Goal: Task Accomplishment & Management: Complete application form

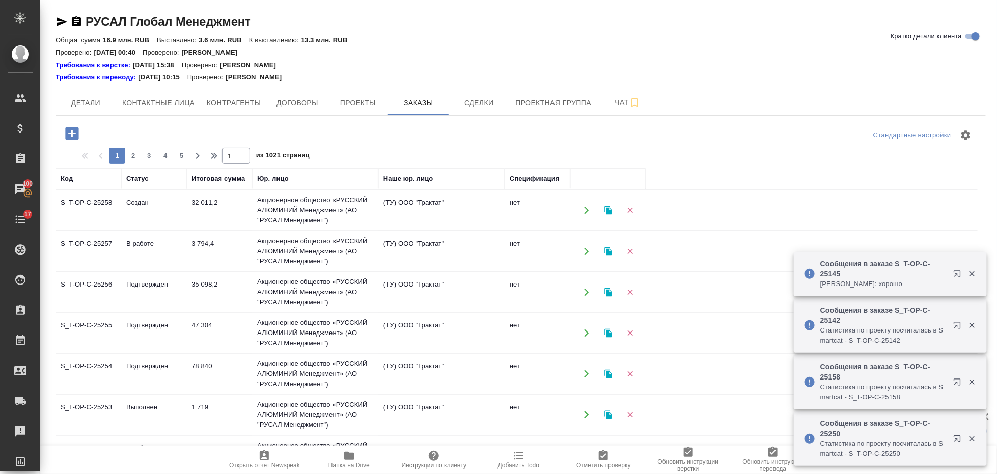
click at [65, 142] on icon "button" at bounding box center [72, 134] width 18 height 18
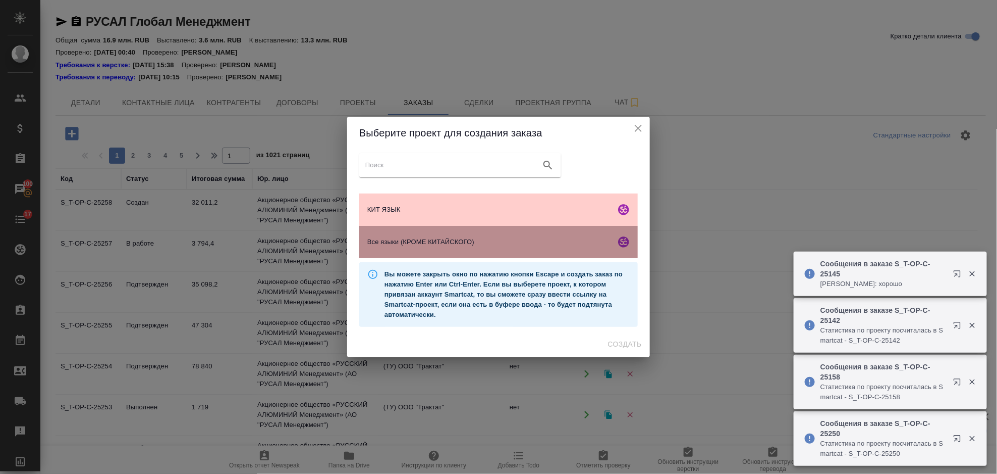
click at [534, 234] on div "Все языки (КРОМЕ КИТАЙСКОГО)" at bounding box center [498, 242] width 279 height 32
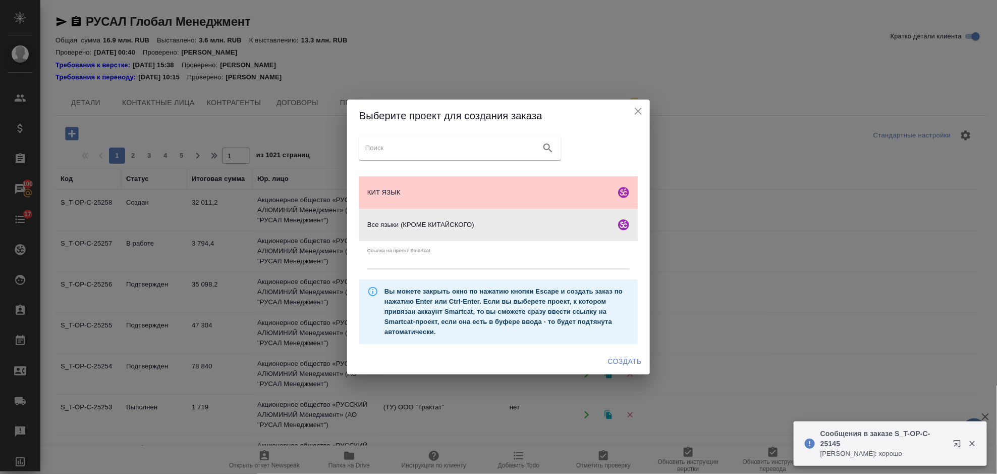
click at [625, 358] on span "Создать" at bounding box center [625, 361] width 34 height 13
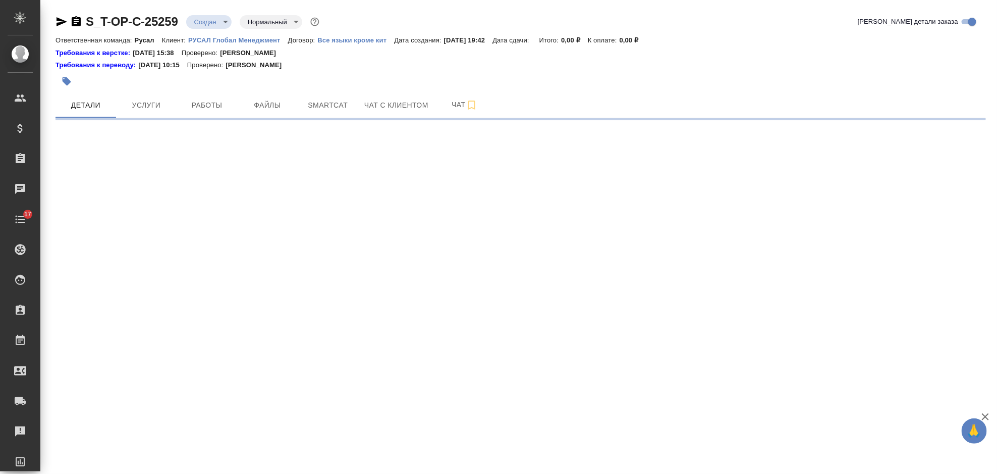
select select "RU"
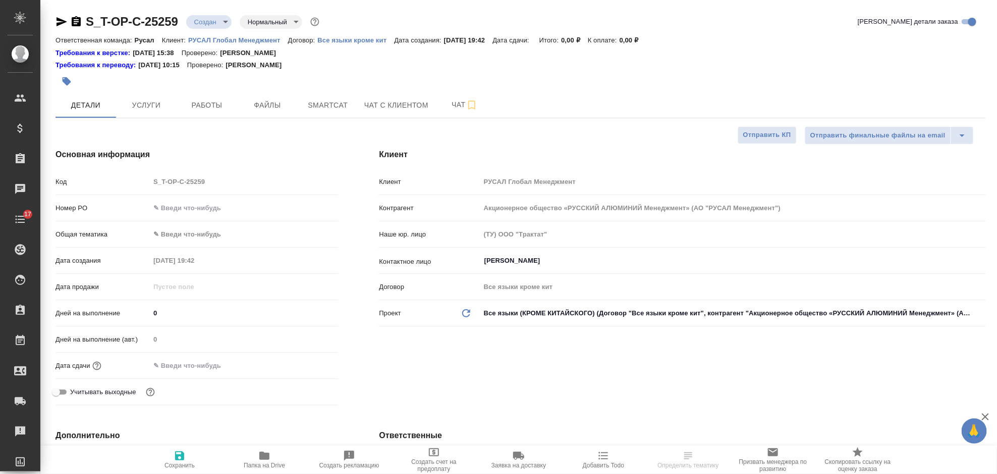
type textarea "x"
type input "[PERSON_NAME]"
type textarea "x"
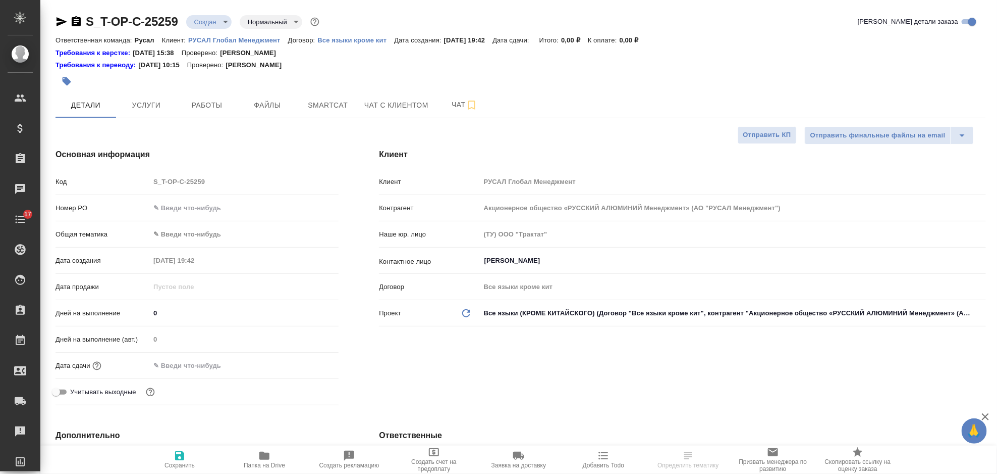
type textarea "x"
select select "RU"
type textarea "x"
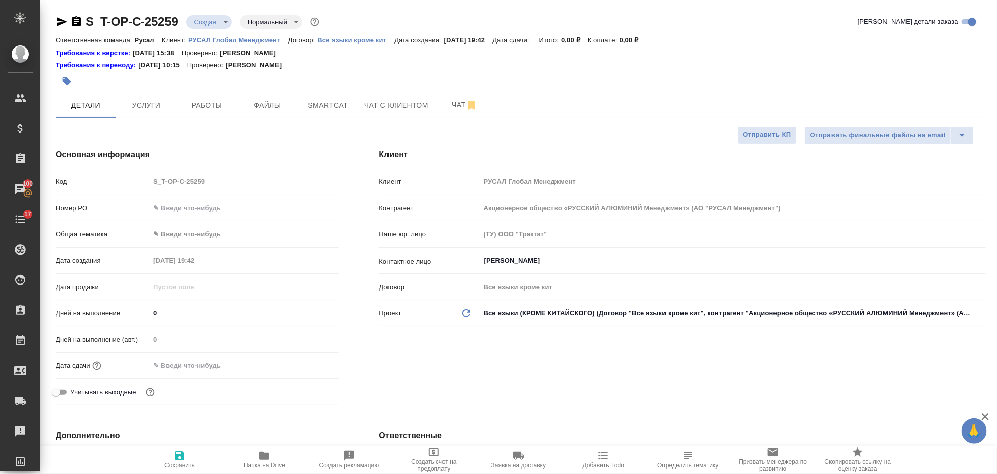
type textarea "x"
click at [200, 201] on input "text" at bounding box center [244, 207] width 189 height 15
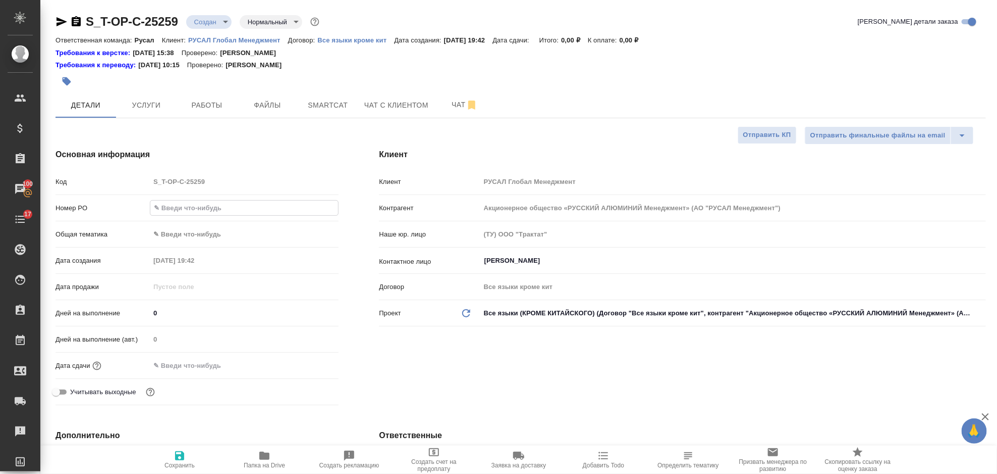
type input "от Исаева_"
type textarea "x"
type input "от Исаева_2"
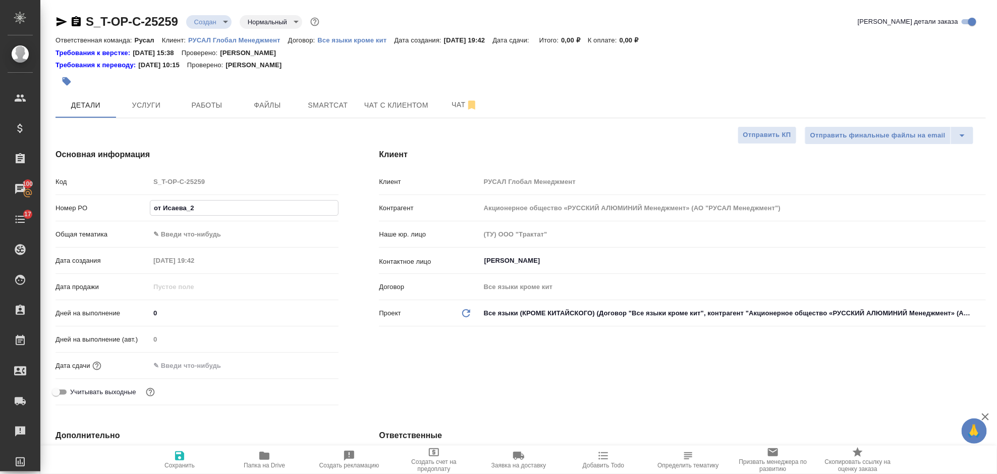
type textarea "x"
type input "от Исаева_24"
type textarea "x"
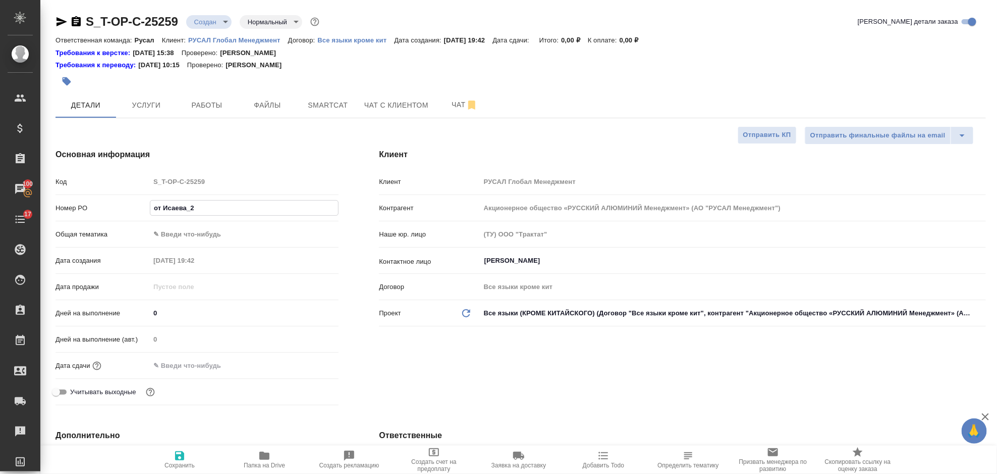
type textarea "x"
type input "от Исаева_24."
type textarea "x"
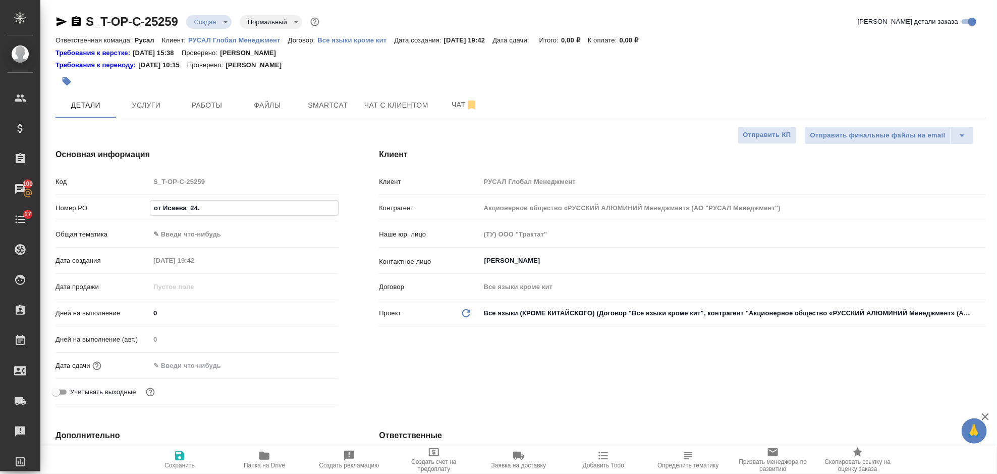
type textarea "x"
type input "от Исаева_24.0"
type textarea "x"
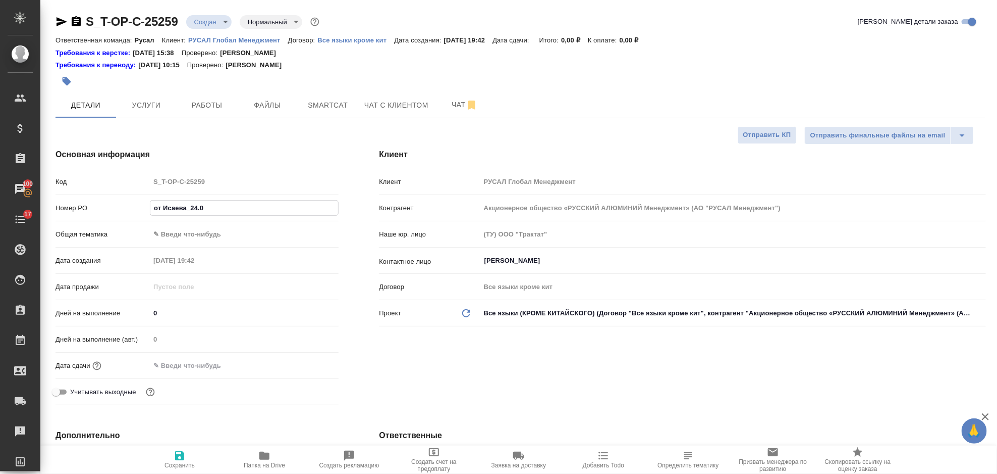
type input "от Исаева_24.09"
type textarea "x"
type input "от Исаева_24.09"
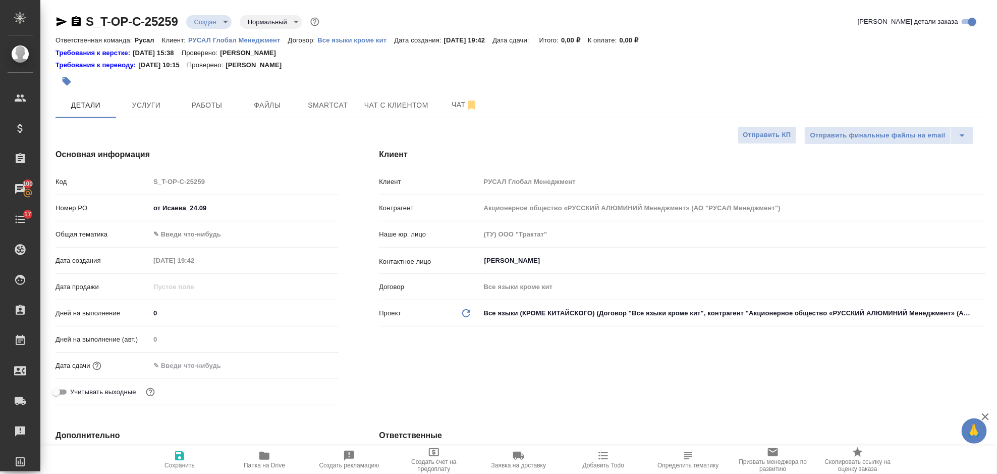
click at [462, 347] on div "Клиент Клиент РУСАЛ Глобал Менеджмент Контрагент Акционерное общество «РУССКИЙ …" at bounding box center [683, 278] width 648 height 301
click at [231, 231] on body "🙏 .cls-1 fill:#fff; AWATERA Gorlenko Yuliua Клиенты Спецификации Заказы 100 Чат…" at bounding box center [498, 237] width 997 height 474
click at [202, 296] on li "Общая Тематика" at bounding box center [244, 299] width 189 height 16
type input "obtem"
type textarea "x"
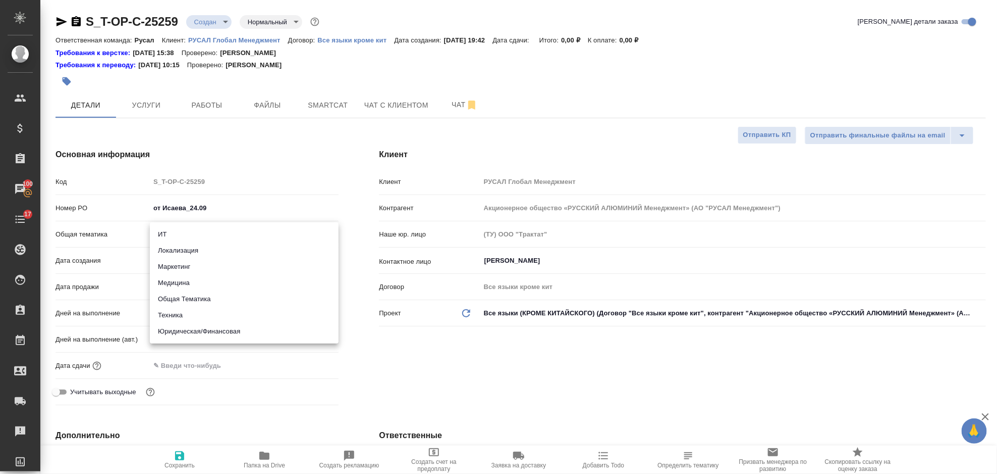
type textarea "x"
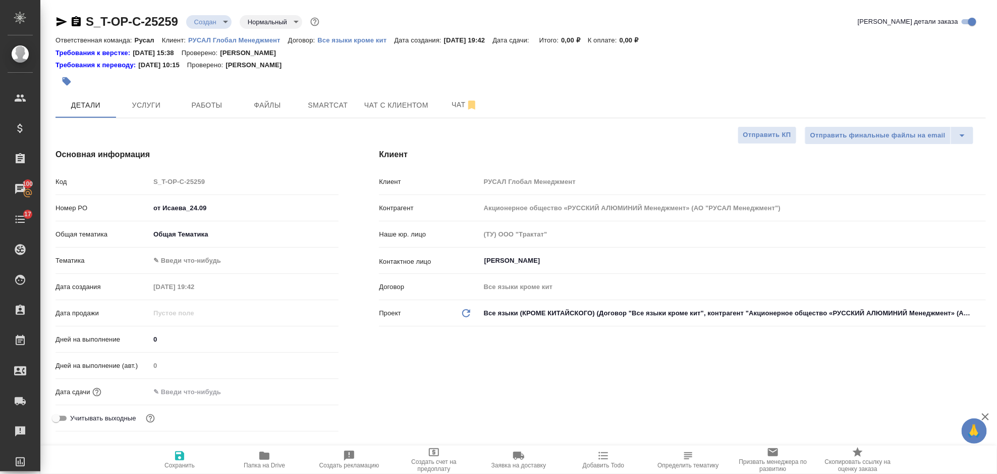
click at [194, 256] on body "🙏 .cls-1 fill:#fff; AWATERA Gorlenko Yuliua Клиенты Спецификации Заказы 100 Чат…" at bounding box center [498, 237] width 997 height 474
click at [202, 266] on li "Общая Тематика" at bounding box center [244, 260] width 189 height 16
type textarea "x"
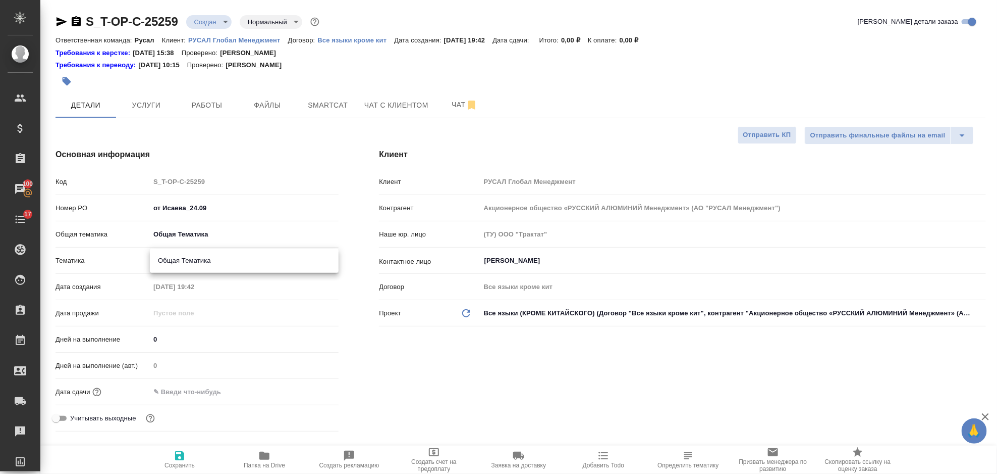
type input "6012b1ca196b0e5c9229a120"
click at [213, 386] on input "text" at bounding box center [194, 391] width 88 height 15
click at [311, 393] on icon "button" at bounding box center [309, 391] width 12 height 12
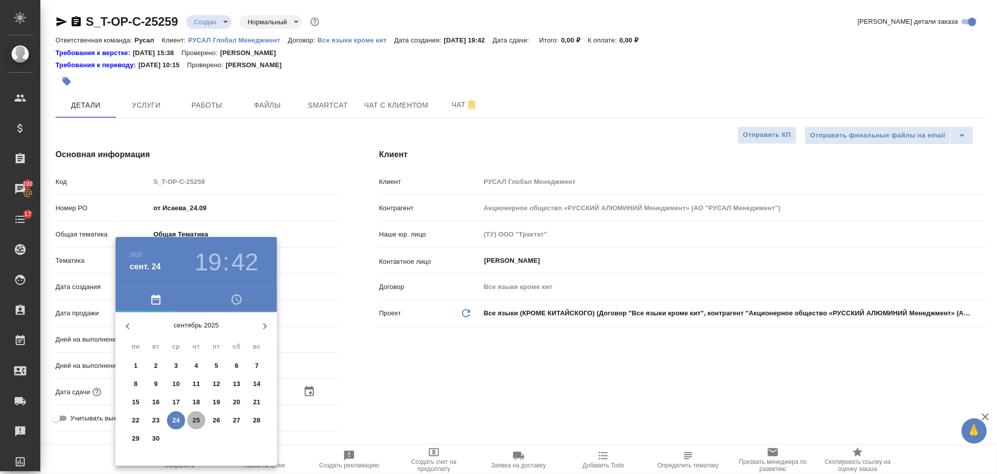
click at [192, 419] on span "25" at bounding box center [196, 420] width 18 height 10
type input "25.09.2025 19:42"
type textarea "x"
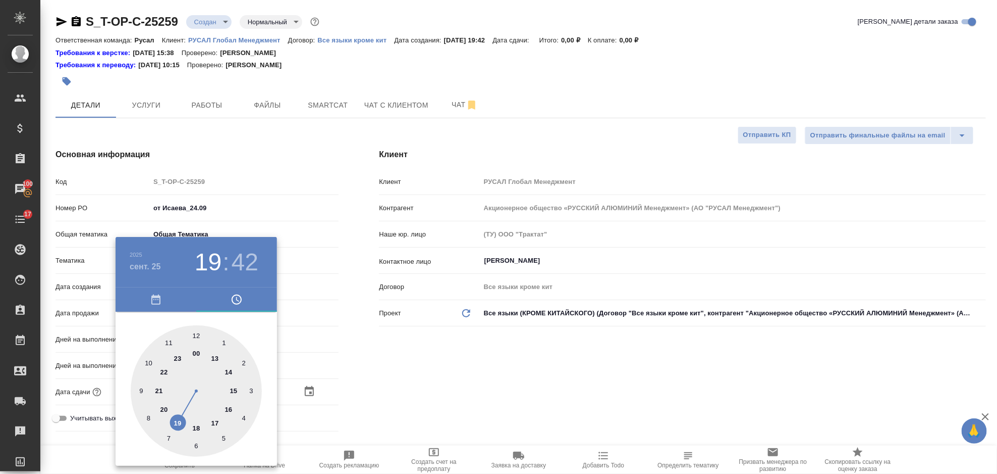
click at [140, 389] on div at bounding box center [196, 390] width 131 height 131
type input "25.09.2025 09:42"
type textarea "x"
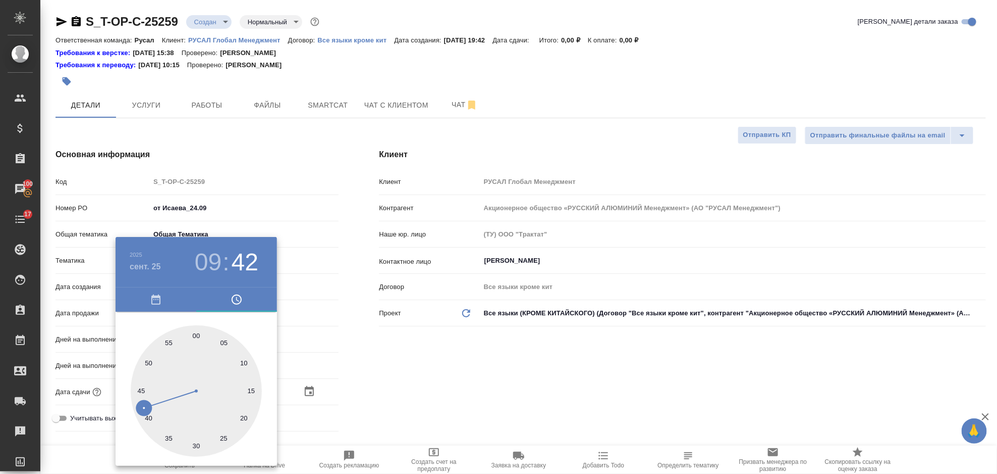
click at [198, 445] on div at bounding box center [196, 390] width 131 height 131
type input "[DATE] 09:30"
type textarea "x"
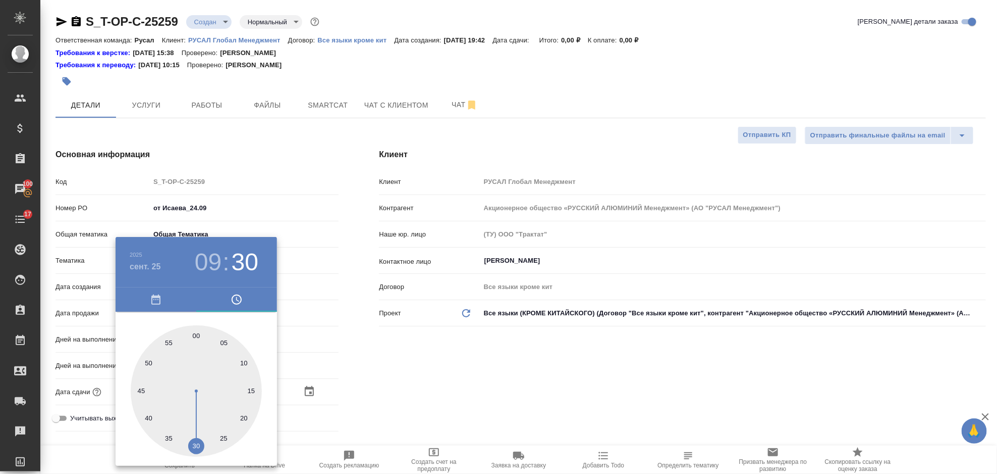
click at [395, 382] on div at bounding box center [498, 237] width 997 height 474
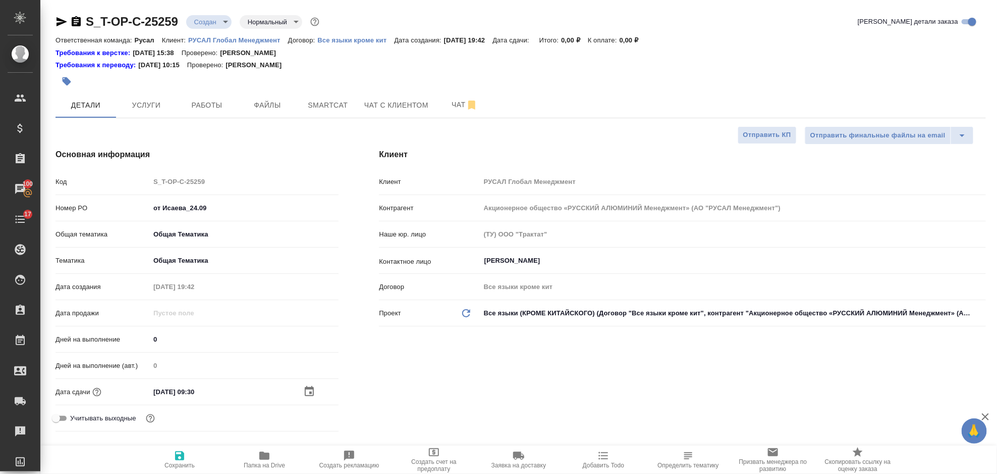
click at [177, 454] on icon "button" at bounding box center [180, 455] width 12 height 12
type textarea "x"
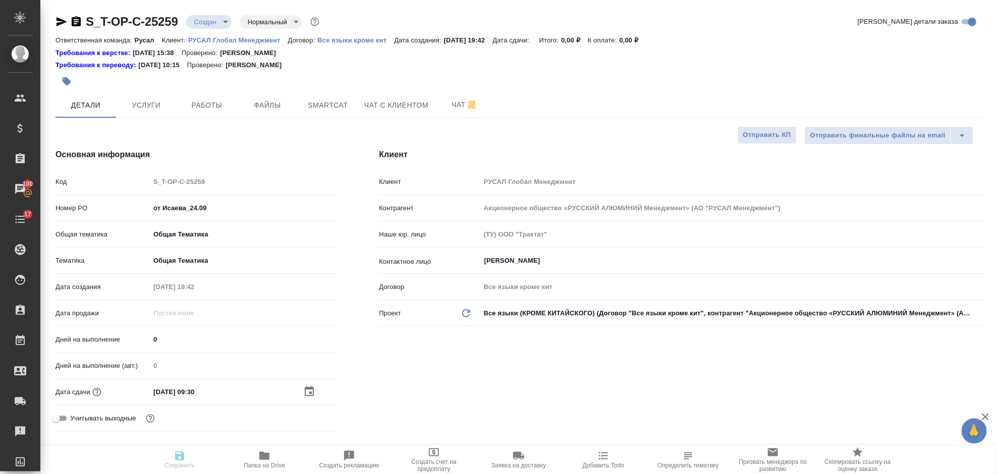
type textarea "x"
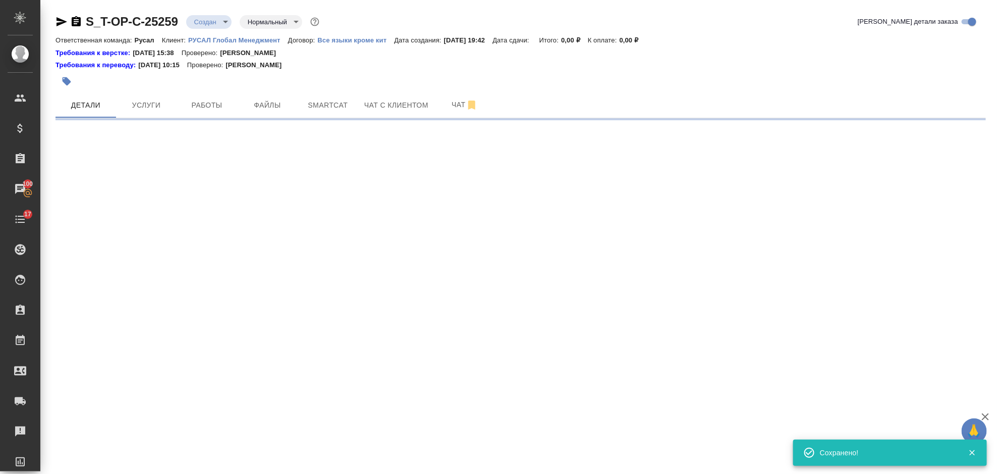
select select "RU"
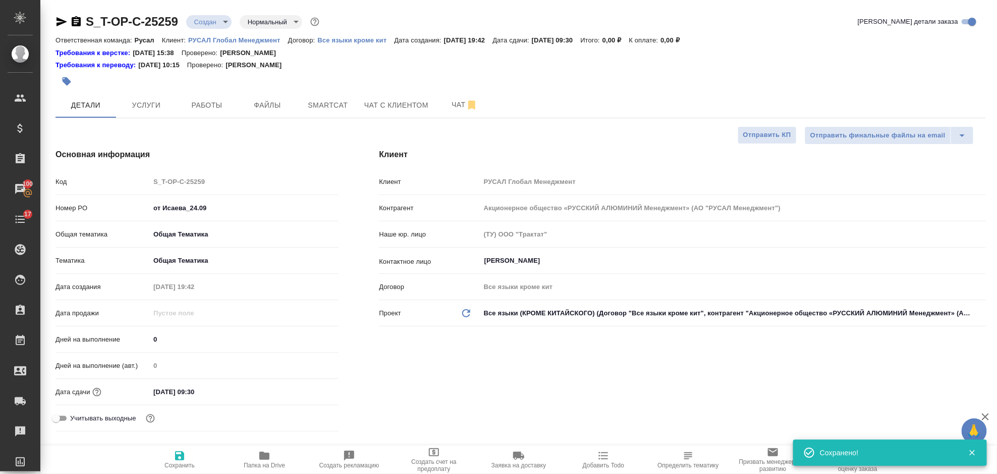
type textarea "x"
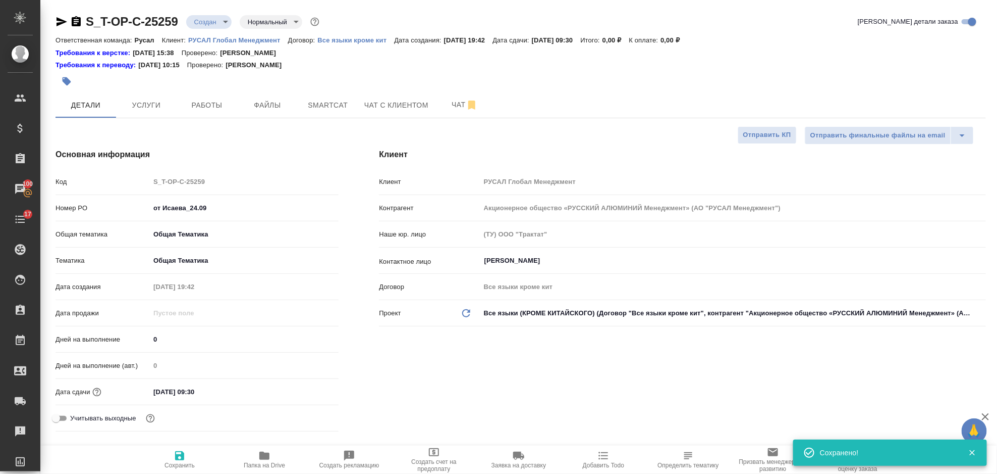
type textarea "x"
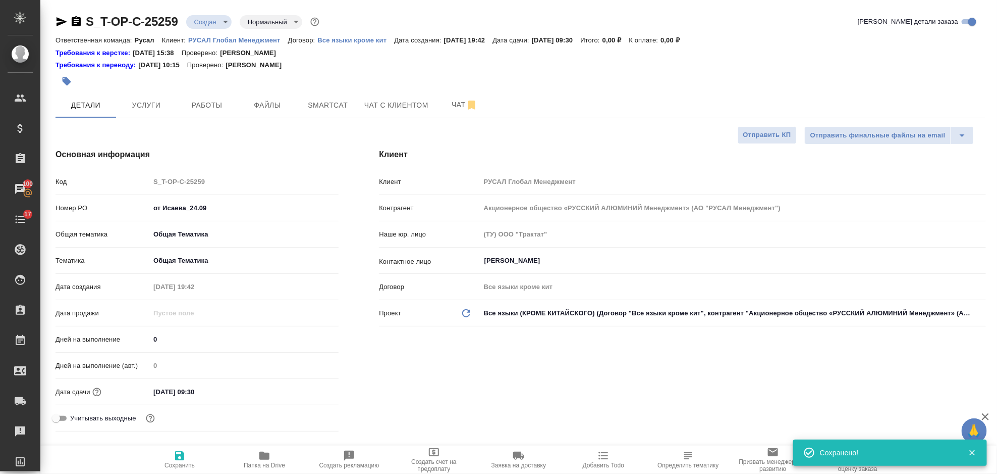
type textarea "x"
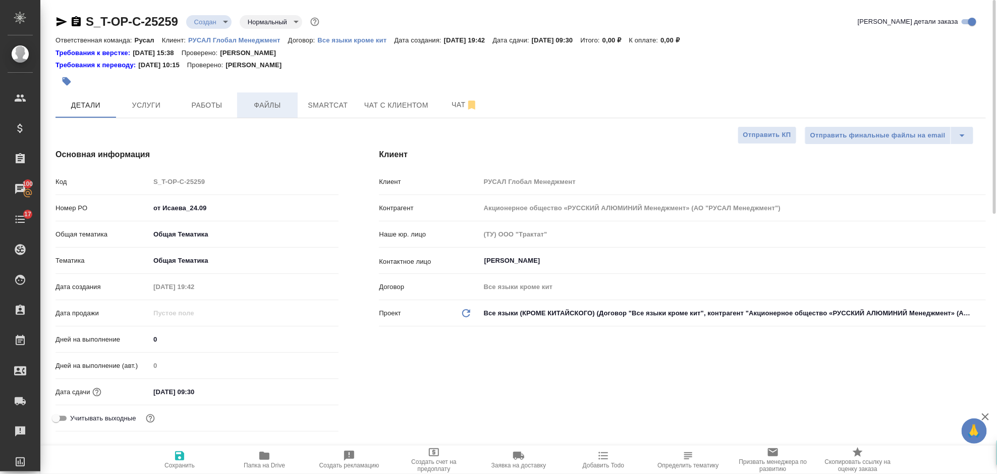
click at [262, 116] on button "Файлы" at bounding box center [267, 104] width 61 height 25
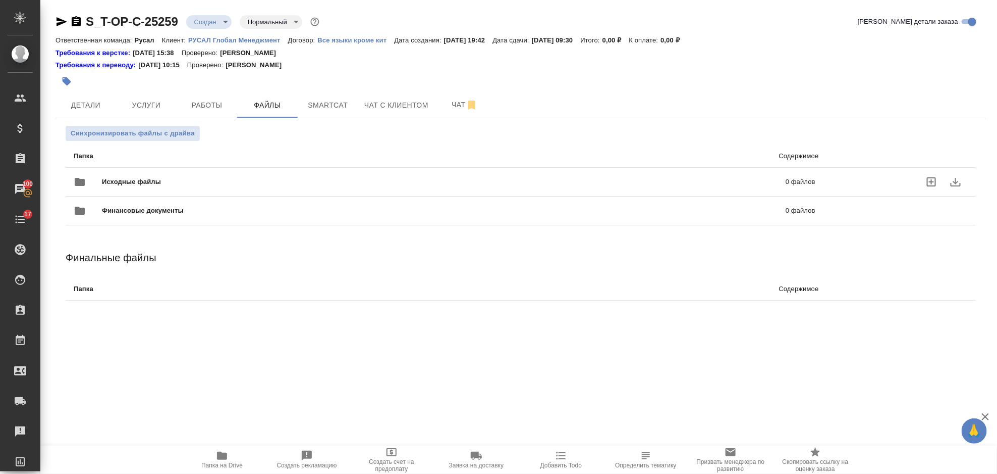
click at [184, 178] on span "Исходные файлы" at bounding box center [288, 182] width 372 height 10
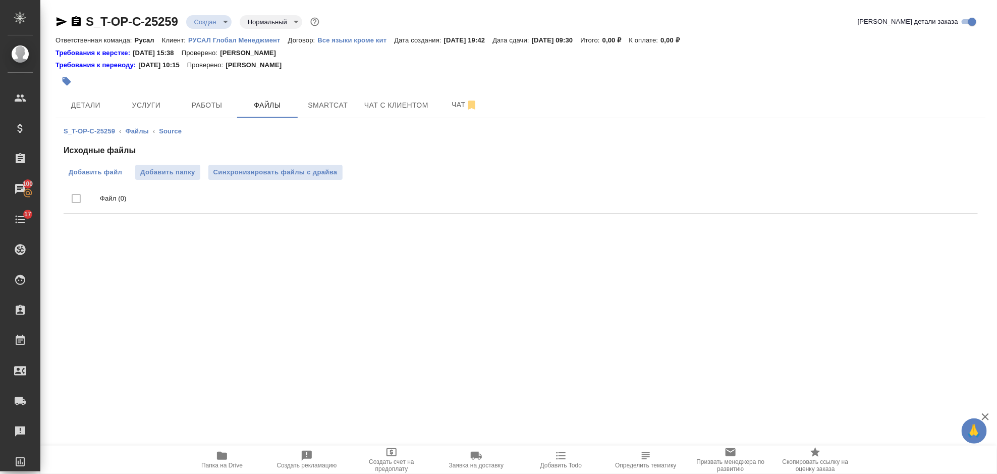
click at [107, 168] on span "Добавить файл" at bounding box center [96, 172] width 54 height 10
click at [0, 0] on input "Добавить файл" at bounding box center [0, 0] width 0 height 0
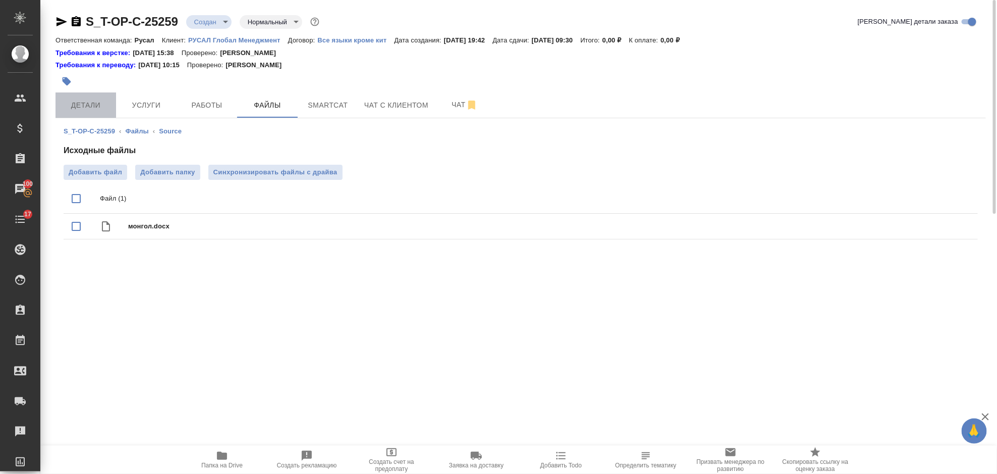
click at [104, 107] on span "Детали" at bounding box center [86, 105] width 48 height 13
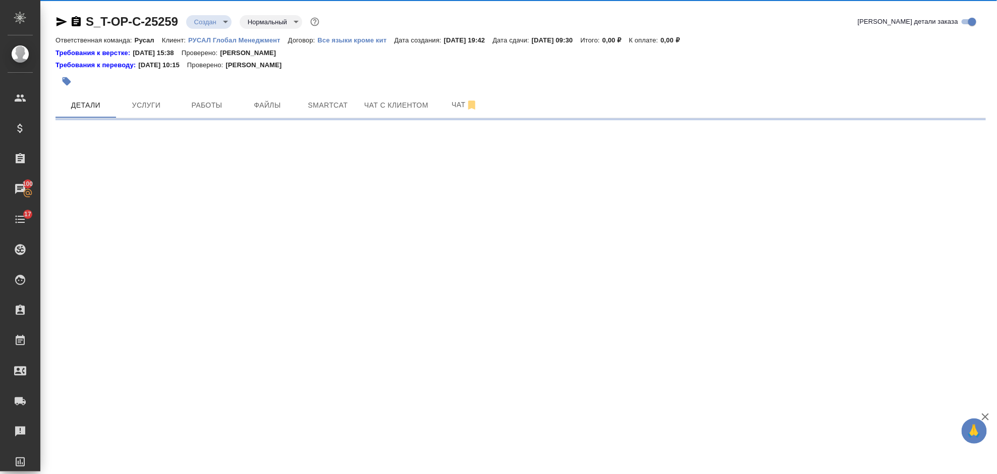
select select "RU"
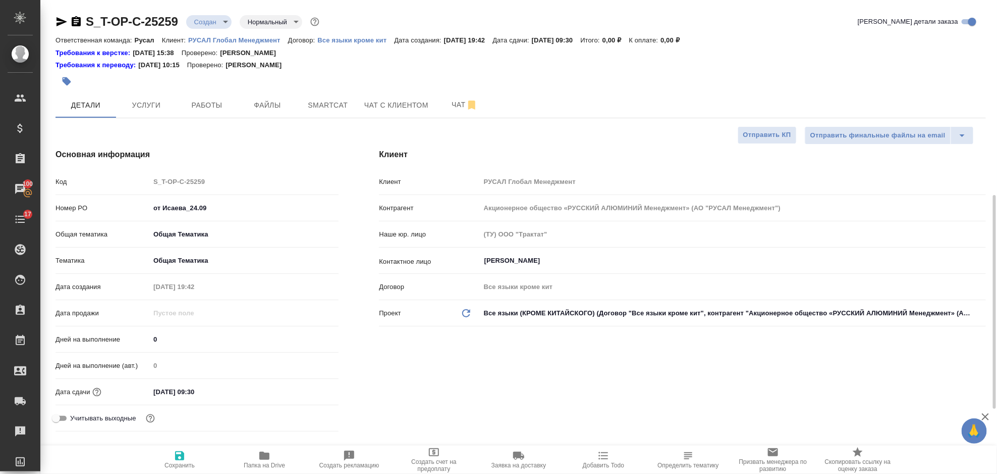
type textarea "x"
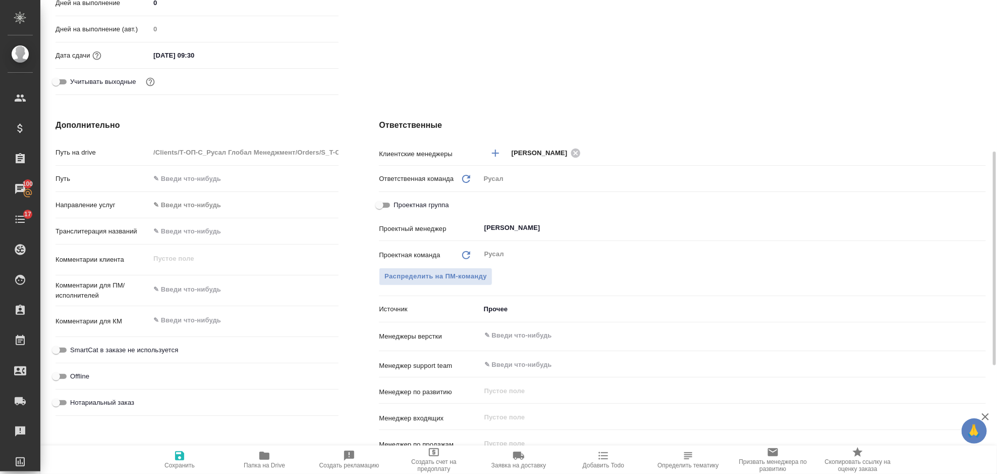
type textarea "x"
click at [214, 293] on textarea at bounding box center [244, 289] width 189 height 17
paste textarea "https://www.facebook.com/reel/576892235445244/?fs=e&mibextid=wwXIfr&rdid=V1wuiM…"
type textarea "https://www.facebook.com/reel/576892235445244/?fs=e&mibextid=wwXIfr&rdid=V1wuiM…"
type textarea "x"
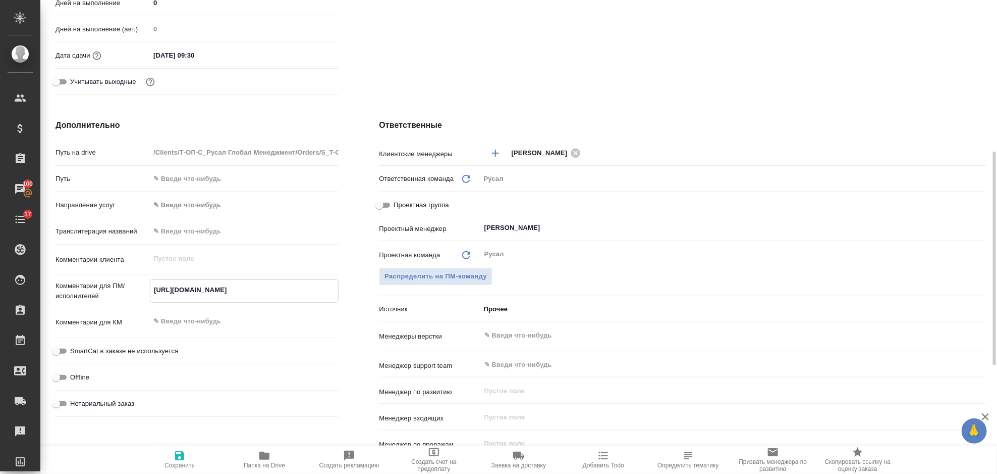
type textarea "x"
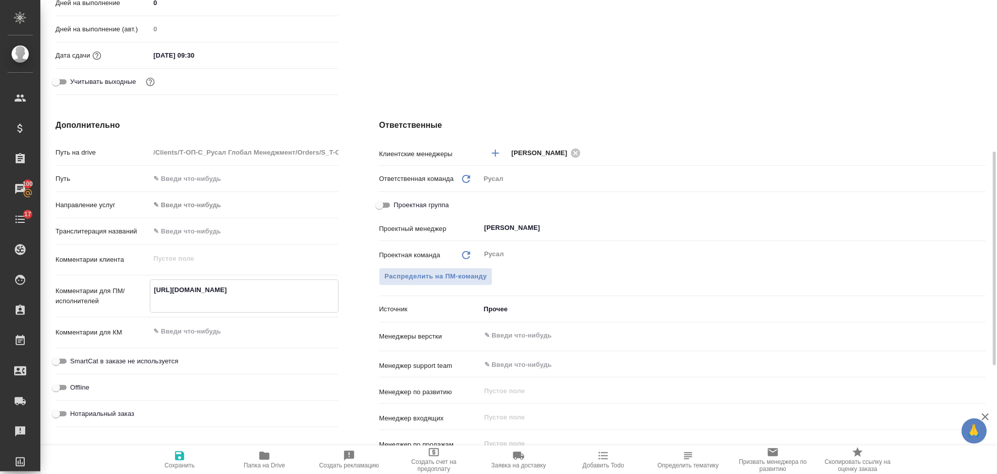
type textarea "https://www.facebook.com/reel/576892235445244/?fs=e&mibextid=wwXIfr&rdid=V1wuiM…"
type textarea "x"
click at [174, 461] on icon "button" at bounding box center [180, 455] width 12 height 12
type textarea "x"
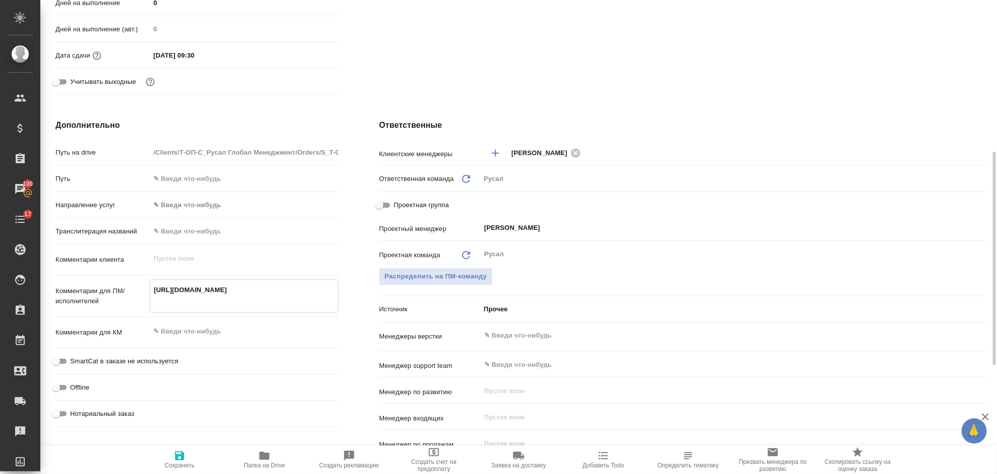
type textarea "x"
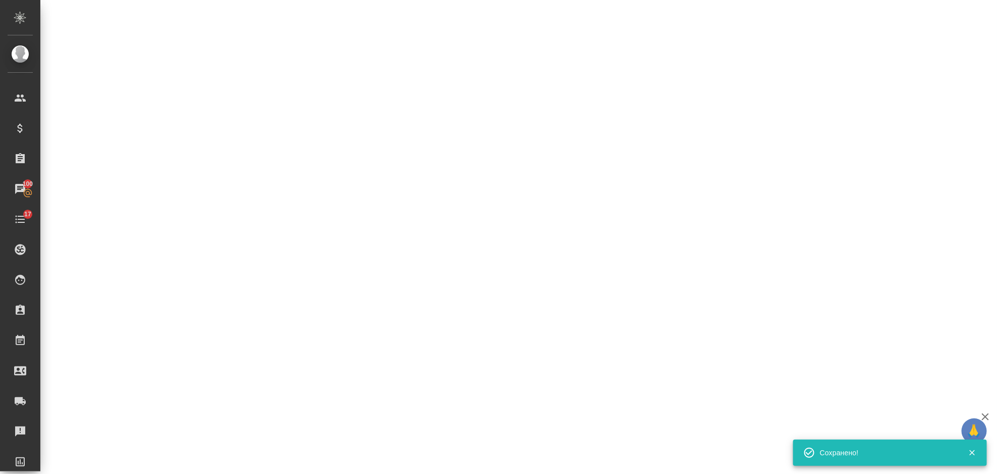
select select "RU"
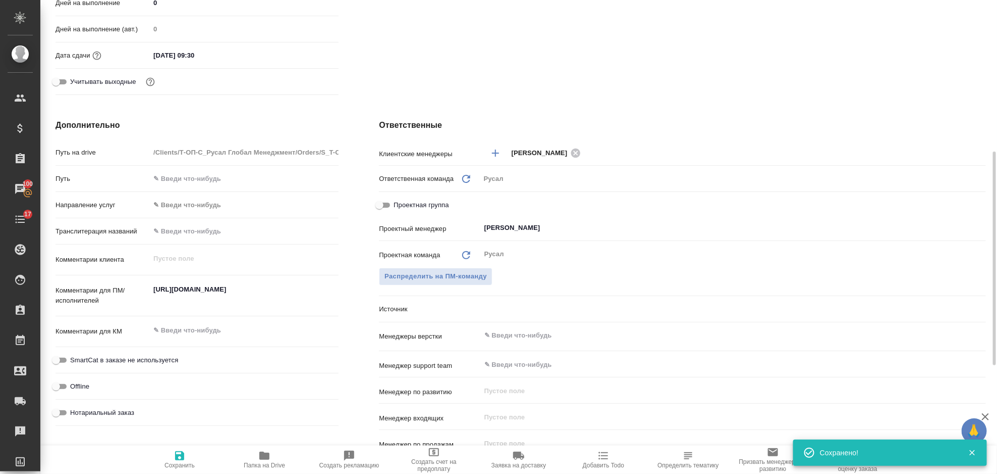
type textarea "x"
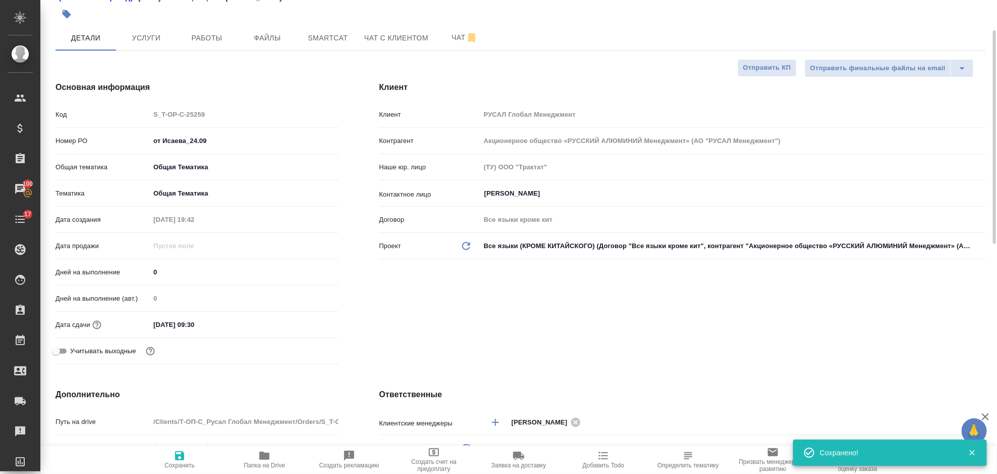
scroll to position [0, 0]
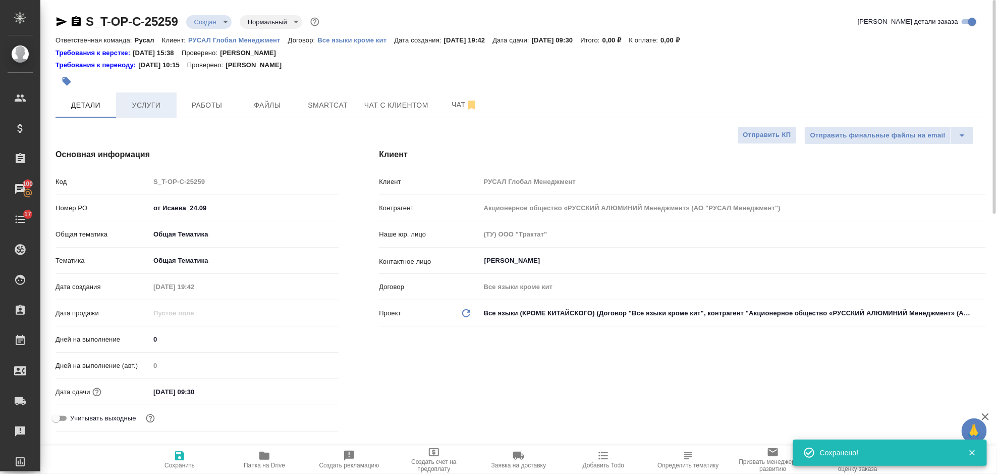
click at [154, 100] on span "Услуги" at bounding box center [146, 105] width 48 height 13
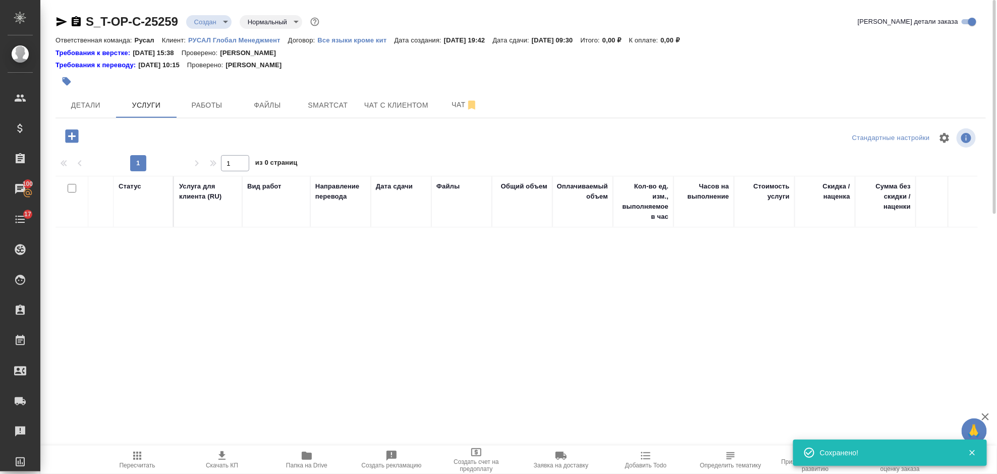
click at [69, 139] on icon "button" at bounding box center [71, 135] width 13 height 13
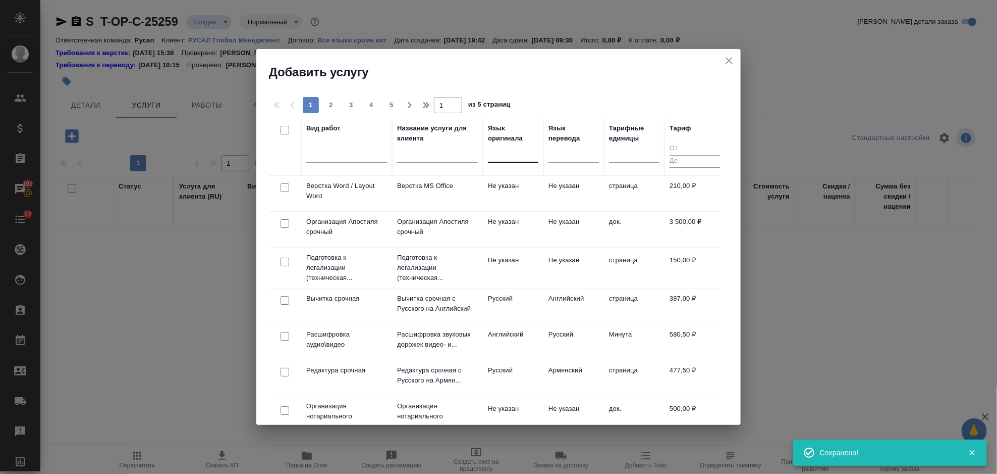
click at [519, 155] on div at bounding box center [513, 152] width 50 height 15
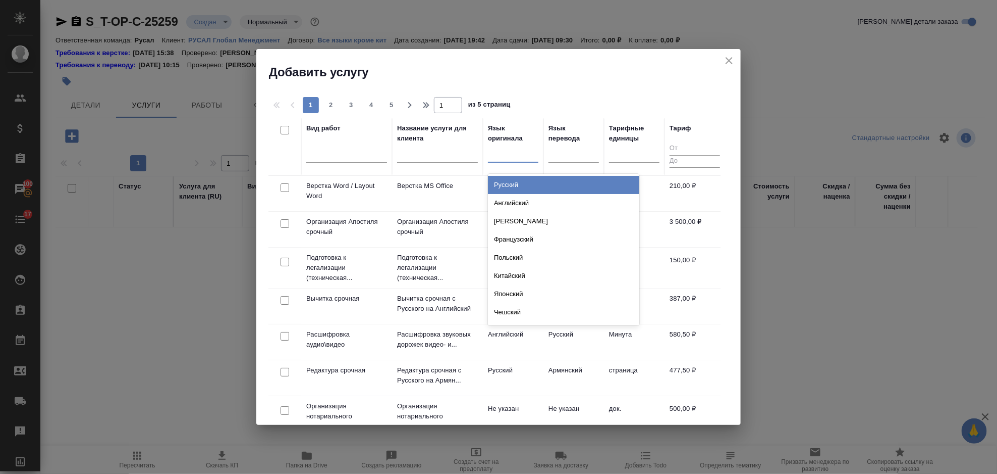
click at [514, 157] on div at bounding box center [513, 152] width 50 height 15
type input "тур"
click at [539, 184] on div "Турецкий" at bounding box center [563, 185] width 151 height 18
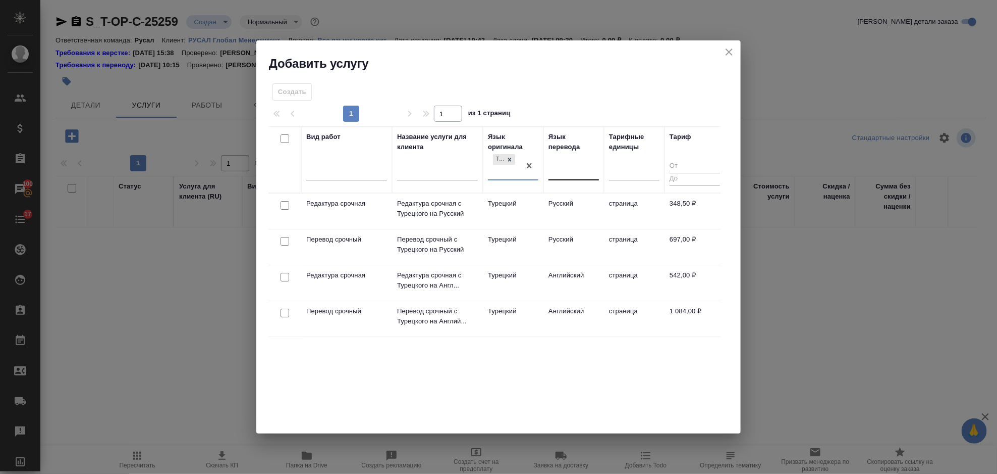
click at [561, 170] on div at bounding box center [574, 170] width 50 height 15
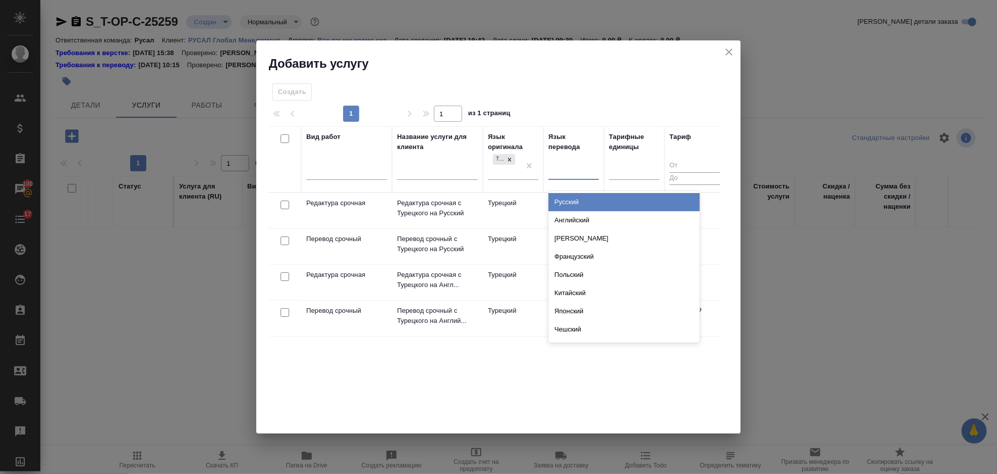
click at [583, 201] on div "Русский" at bounding box center [624, 202] width 151 height 18
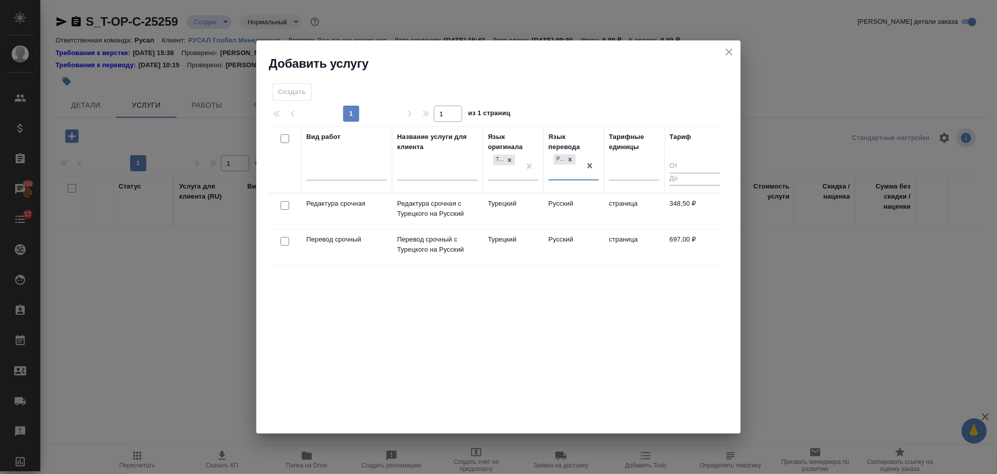
click at [282, 244] on input "checkbox" at bounding box center [285, 241] width 9 height 9
checkbox input "true"
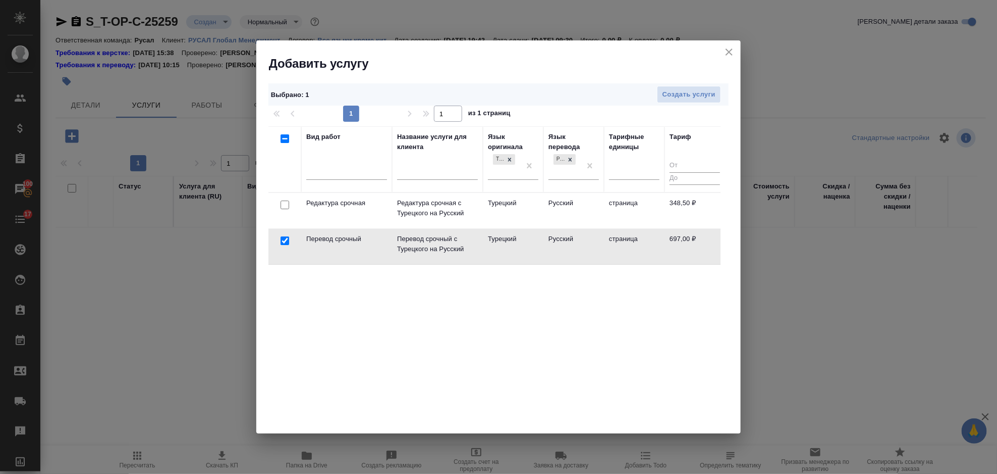
click at [287, 206] on input "checkbox" at bounding box center [285, 204] width 9 height 9
checkbox input "true"
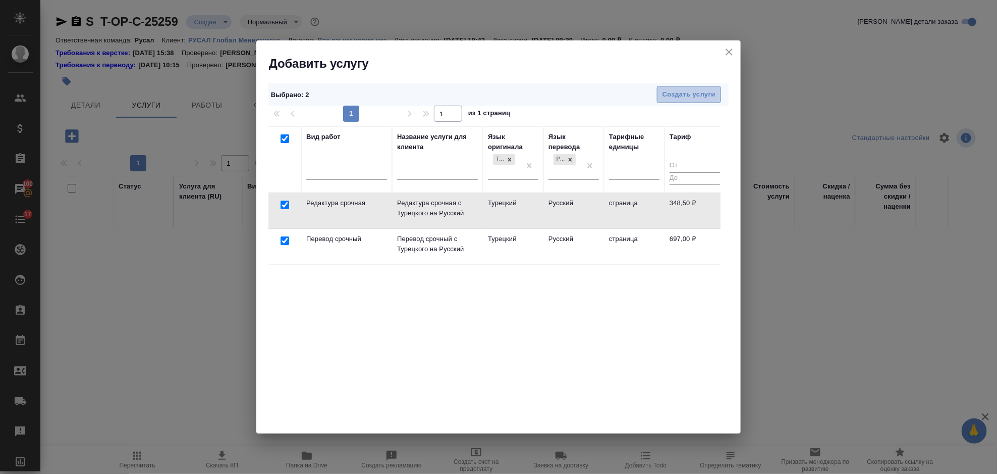
click at [714, 99] on span "Создать услуги" at bounding box center [689, 95] width 53 height 12
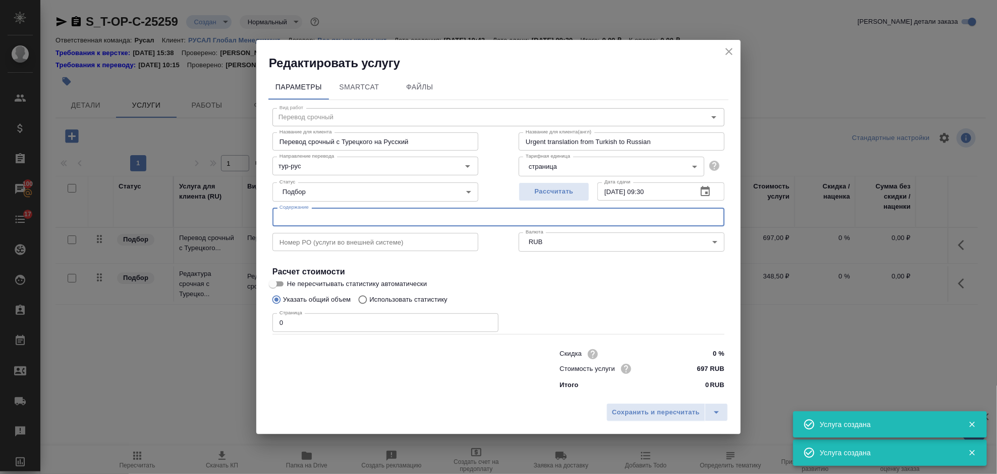
type input "Перевод срочный"
type input "Перевод срочный с Турецкого на Русский"
type input "Urgent translation from Turkish to Russian"
type input "697 RUB"
click at [421, 208] on input "text" at bounding box center [499, 216] width 452 height 18
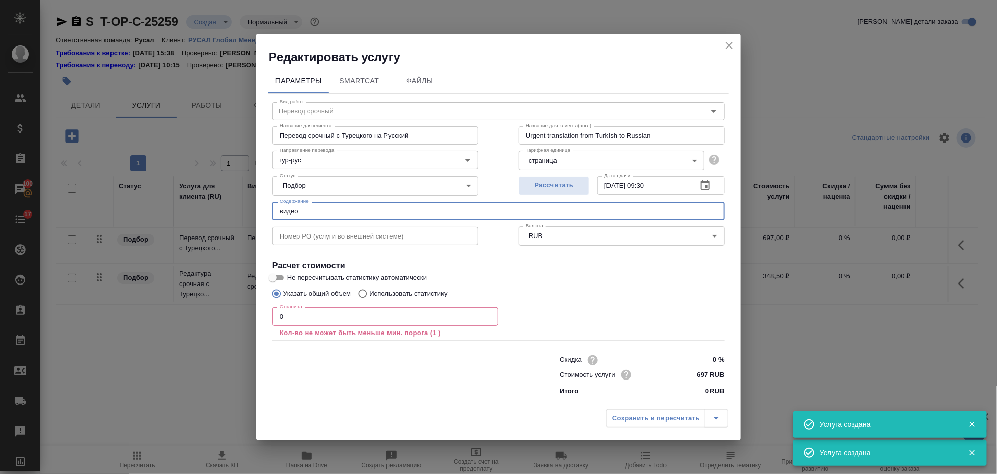
type input "видео"
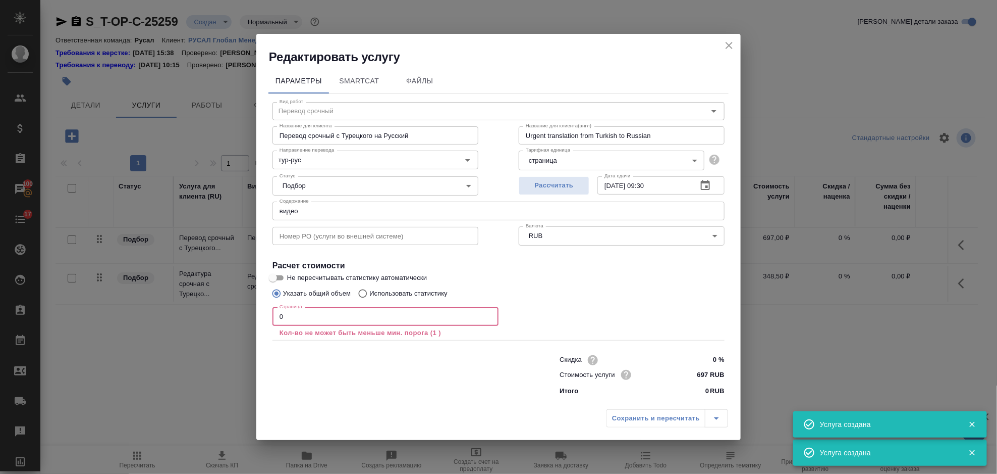
click at [305, 308] on input "0" at bounding box center [386, 316] width 226 height 18
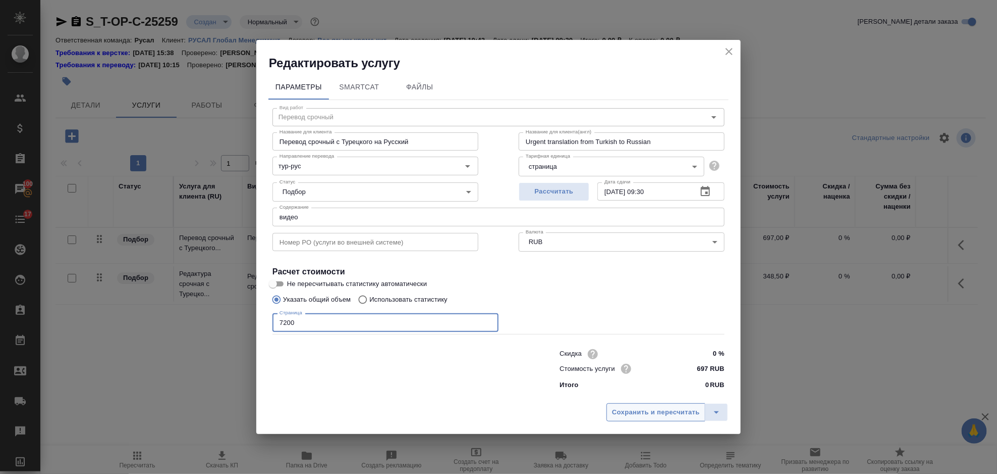
type input "7200"
click at [645, 420] on button "Сохранить и пересчитать" at bounding box center [656, 412] width 99 height 18
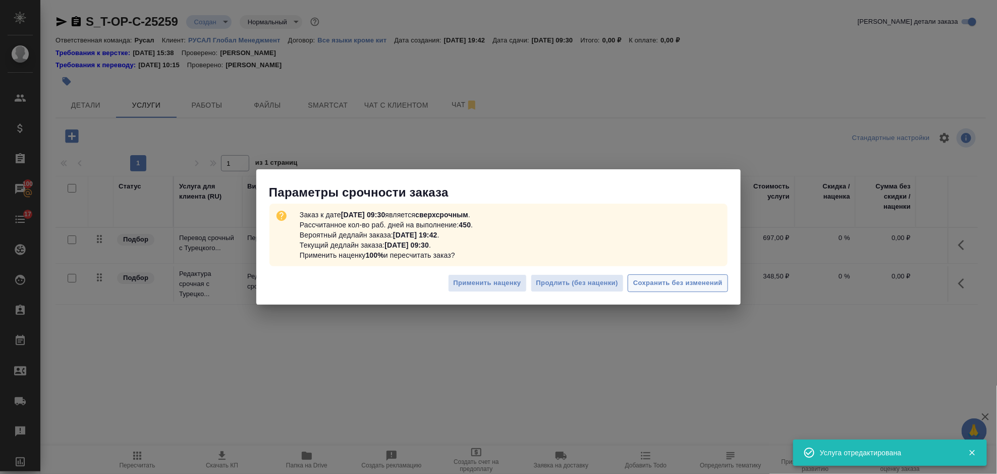
click at [673, 282] on span "Сохранить без изменений" at bounding box center [678, 283] width 89 height 12
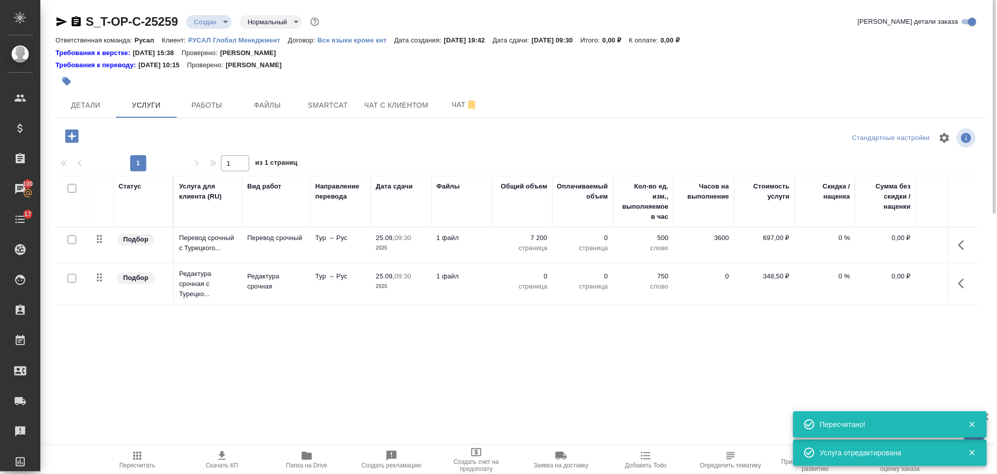
type input "urgent"
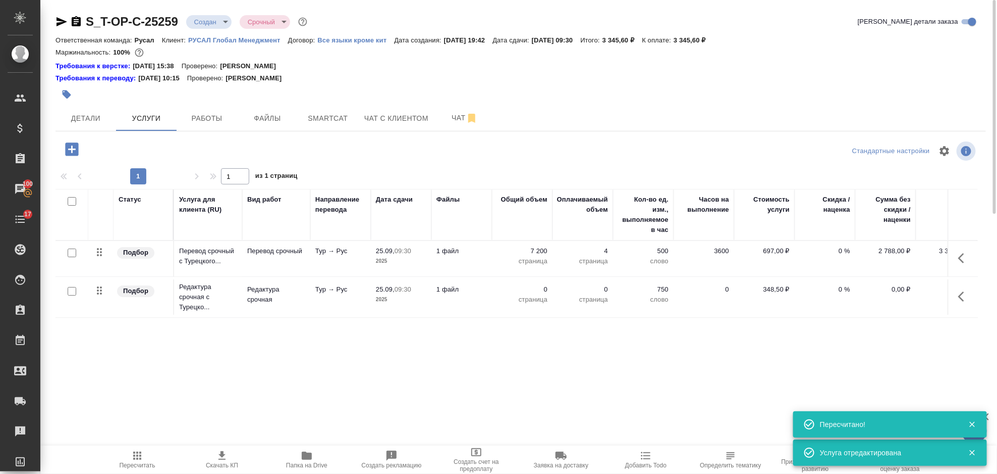
click at [963, 293] on icon "button" at bounding box center [962, 296] width 6 height 10
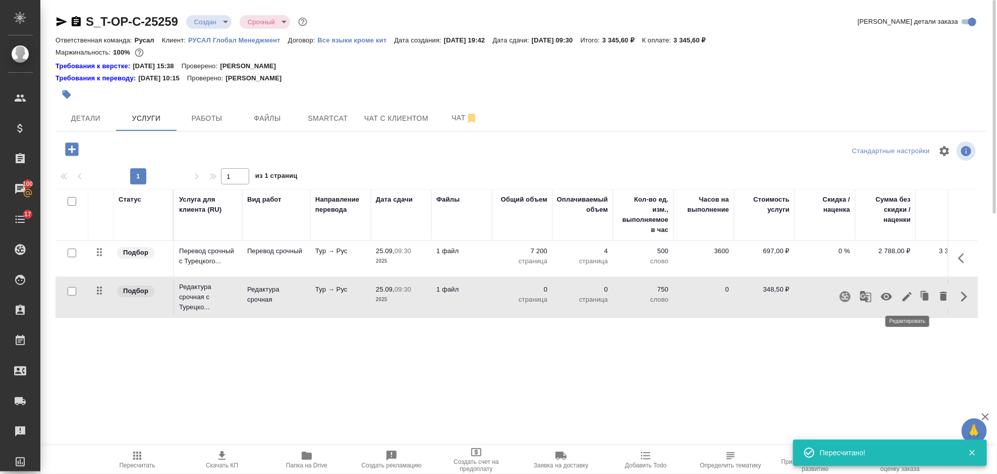
click at [907, 300] on icon "button" at bounding box center [908, 296] width 12 height 12
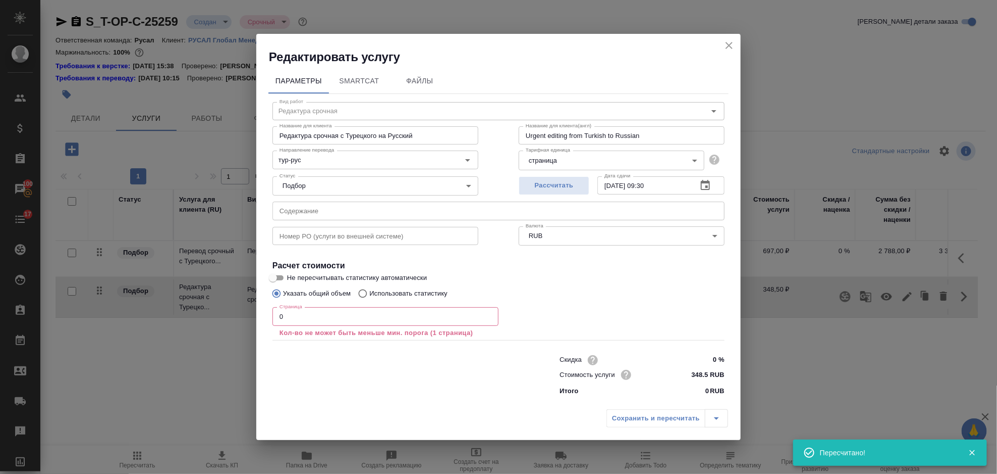
click at [324, 325] on input "0" at bounding box center [386, 316] width 226 height 18
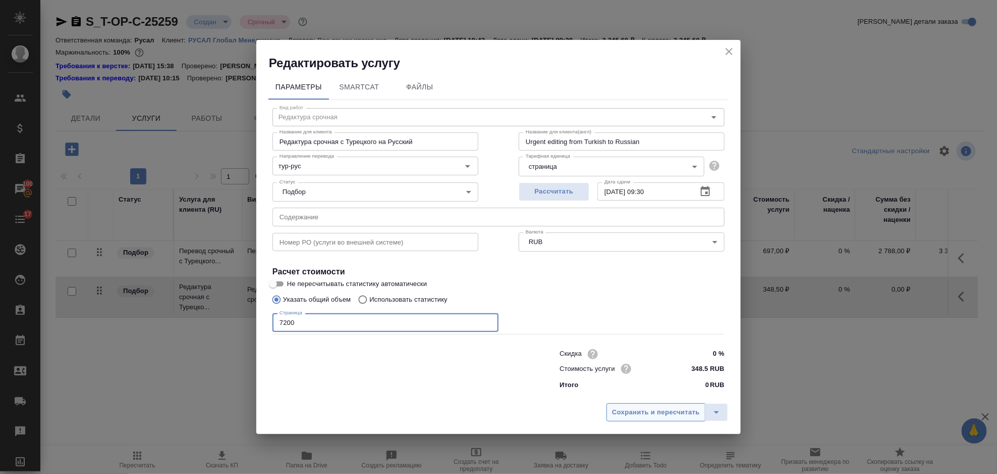
type input "7200"
click at [640, 411] on span "Сохранить и пересчитать" at bounding box center [656, 412] width 88 height 12
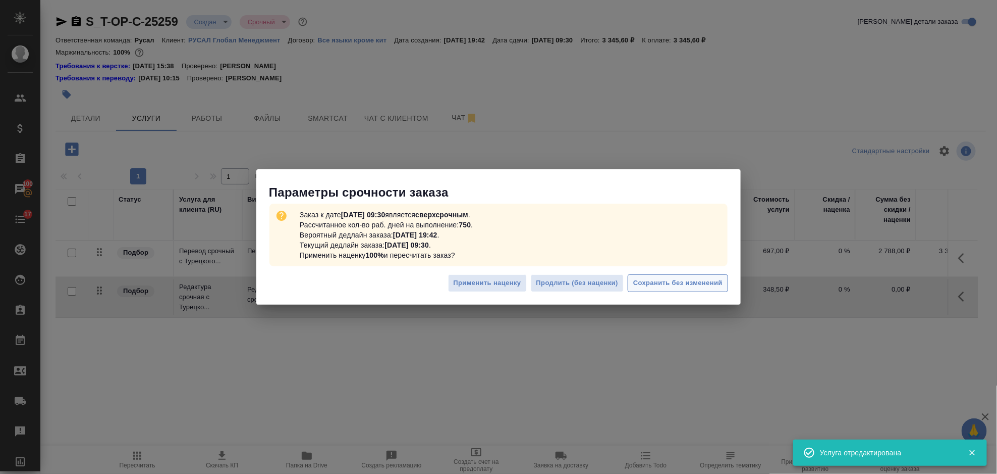
click at [660, 284] on span "Сохранить без изменений" at bounding box center [678, 283] width 89 height 12
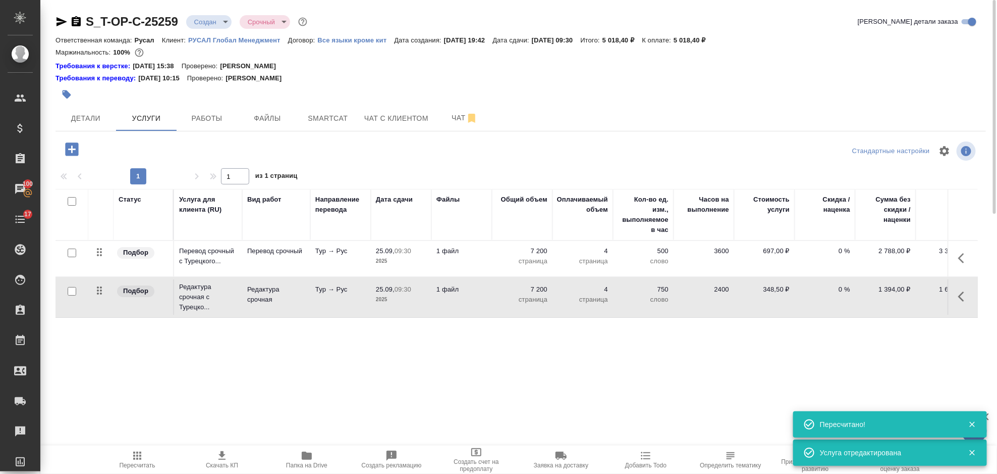
click at [973, 257] on button "button" at bounding box center [965, 258] width 24 height 24
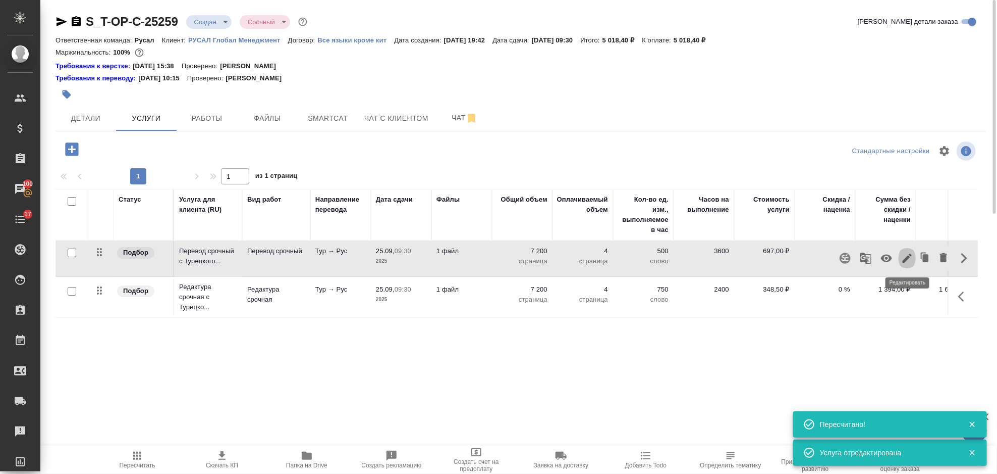
click at [912, 257] on icon "button" at bounding box center [908, 258] width 12 height 12
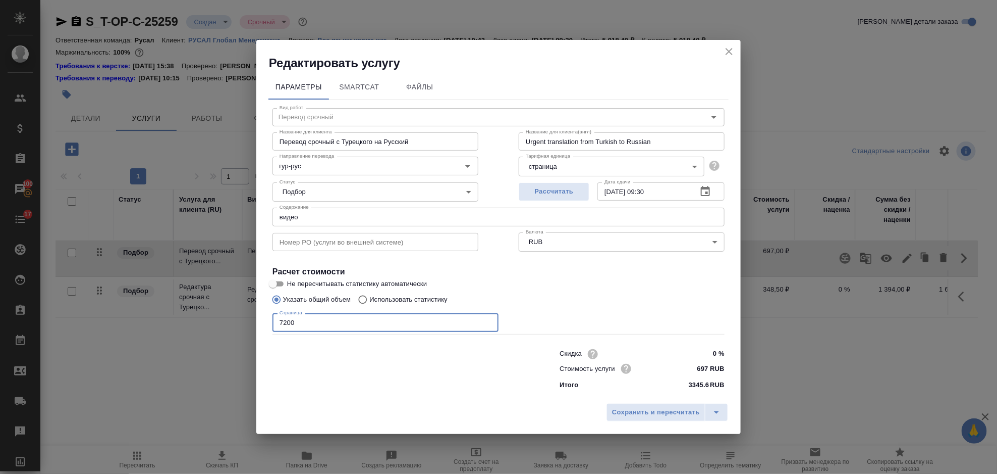
drag, startPoint x: 310, startPoint y: 320, endPoint x: 271, endPoint y: 326, distance: 39.9
click at [271, 326] on div "Вид работ Перевод срочный Вид работ Название для клиента Перевод срочный с Туре…" at bounding box center [499, 247] width 460 height 294
type input "3600"
click at [620, 414] on span "Сохранить и пересчитать" at bounding box center [656, 412] width 88 height 12
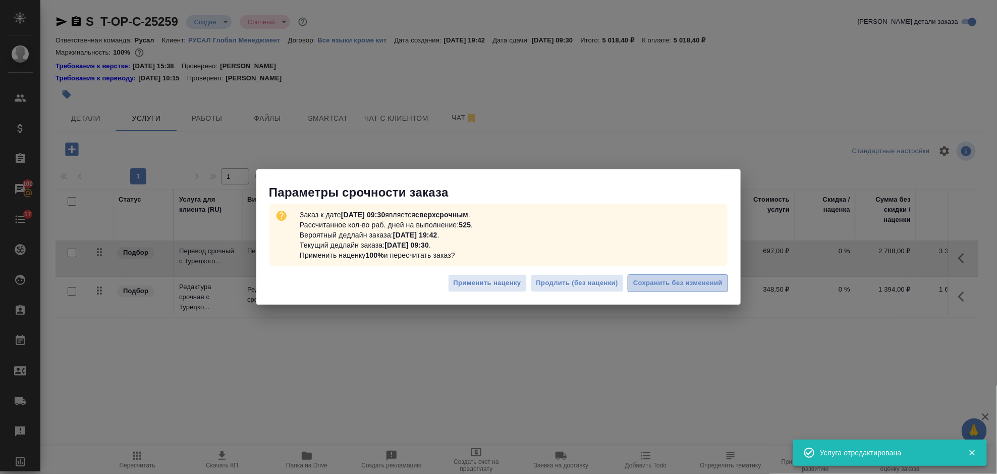
click at [704, 288] on span "Сохранить без изменений" at bounding box center [678, 283] width 89 height 12
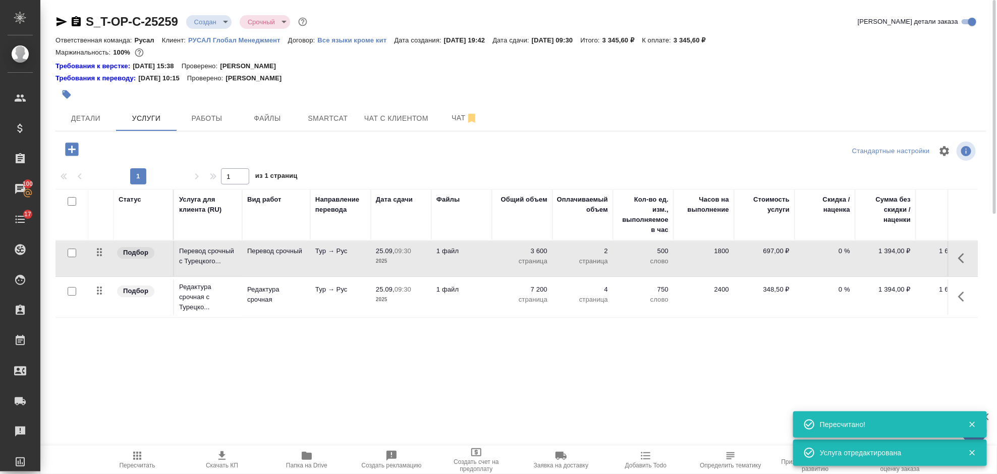
click at [966, 300] on icon "button" at bounding box center [965, 296] width 12 height 12
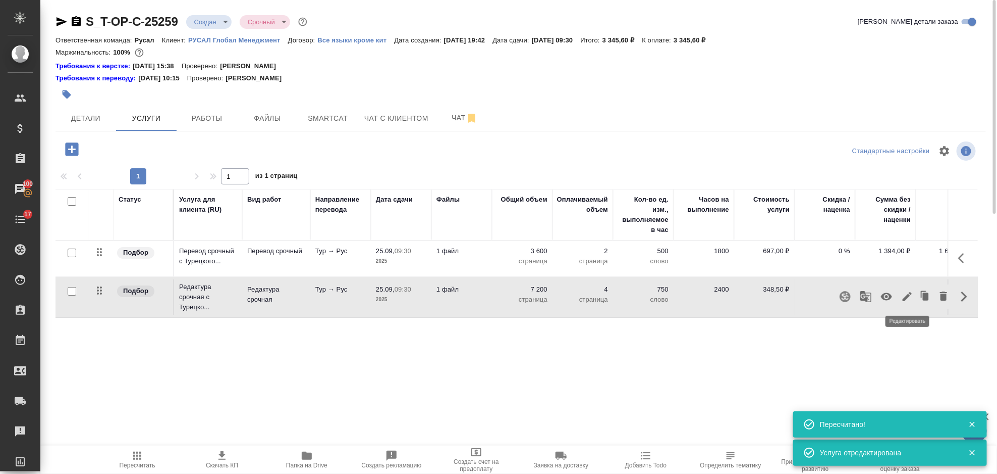
click at [907, 298] on icon "button" at bounding box center [907, 296] width 9 height 9
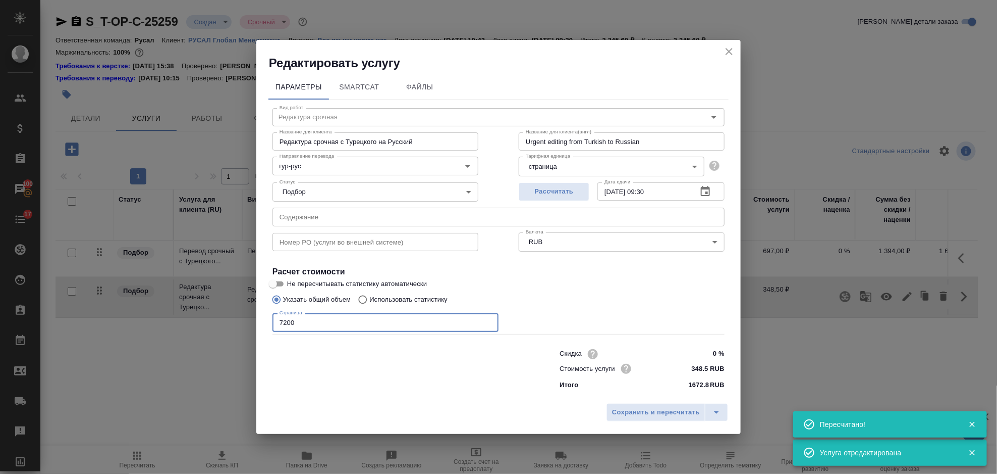
drag, startPoint x: 303, startPoint y: 322, endPoint x: 262, endPoint y: 326, distance: 41.1
click at [262, 326] on div "Параметры SmartCat Файлы Вид работ Редактура срочная Вид работ Название для кли…" at bounding box center [498, 234] width 485 height 327
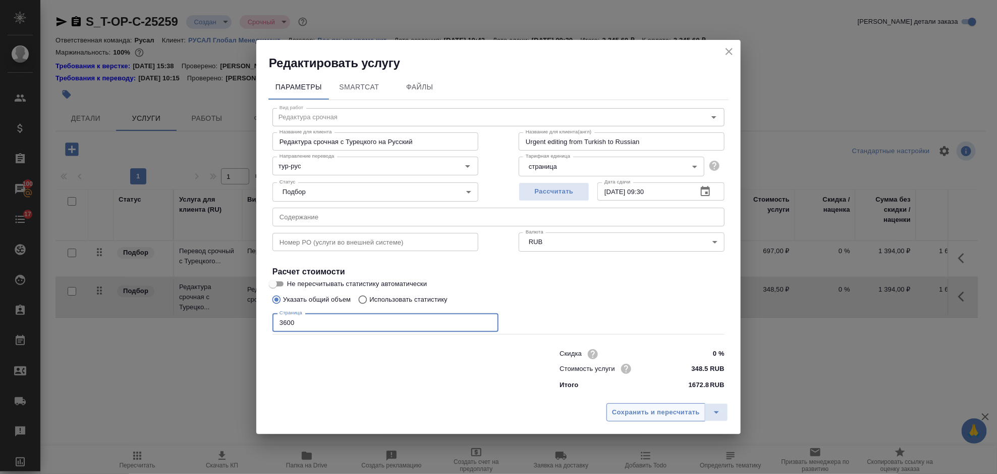
type input "3600"
click at [626, 411] on span "Сохранить и пересчитать" at bounding box center [656, 412] width 88 height 12
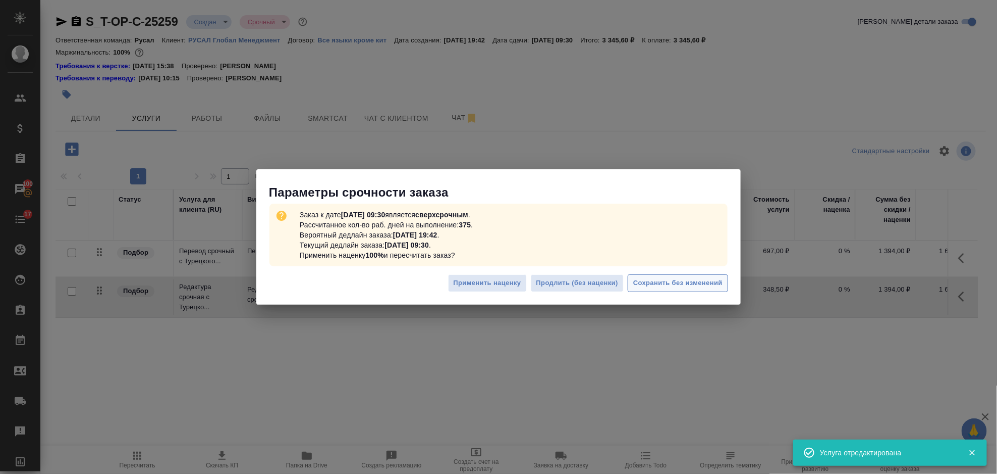
click at [650, 285] on span "Сохранить без изменений" at bounding box center [678, 283] width 89 height 12
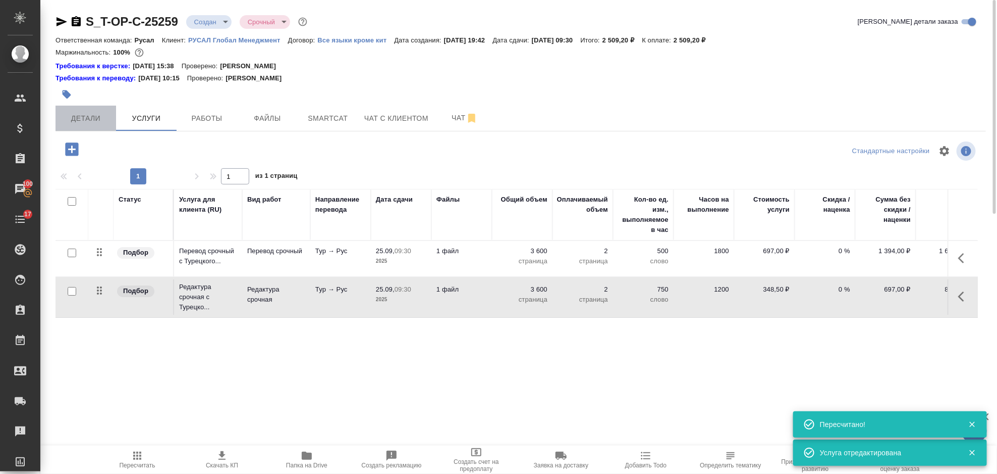
click at [106, 118] on span "Детали" at bounding box center [86, 118] width 48 height 13
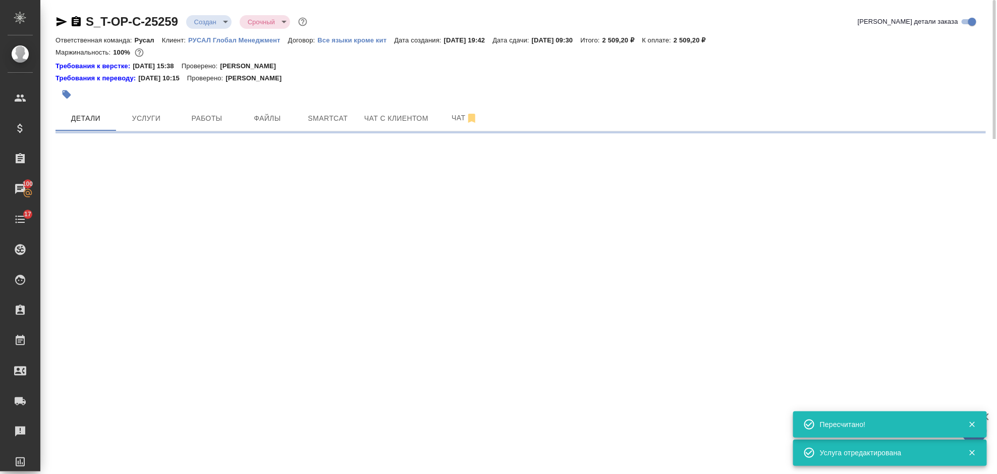
select select "RU"
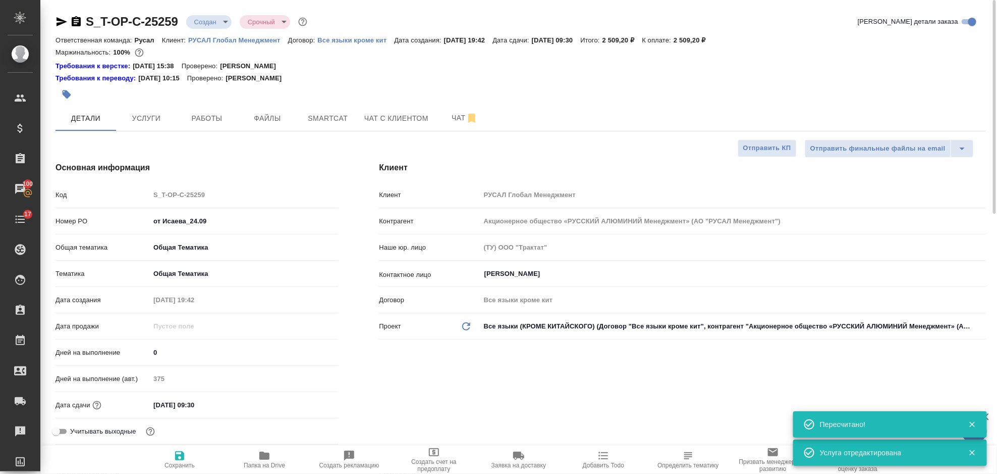
type textarea "x"
click at [62, 20] on icon "button" at bounding box center [62, 21] width 11 height 9
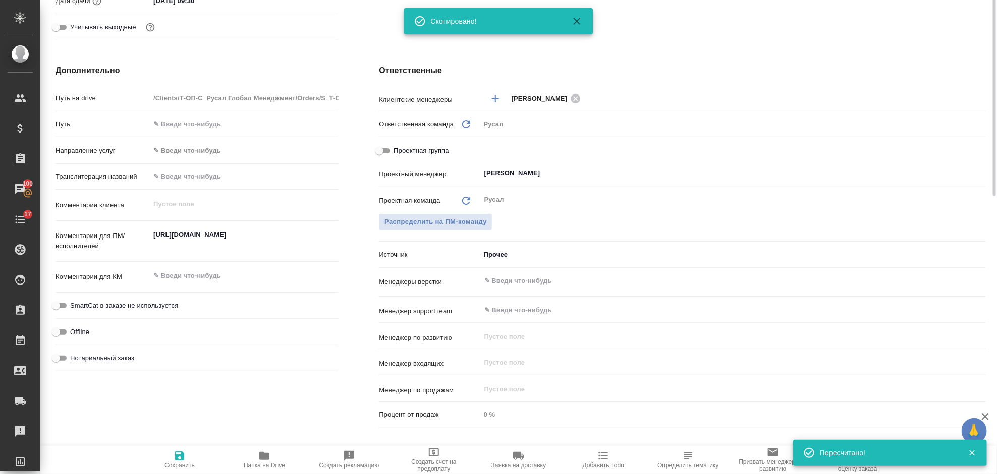
scroll to position [471, 0]
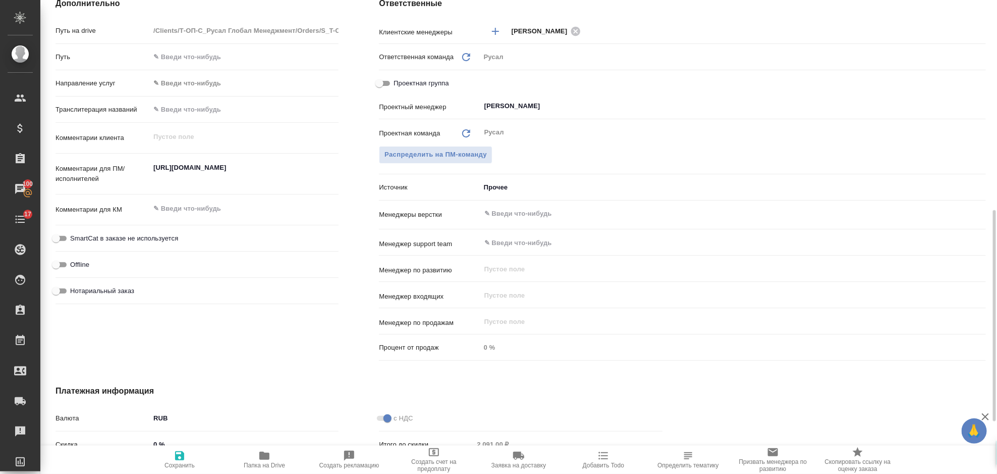
type textarea "x"
click at [153, 170] on textarea "https://www.facebook.com/reel/576892235445244/?fs=e&mibextid=wwXIfr&rdid=V1wuiM…" at bounding box center [244, 173] width 188 height 27
type textarea "https://www.facebook.com/reel/576892235445244/?fs=e&mibextid=wwXIfr&rdid=V1wuiM…"
type textarea "x"
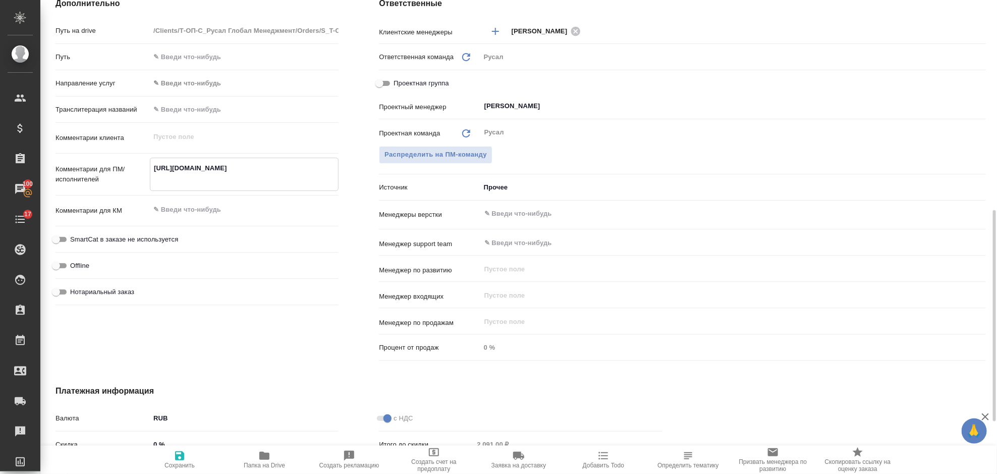
type textarea "x"
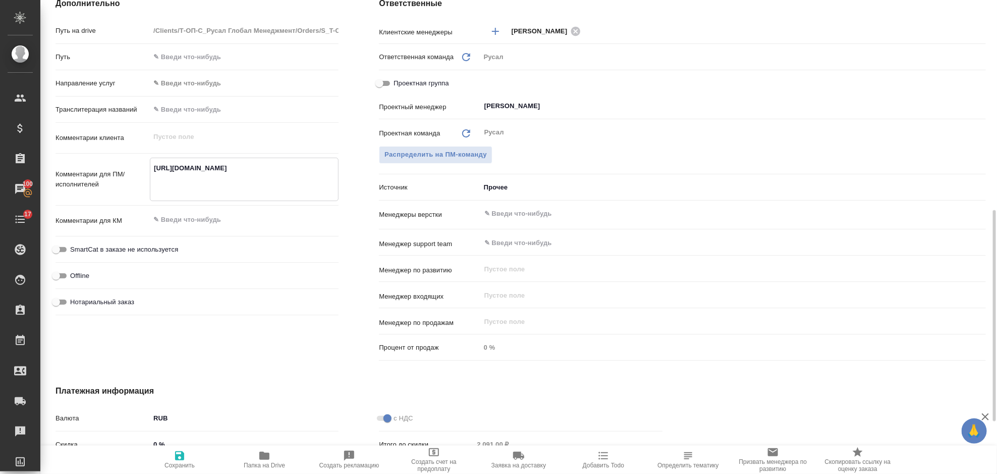
click at [156, 169] on textarea "https://www.facebook.com/reel/576892235445244/?fs=e&mibextid=wwXIfr&rdid=V1wuiM…" at bounding box center [244, 178] width 188 height 37
type textarea "М https://www.facebook.com/reel/576892235445244/?fs=e&mibextid=wwXIfr&rdid=V1wu…"
type textarea "x"
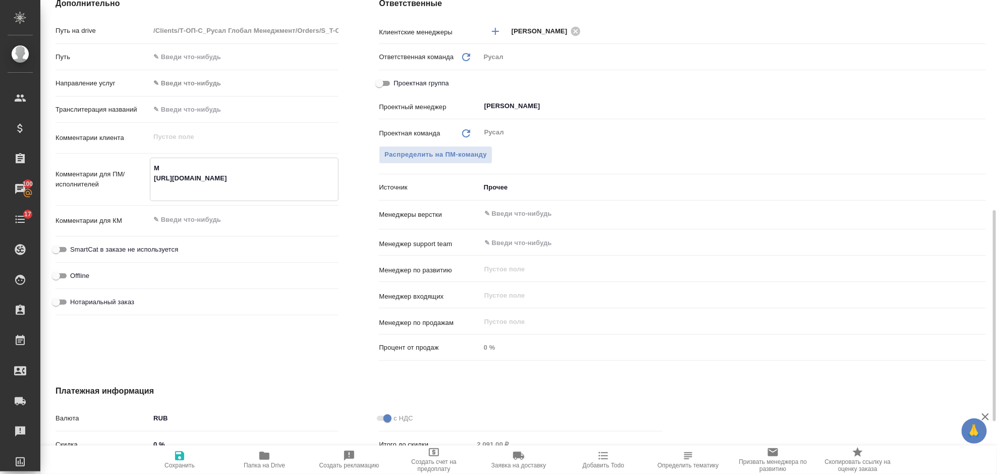
type textarea "Мо https://www.facebook.com/reel/576892235445244/?fs=e&mibextid=wwXIfr&rdid=V1w…"
type textarea "x"
type textarea "Мон https://www.facebook.com/reel/576892235445244/?fs=e&mibextid=wwXIfr&rdid=V1…"
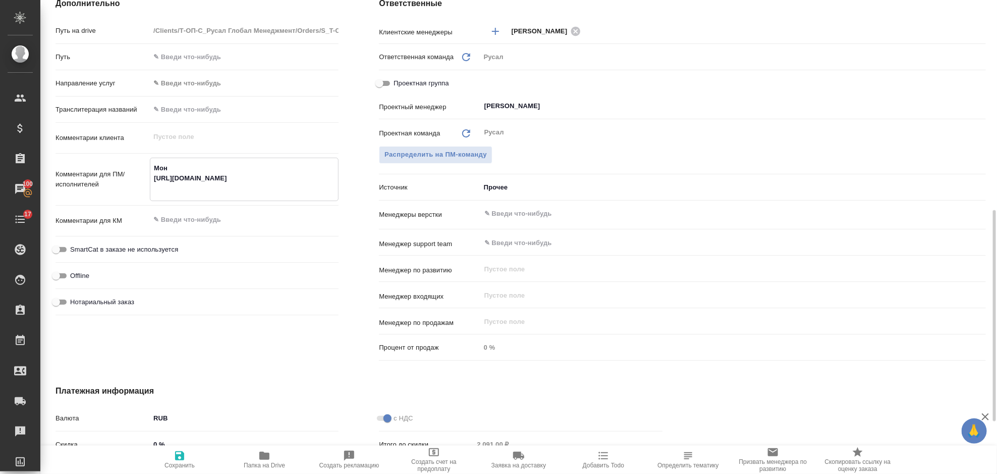
type textarea "x"
type textarea "Монг https://www.facebook.com/reel/576892235445244/?fs=e&mibextid=wwXIfr&rdid=V…"
type textarea "x"
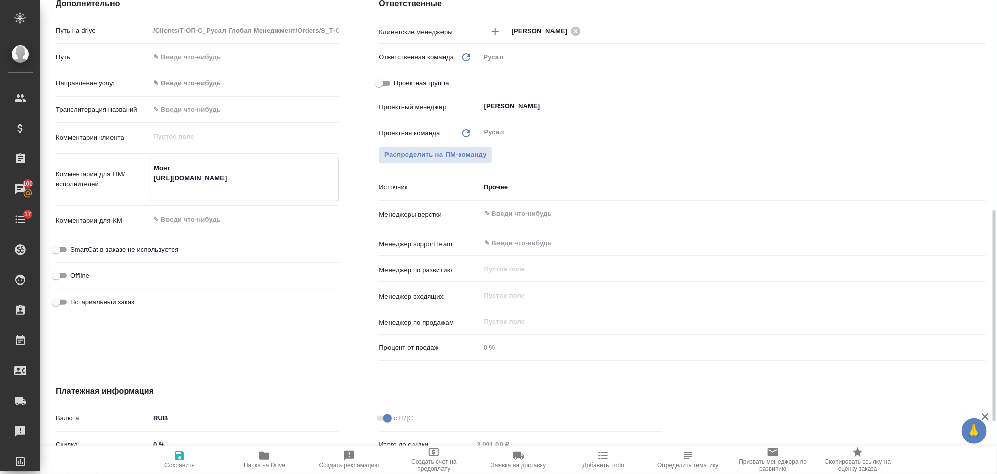
type textarea "x"
type textarea "Монго https://www.facebook.com/reel/576892235445244/?fs=e&mibextid=wwXIfr&rdid=…"
type textarea "x"
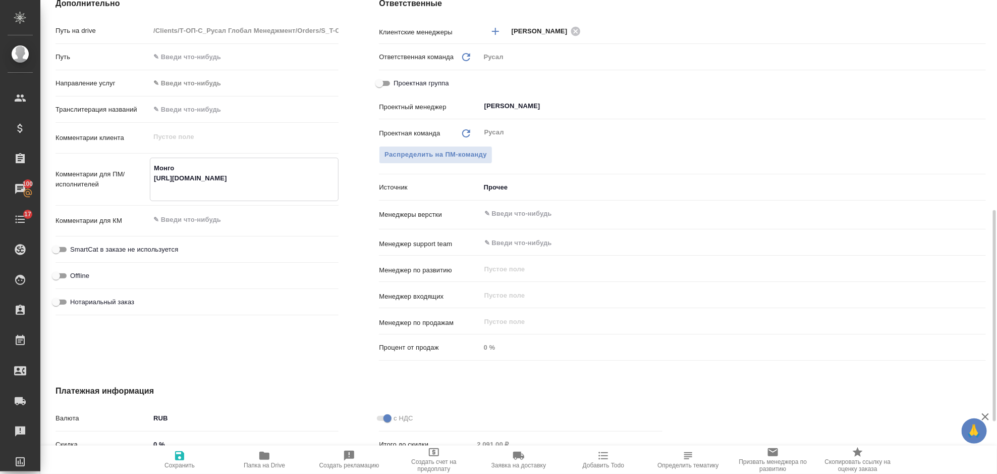
type textarea "x"
type textarea "Монгол https://www.facebook.com/reel/576892235445244/?fs=e&mibextid=wwXIfr&rdid…"
type textarea "x"
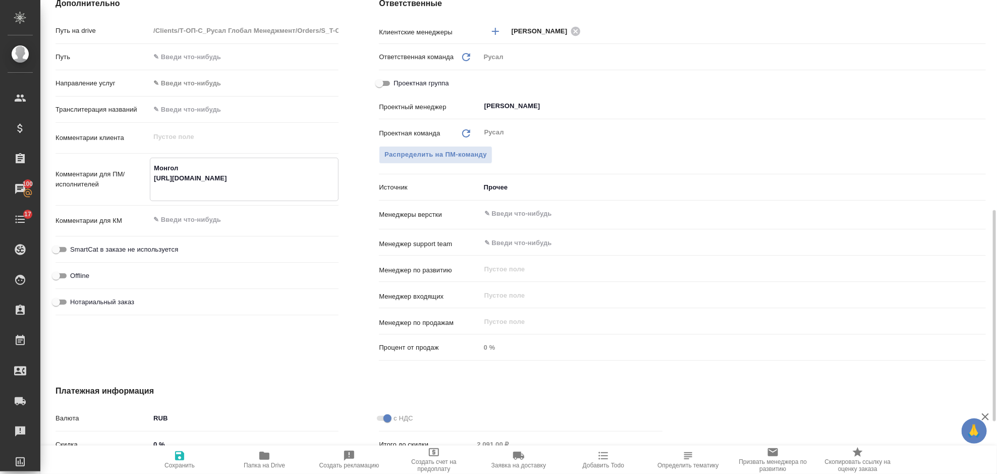
type textarea "Монголь https://www.facebook.com/reel/576892235445244/?fs=e&mibextid=wwXIfr&rdi…"
type textarea "x"
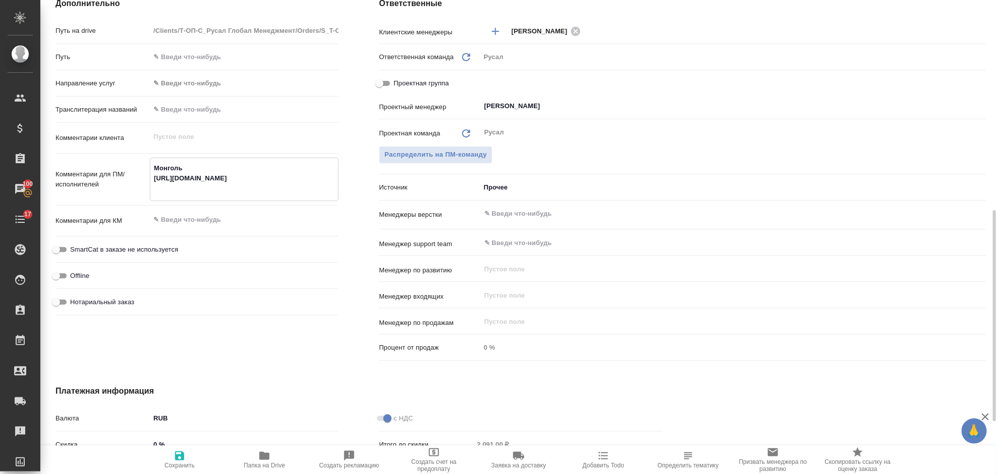
type textarea "Монгольс https://www.facebook.com/reel/576892235445244/?fs=e&mibextid=wwXIfr&rd…"
type textarea "x"
type textarea "Монгольск https://www.facebook.com/reel/576892235445244/?fs=e&mibextid=wwXIfr&r…"
type textarea "x"
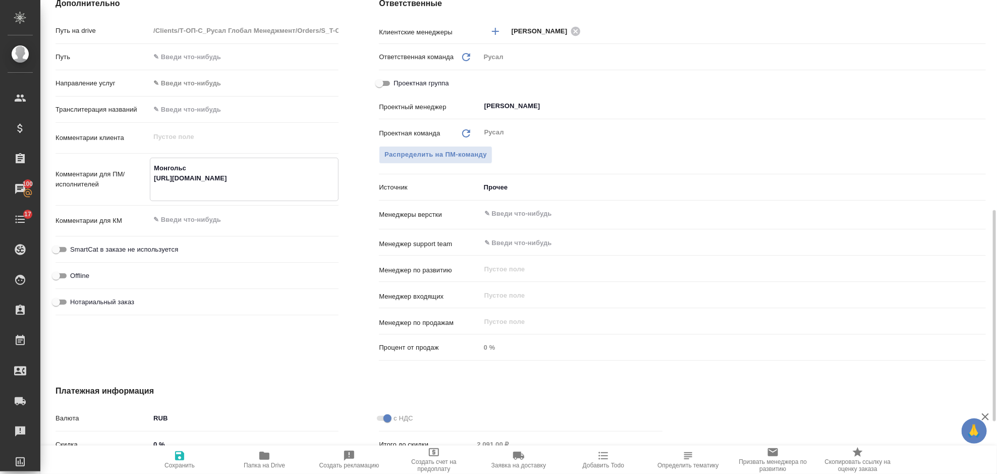
type textarea "x"
type textarea "Монгольски https://www.facebook.com/reel/576892235445244/?fs=e&mibextid=wwXIfr&…"
type textarea "x"
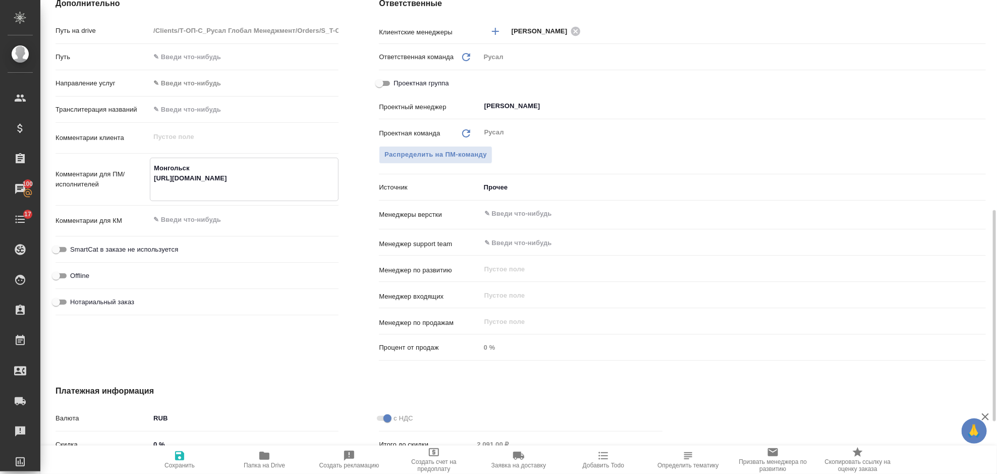
type textarea "x"
type textarea "Монгольский https://www.facebook.com/reel/576892235445244/?fs=e&mibextid=wwXIfr…"
type textarea "x"
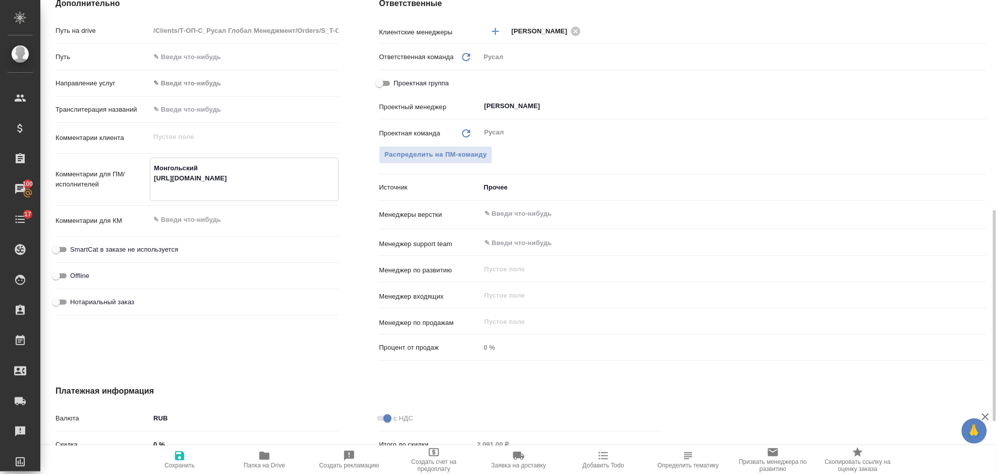
type textarea "Монгольский https://www.facebook.com/reel/576892235445244/?fs=e&mibextid=wwXIfr…"
type textarea "x"
click at [179, 456] on icon "button" at bounding box center [179, 455] width 9 height 9
type textarea "x"
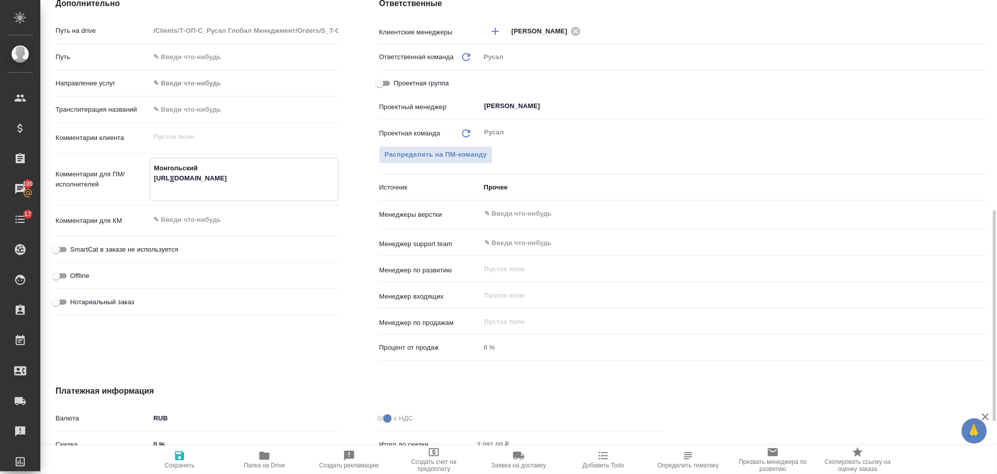
type textarea "x"
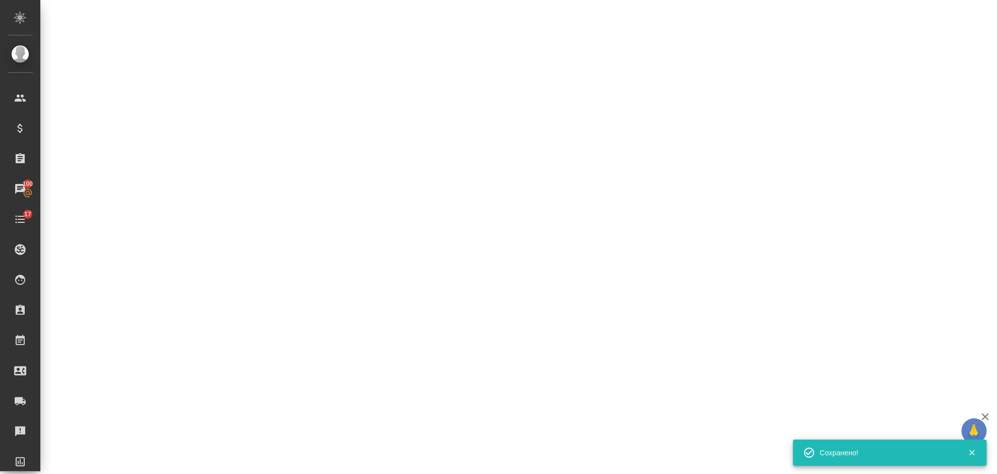
select select "RU"
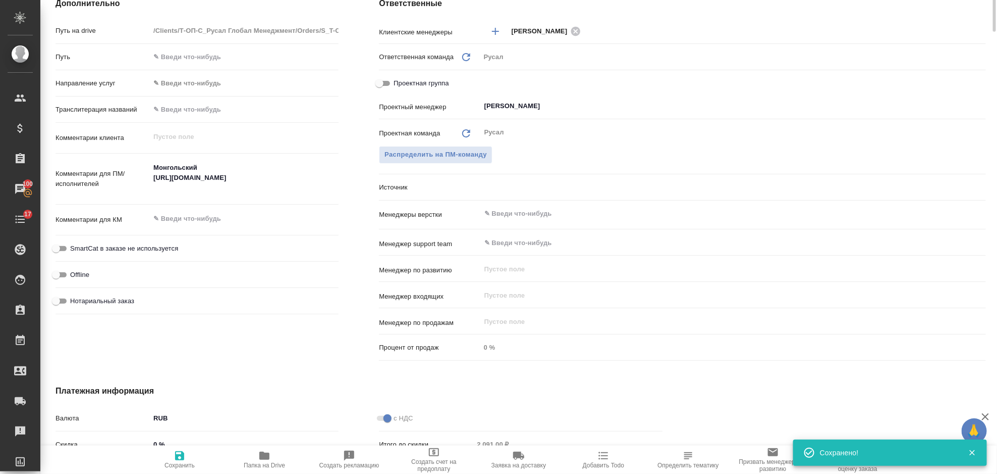
type textarea "x"
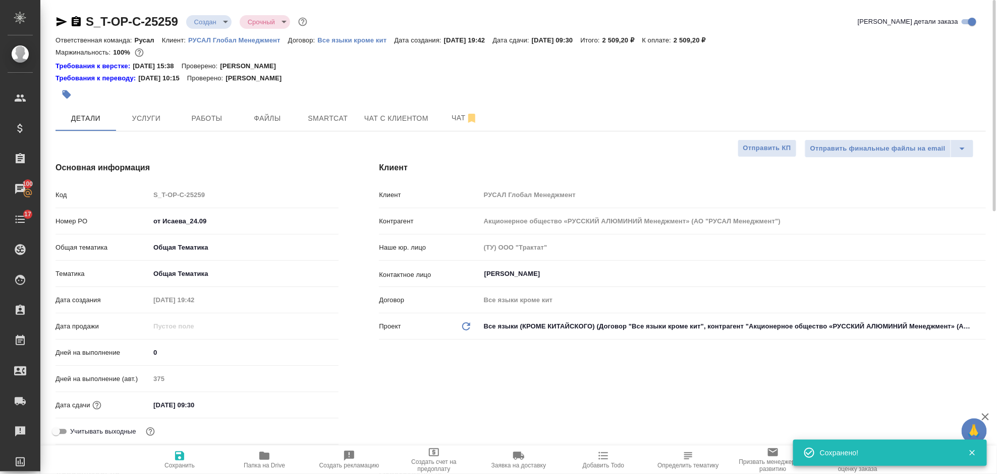
click at [63, 24] on icon "button" at bounding box center [62, 22] width 12 height 12
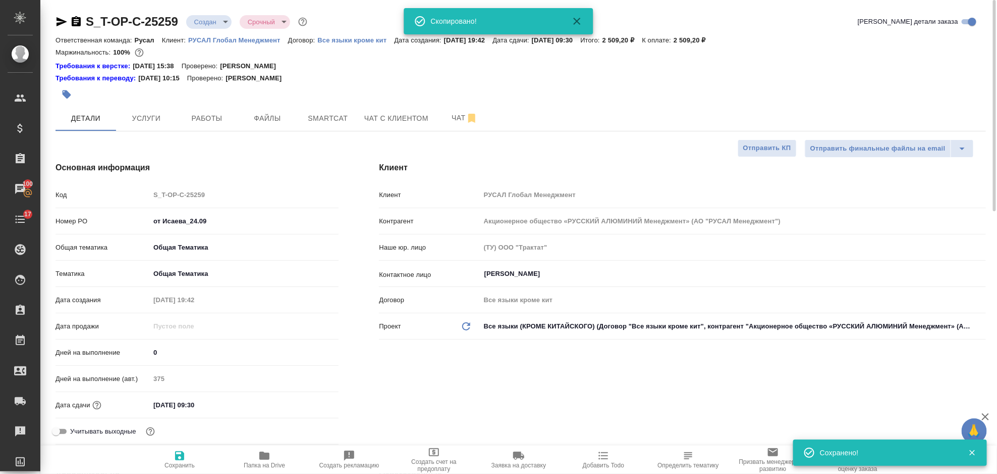
type textarea "x"
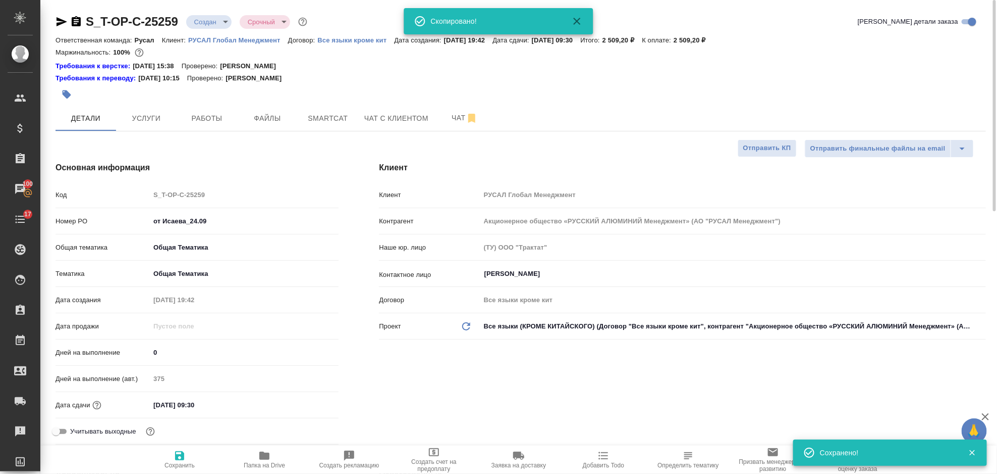
type textarea "x"
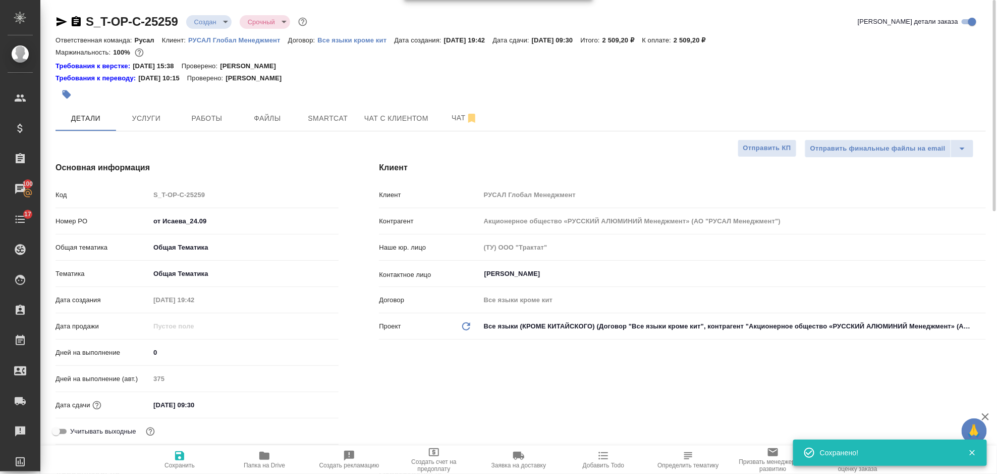
type textarea "x"
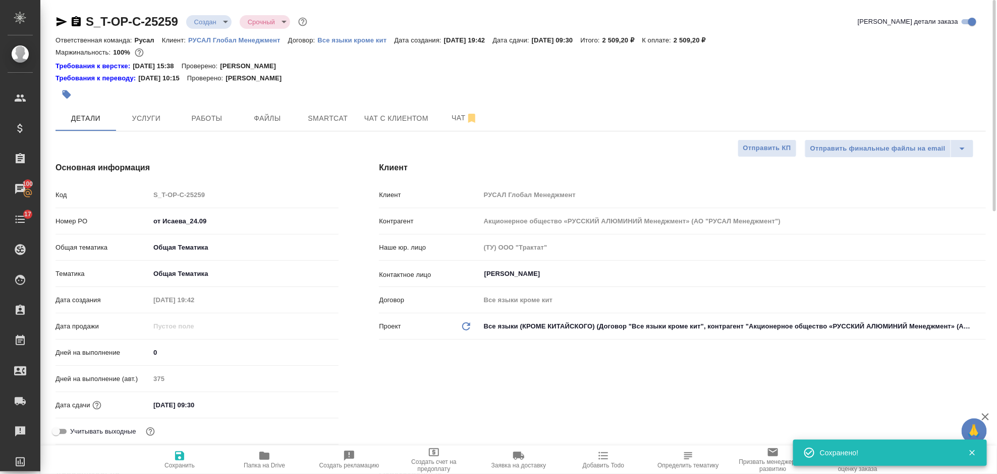
type textarea "x"
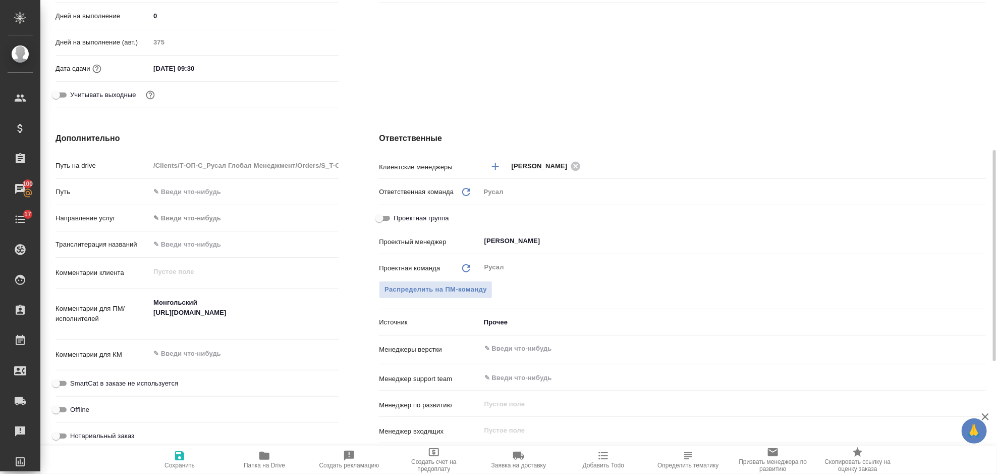
scroll to position [134, 0]
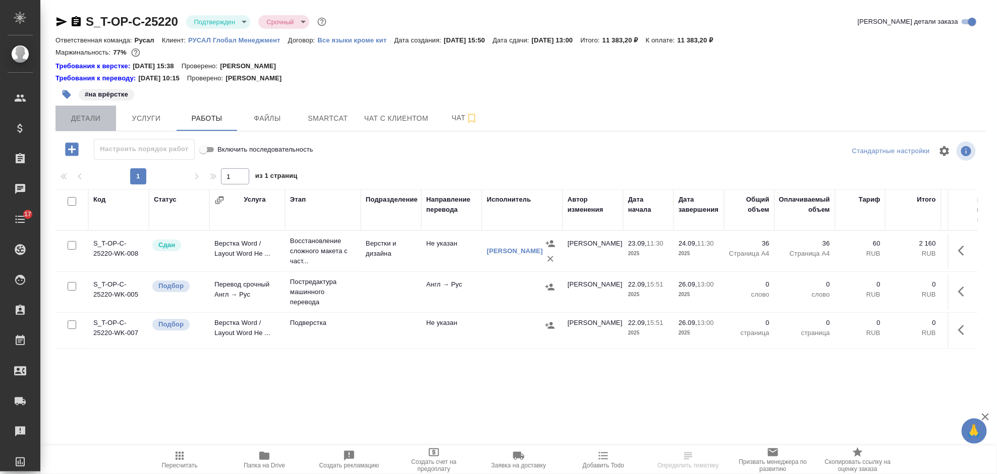
click at [93, 118] on span "Детали" at bounding box center [86, 118] width 48 height 13
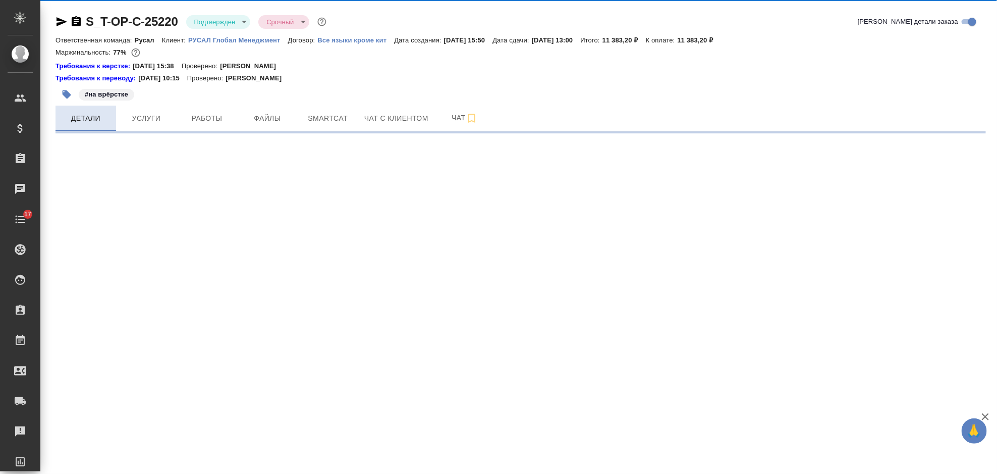
select select "RU"
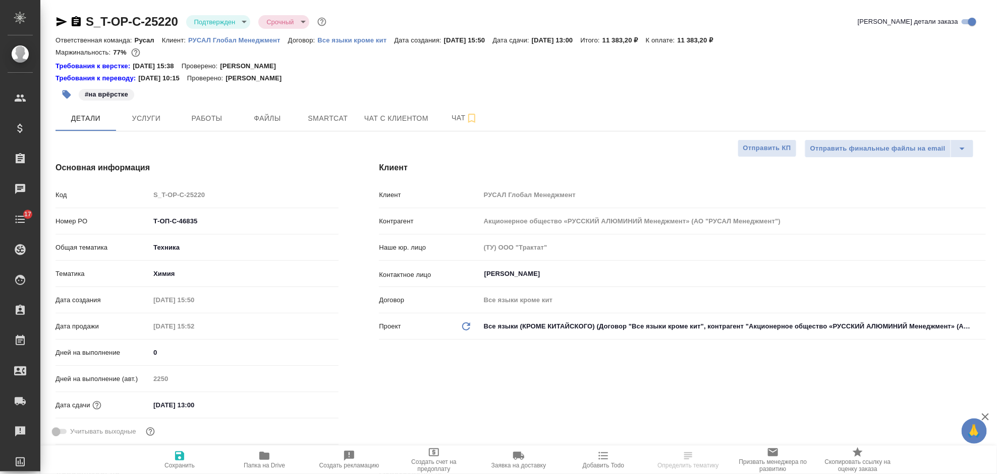
type textarea "x"
drag, startPoint x: 208, startPoint y: 221, endPoint x: 138, endPoint y: 229, distance: 70.1
click at [138, 229] on div "Номер PO Т-ОП-С-46835" at bounding box center [197, 221] width 283 height 18
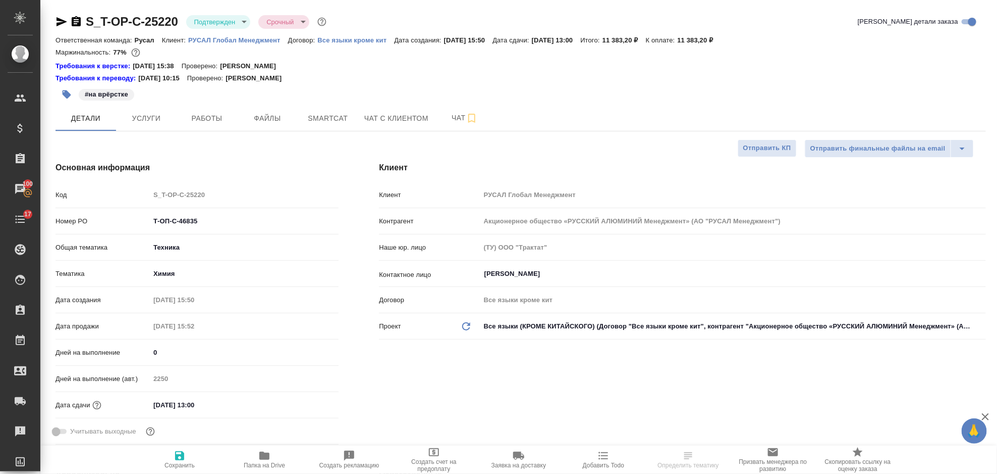
select select "RU"
type textarea "x"
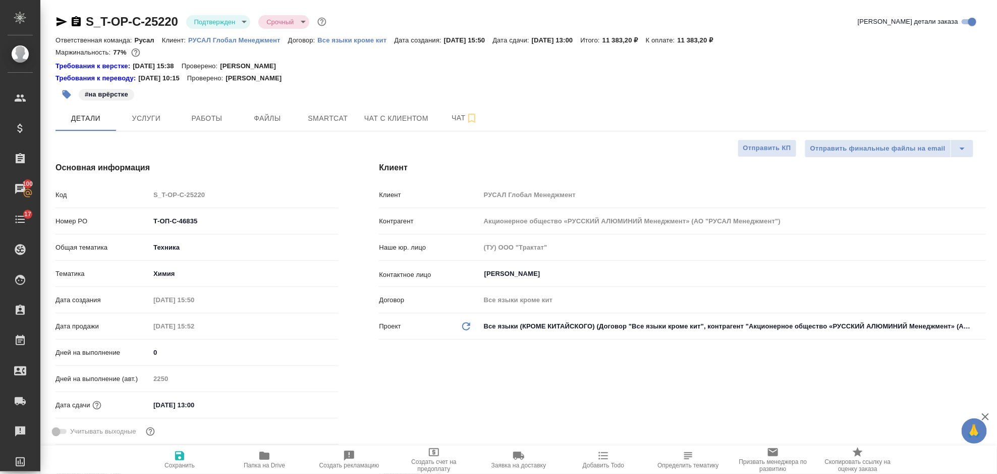
type textarea "x"
click at [150, 128] on button "Услуги" at bounding box center [146, 118] width 61 height 25
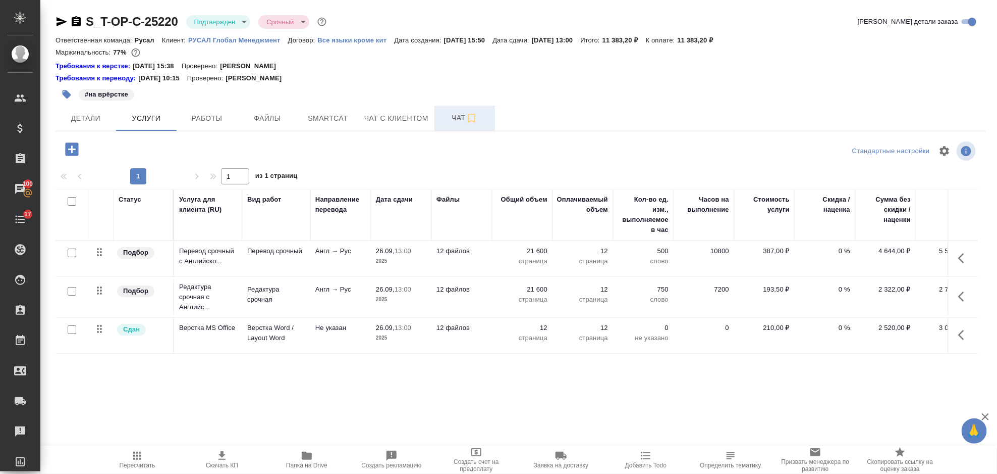
click at [456, 119] on span "Чат" at bounding box center [465, 118] width 48 height 13
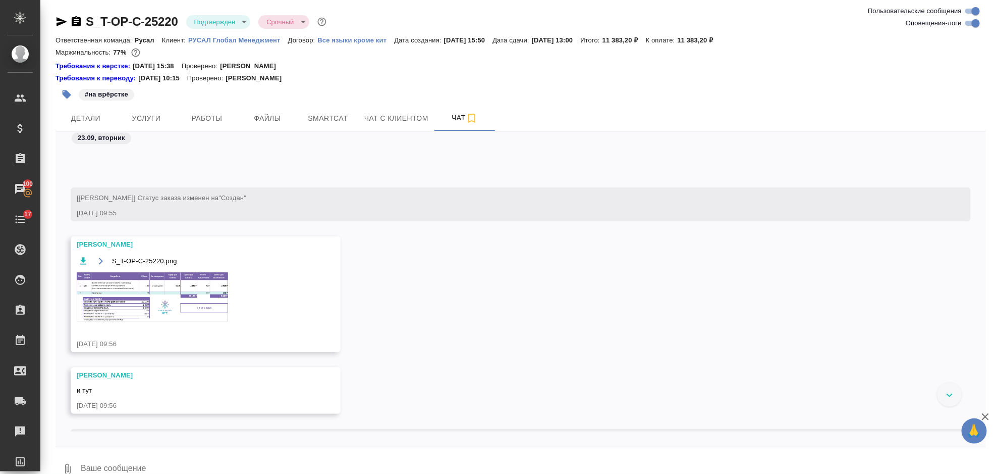
scroll to position [1562, 0]
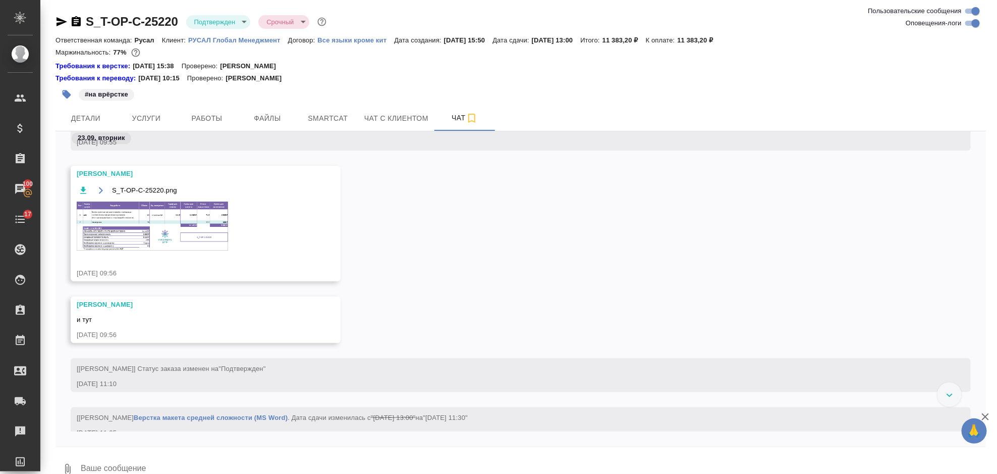
click at [183, 235] on img at bounding box center [152, 225] width 151 height 49
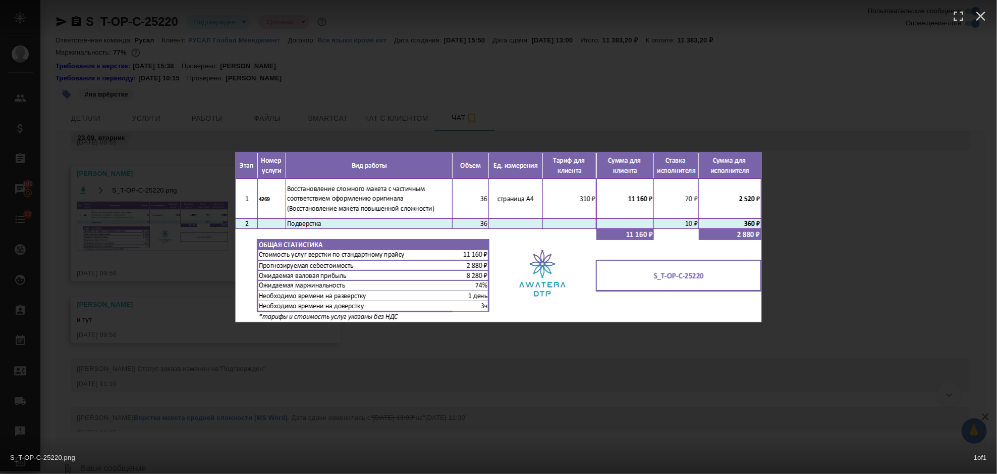
click at [868, 168] on div "S_T-OP-C-25220.png 1 of 1" at bounding box center [498, 237] width 997 height 474
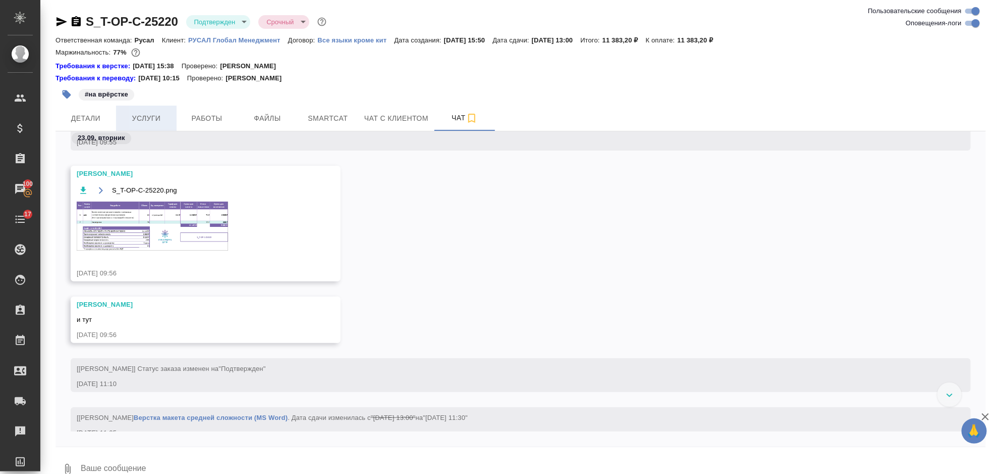
click at [143, 111] on button "Услуги" at bounding box center [146, 118] width 61 height 25
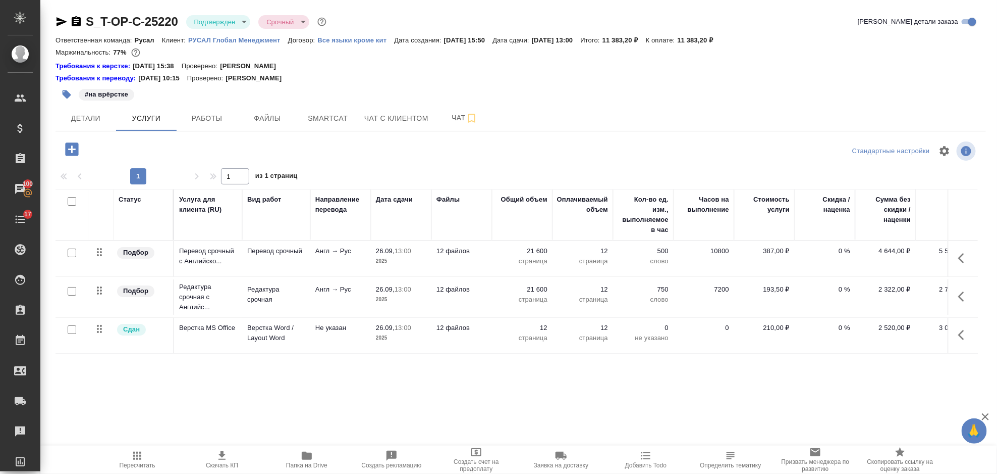
click at [973, 333] on button "button" at bounding box center [965, 335] width 24 height 24
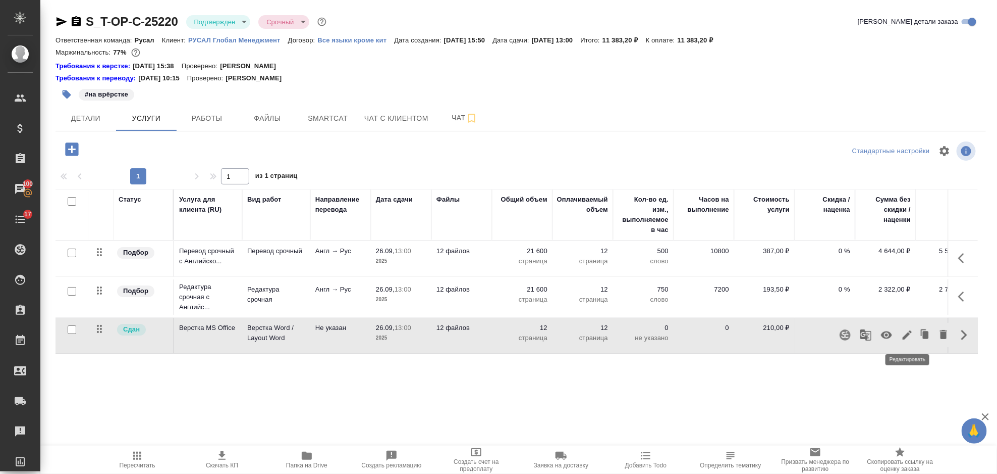
click at [903, 338] on icon "button" at bounding box center [907, 334] width 9 height 9
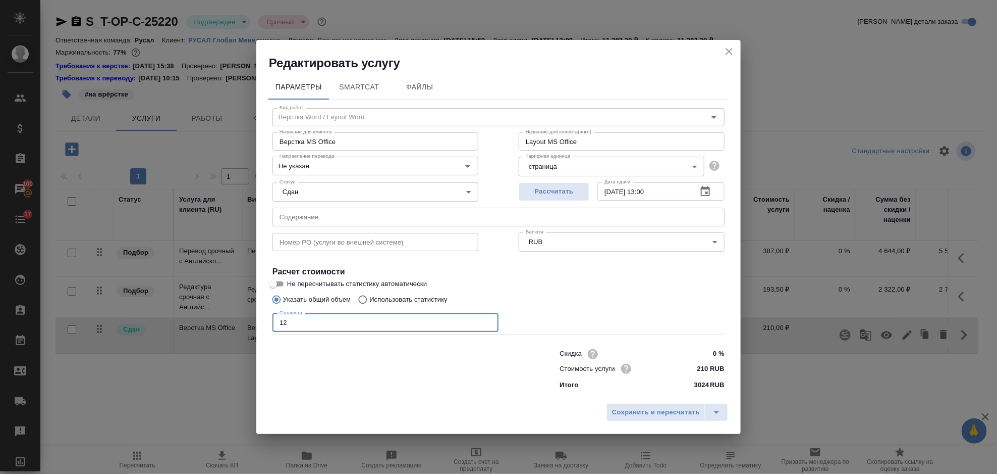
drag, startPoint x: 296, startPoint y: 329, endPoint x: 257, endPoint y: 327, distance: 38.4
click at [257, 327] on div "Параметры SmartCat Файлы Вид работ Верстка Word / Layout Word Вид работ Названи…" at bounding box center [498, 234] width 485 height 327
type input "36"
drag, startPoint x: 627, startPoint y: 415, endPoint x: 621, endPoint y: 414, distance: 5.6
click at [628, 415] on span "Сохранить и пересчитать" at bounding box center [656, 412] width 88 height 12
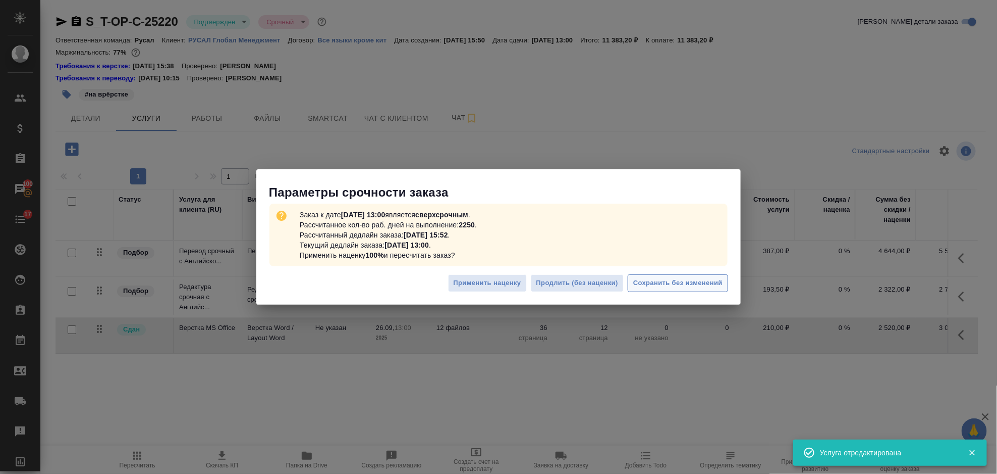
click at [696, 281] on span "Сохранить без изменений" at bounding box center [678, 283] width 89 height 12
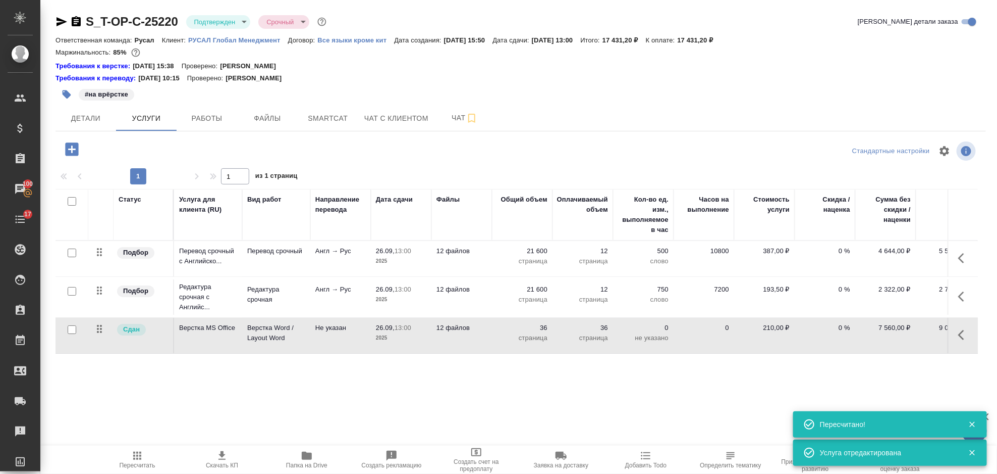
click at [964, 259] on icon "button" at bounding box center [965, 258] width 12 height 12
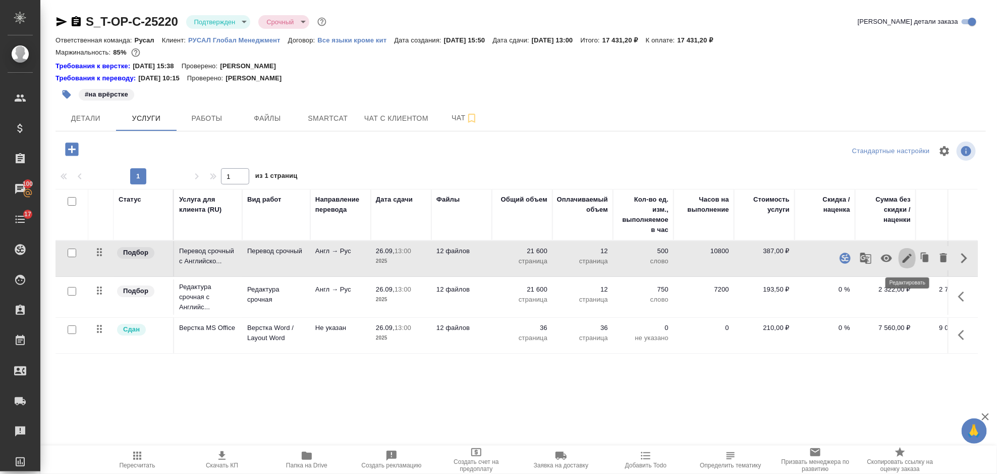
click at [908, 254] on icon "button" at bounding box center [908, 258] width 12 height 12
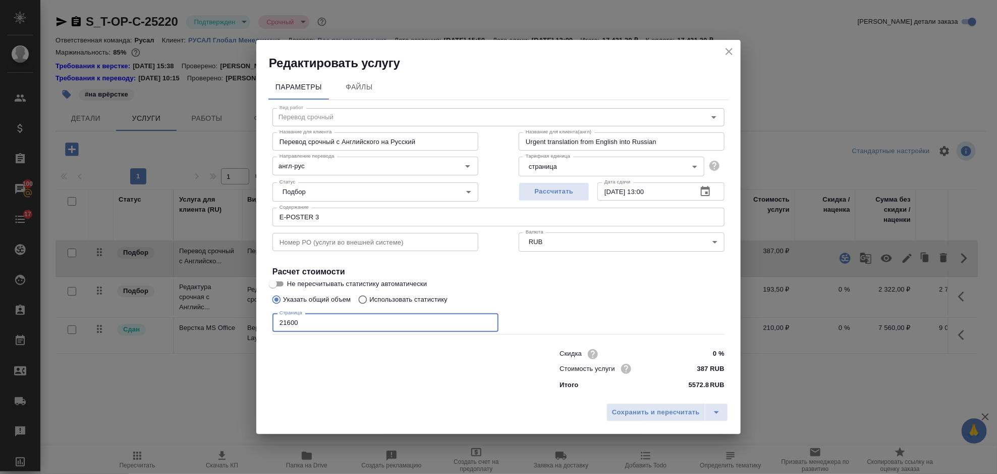
drag, startPoint x: 304, startPoint y: 329, endPoint x: 267, endPoint y: 332, distance: 37.9
click at [267, 331] on div "Параметры Файлы Вид работ Перевод срочный Вид работ Название для клиента Перево…" at bounding box center [498, 234] width 485 height 327
type input "45000"
click at [652, 412] on span "Сохранить и пересчитать" at bounding box center [656, 412] width 88 height 12
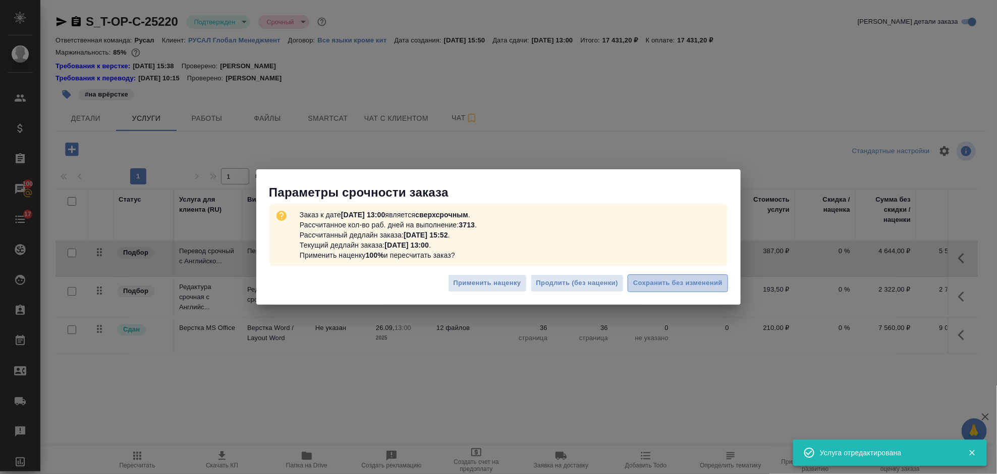
click at [694, 286] on span "Сохранить без изменений" at bounding box center [678, 283] width 89 height 12
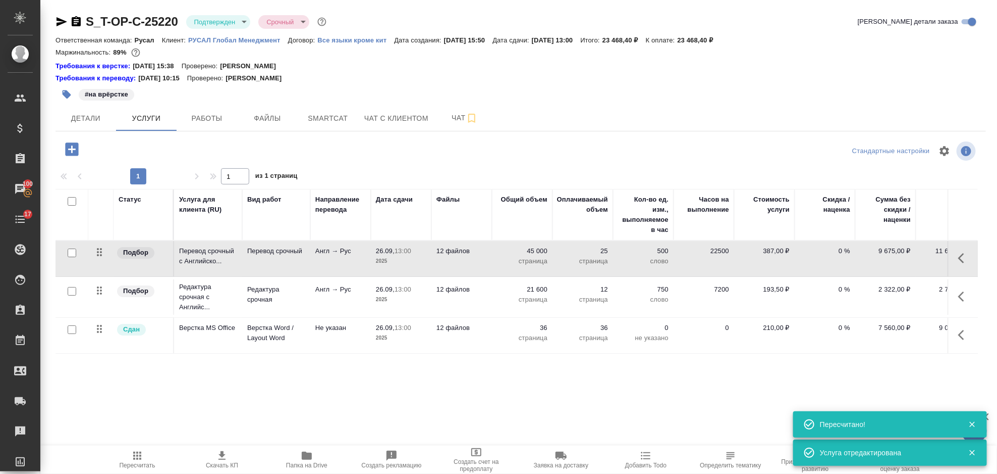
click at [964, 295] on icon "button" at bounding box center [965, 296] width 12 height 12
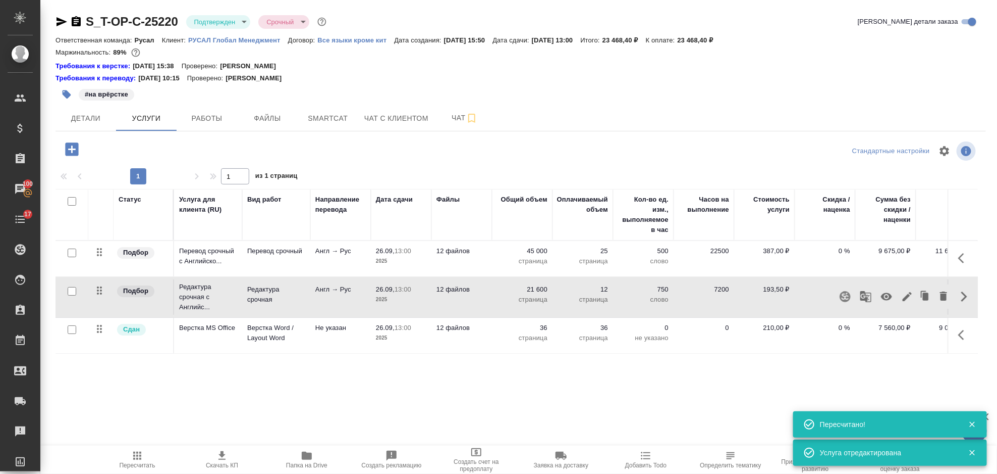
click at [909, 291] on icon "button" at bounding box center [908, 296] width 12 height 12
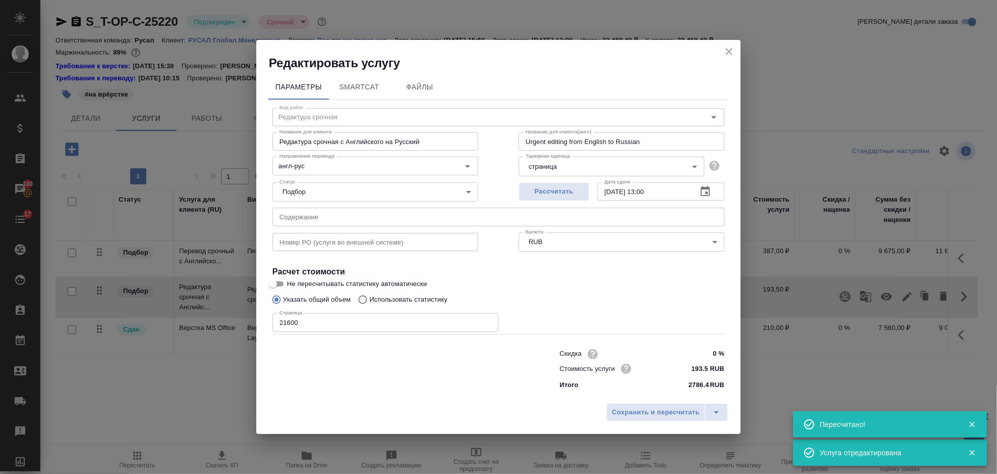
click at [349, 330] on input "21600" at bounding box center [386, 322] width 226 height 18
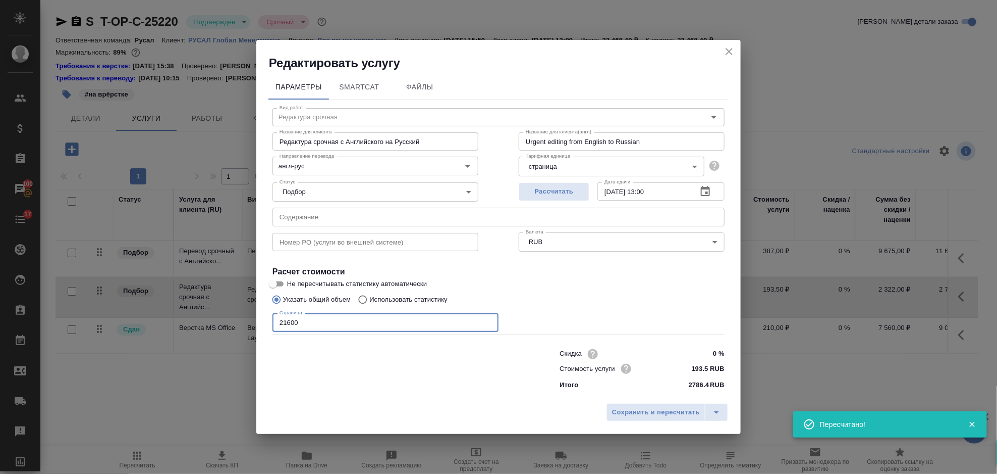
drag, startPoint x: 337, startPoint y: 328, endPoint x: 253, endPoint y: 328, distance: 83.3
click at [253, 328] on div "Редактировать услугу Параметры SmartCat Файлы Вид работ Редактура срочная Вид р…" at bounding box center [498, 237] width 997 height 474
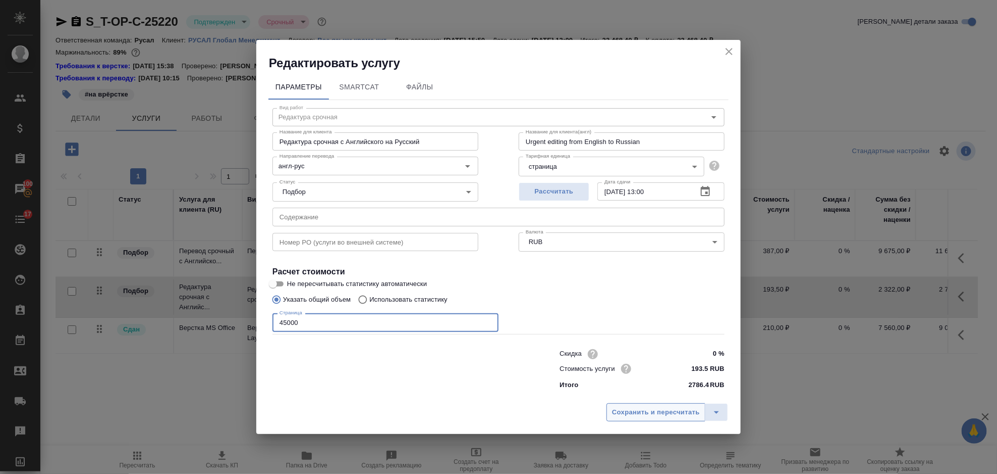
type input "45000"
click at [643, 414] on span "Сохранить и пересчитать" at bounding box center [656, 412] width 88 height 12
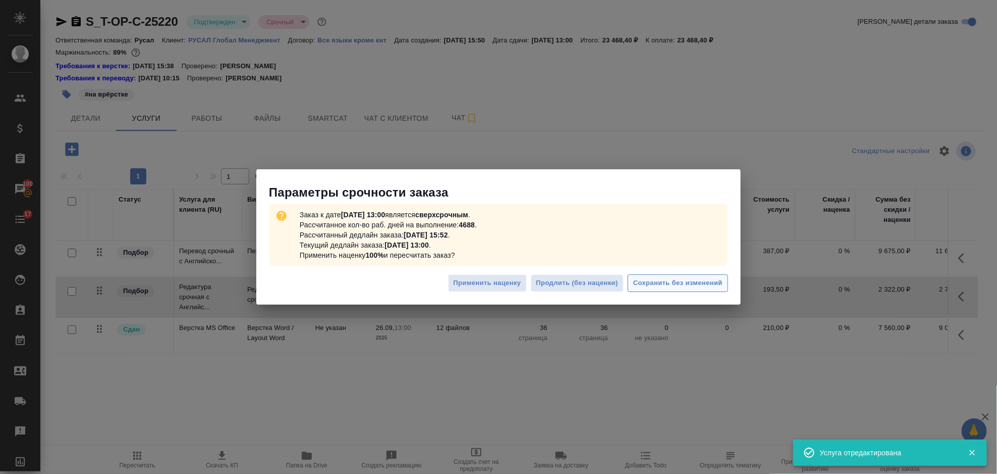
click at [662, 286] on span "Сохранить без изменений" at bounding box center [678, 283] width 89 height 12
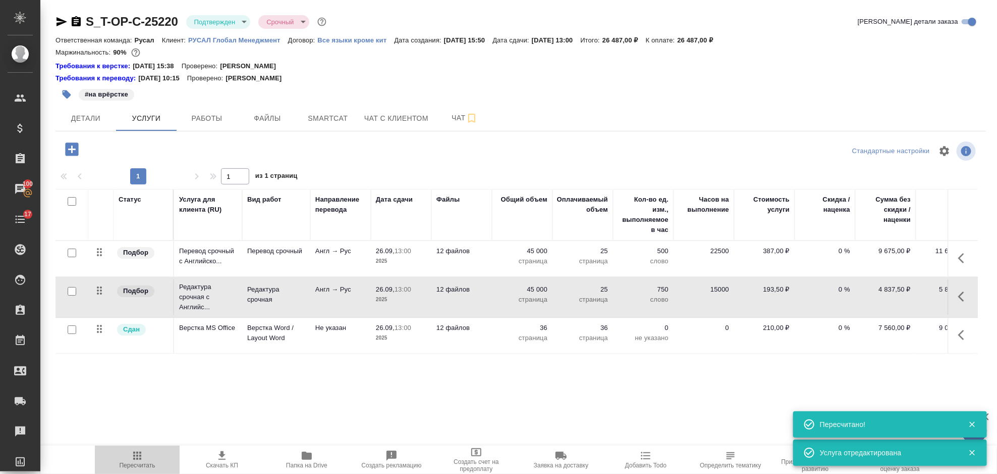
click at [141, 456] on icon "button" at bounding box center [137, 455] width 8 height 8
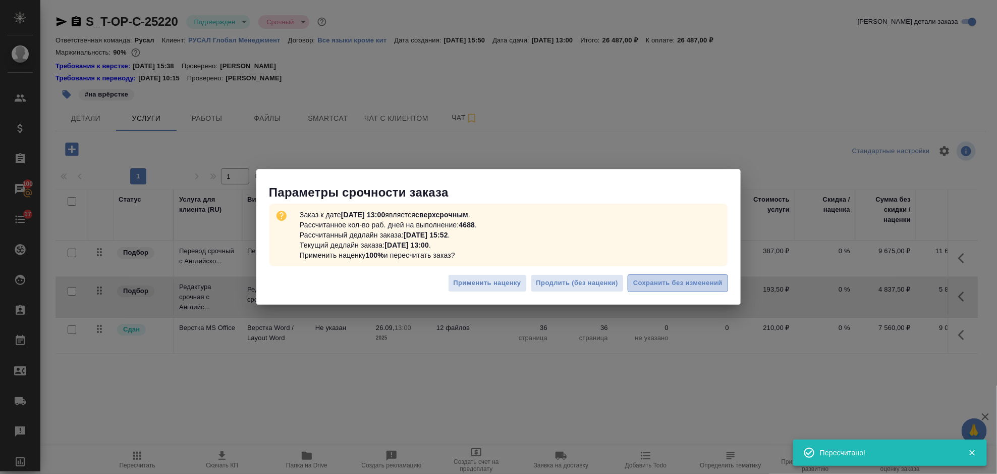
click at [669, 282] on span "Сохранить без изменений" at bounding box center [678, 283] width 89 height 12
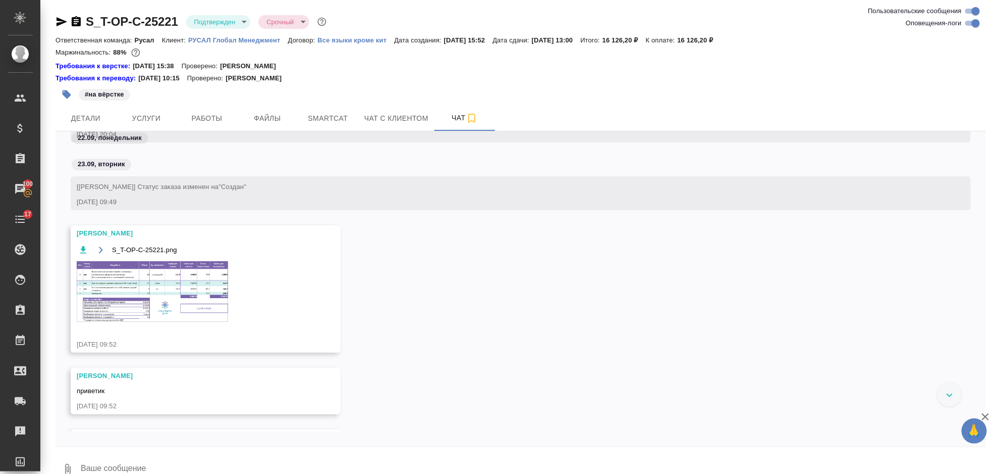
scroll to position [1443, 0]
click at [123, 293] on img at bounding box center [152, 290] width 151 height 61
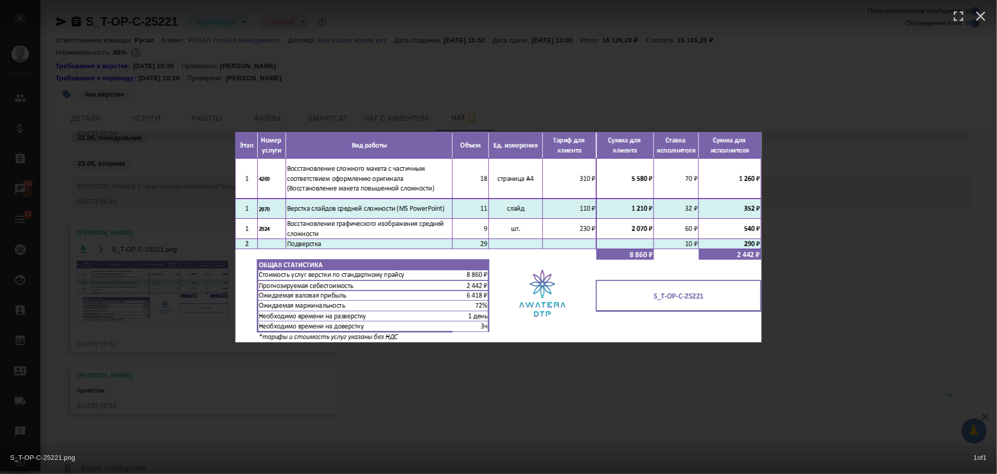
click at [819, 217] on div "S_T-OP-C-25221.png 1 of 1" at bounding box center [498, 237] width 997 height 474
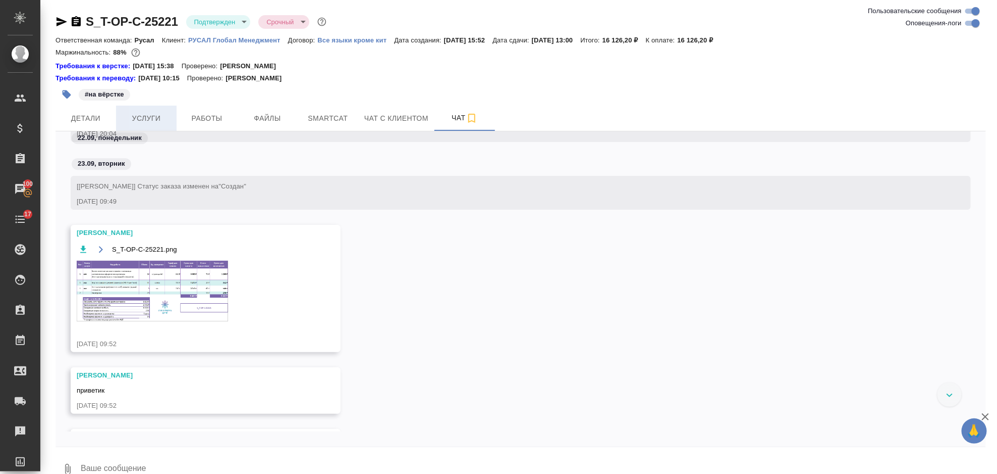
click at [143, 113] on span "Услуги" at bounding box center [146, 118] width 48 height 13
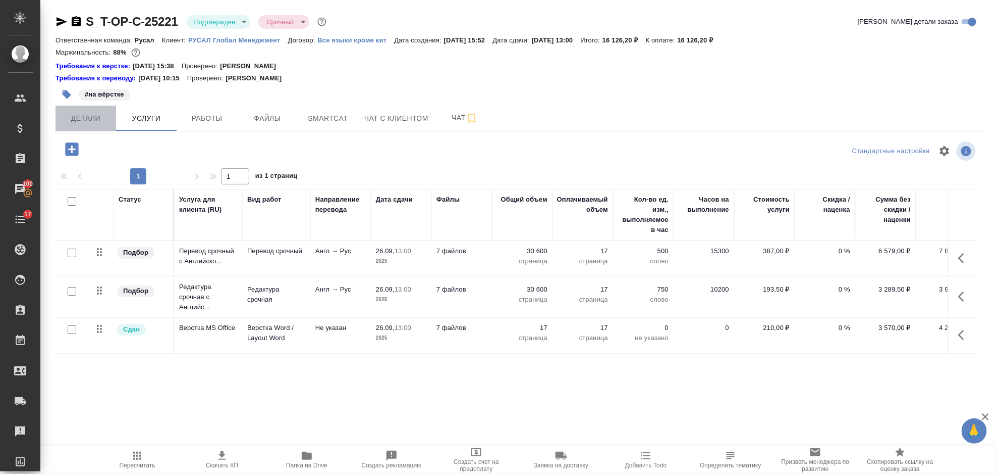
click at [95, 111] on button "Детали" at bounding box center [86, 118] width 61 height 25
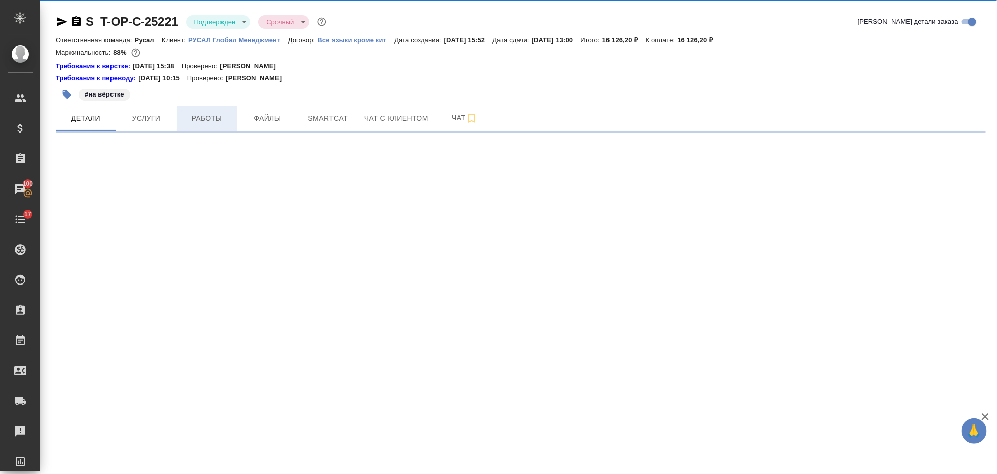
select select "RU"
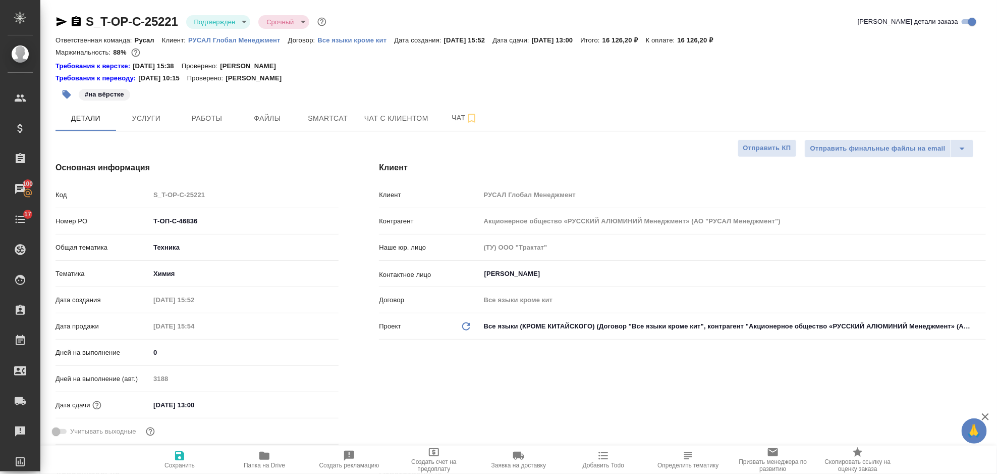
type textarea "x"
drag, startPoint x: 204, startPoint y: 218, endPoint x: 150, endPoint y: 228, distance: 54.5
click at [150, 228] on input "Т-ОП-С-46836" at bounding box center [244, 221] width 188 height 15
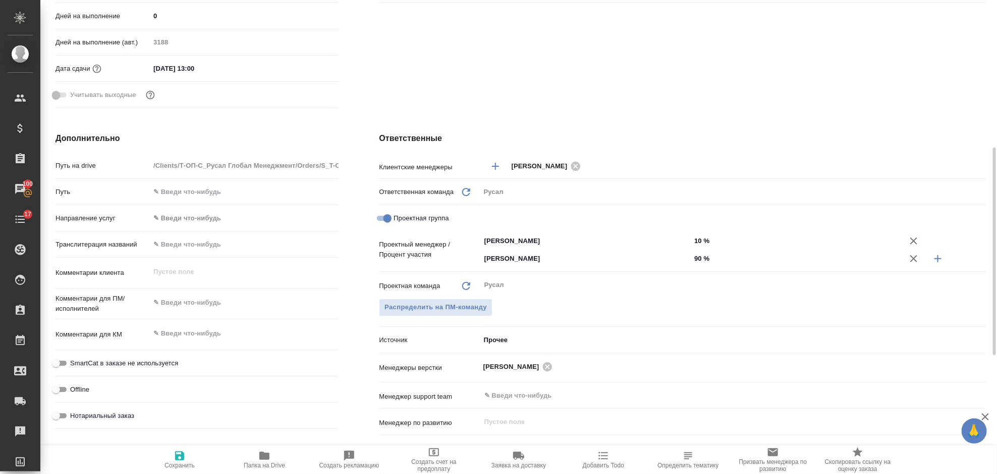
scroll to position [404, 0]
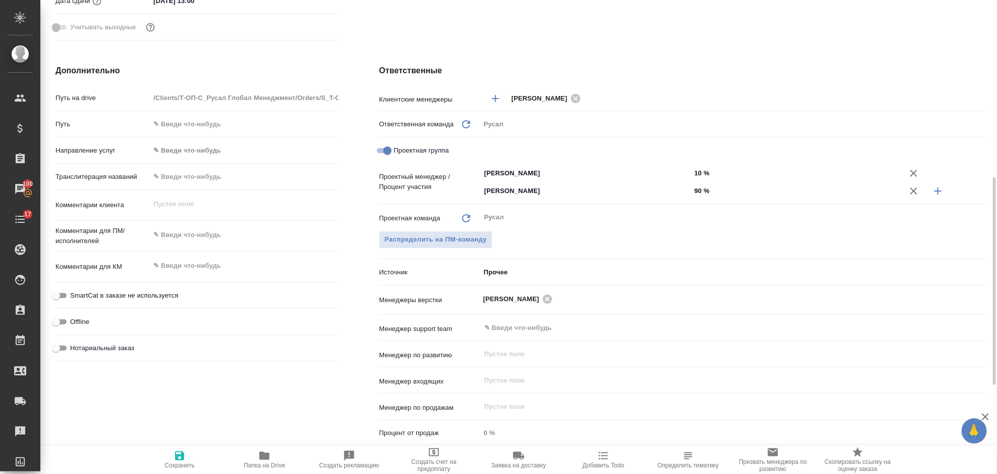
type textarea "x"
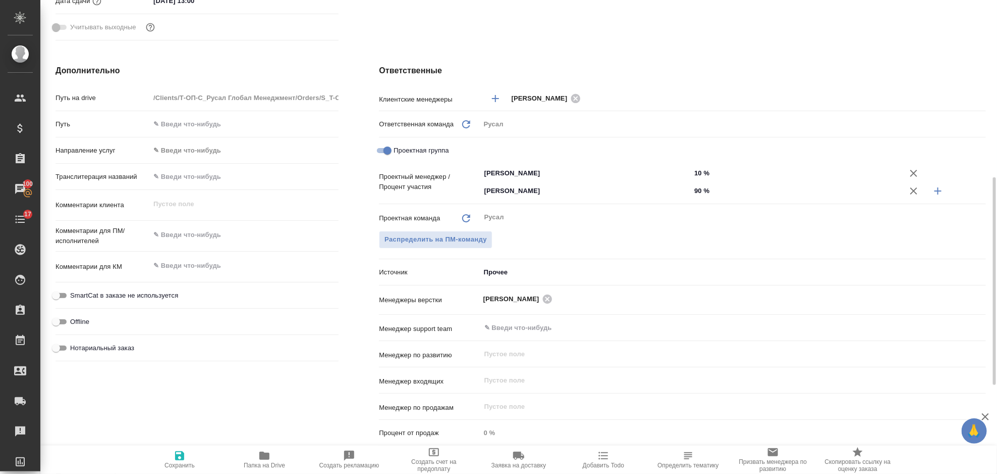
type textarea "x"
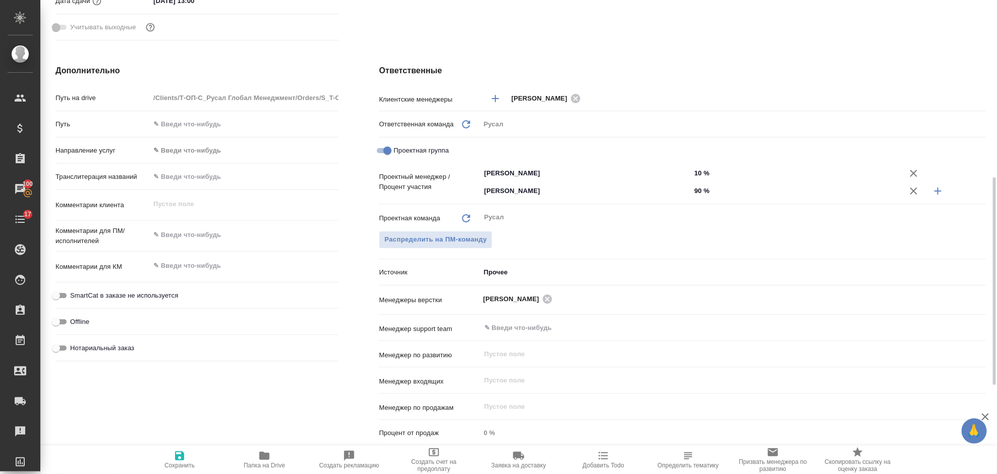
type textarea "x"
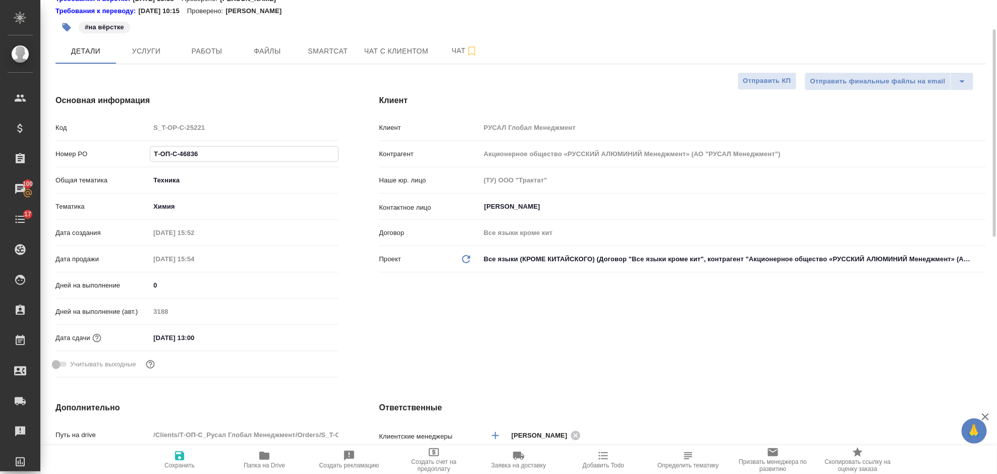
scroll to position [0, 0]
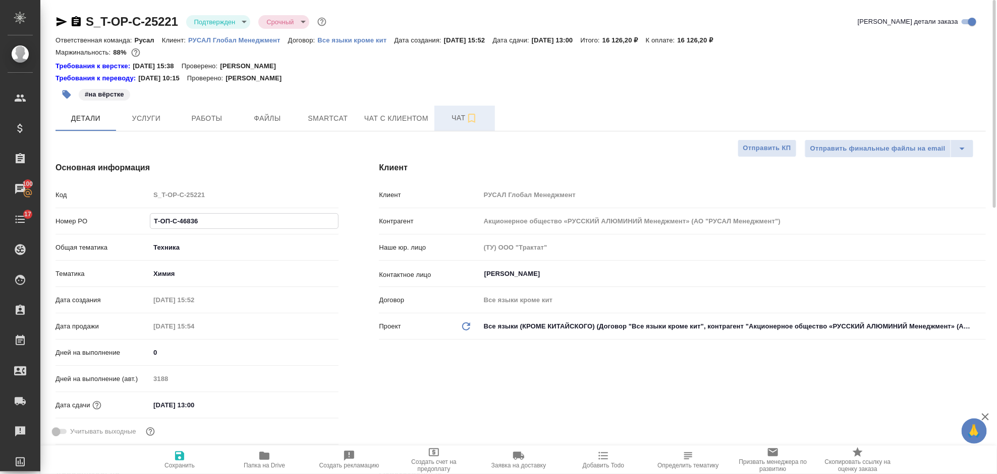
click at [453, 108] on button "Чат" at bounding box center [465, 118] width 61 height 25
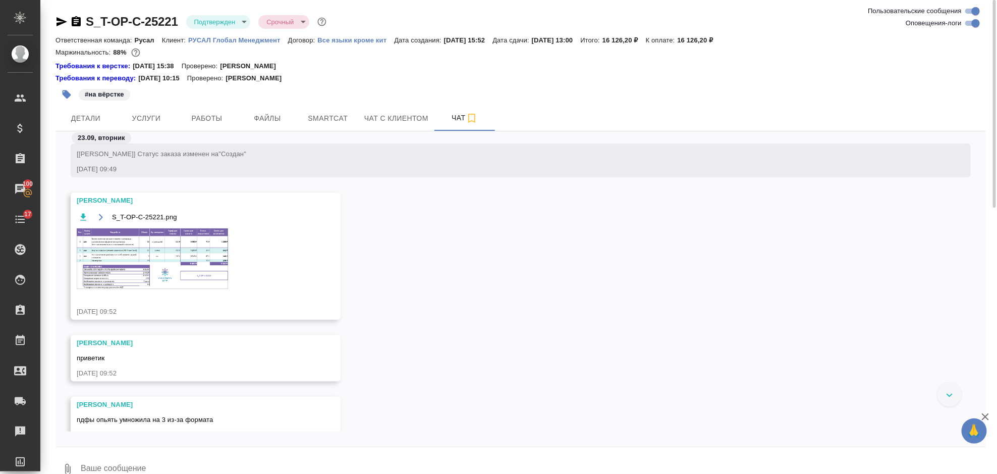
scroll to position [893, 0]
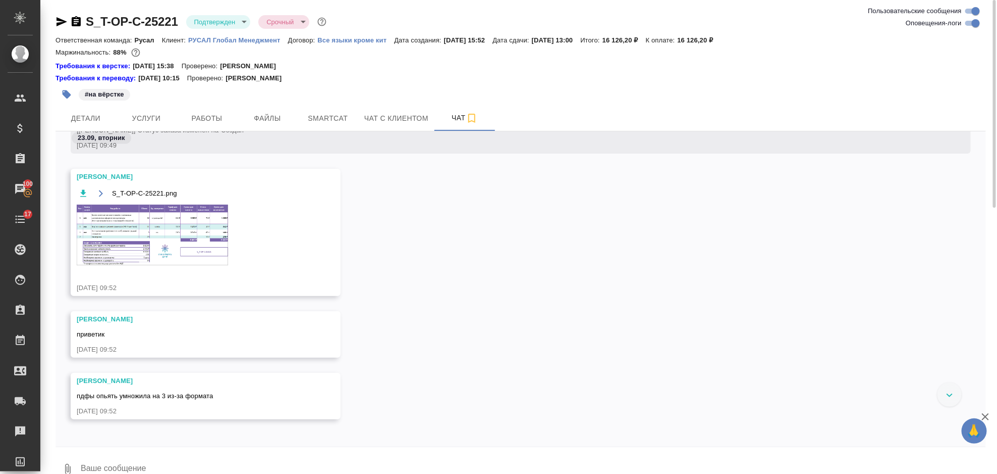
click at [169, 230] on img at bounding box center [152, 234] width 151 height 61
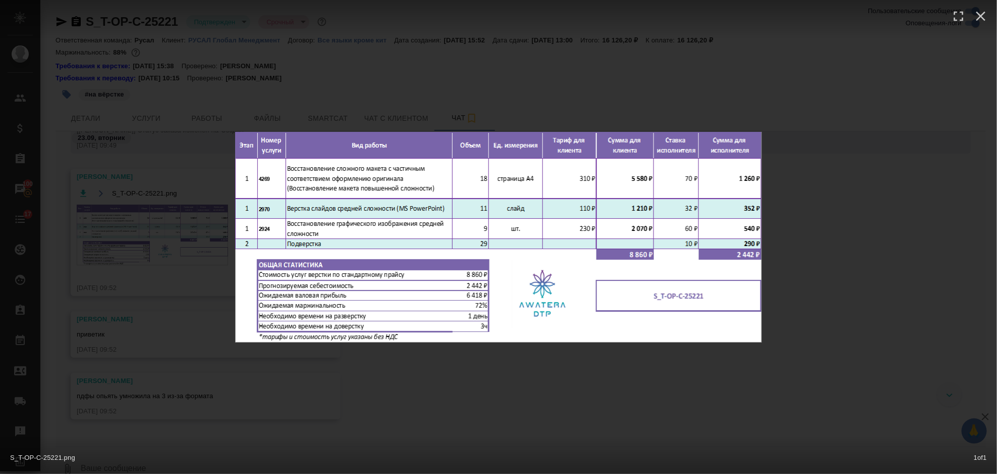
click at [858, 245] on div "S_T-OP-C-25221.png 1 of 1" at bounding box center [498, 237] width 997 height 474
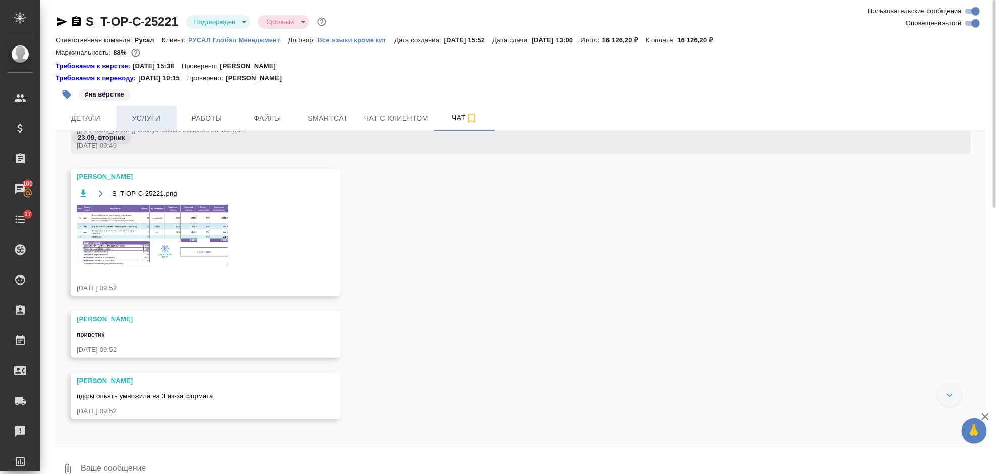
click at [151, 120] on span "Услуги" at bounding box center [146, 118] width 48 height 13
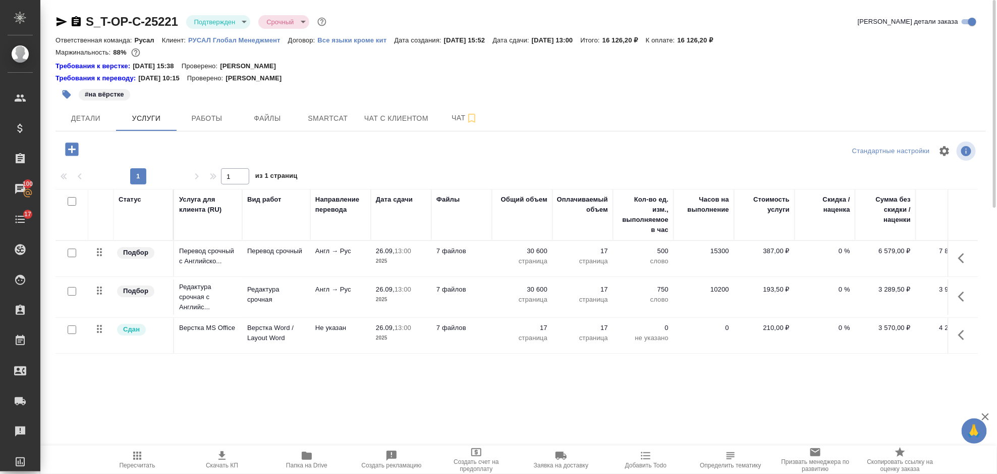
click at [973, 339] on button "button" at bounding box center [965, 335] width 24 height 24
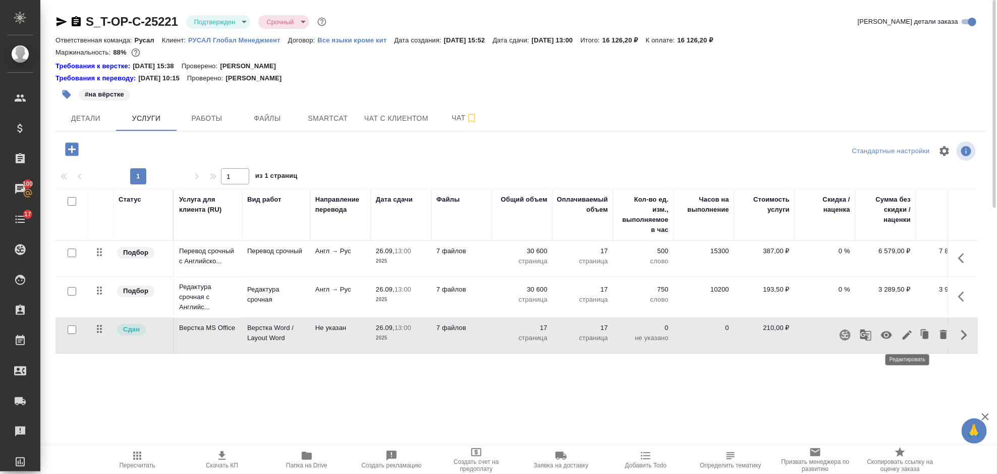
click at [905, 335] on icon "button" at bounding box center [908, 335] width 12 height 12
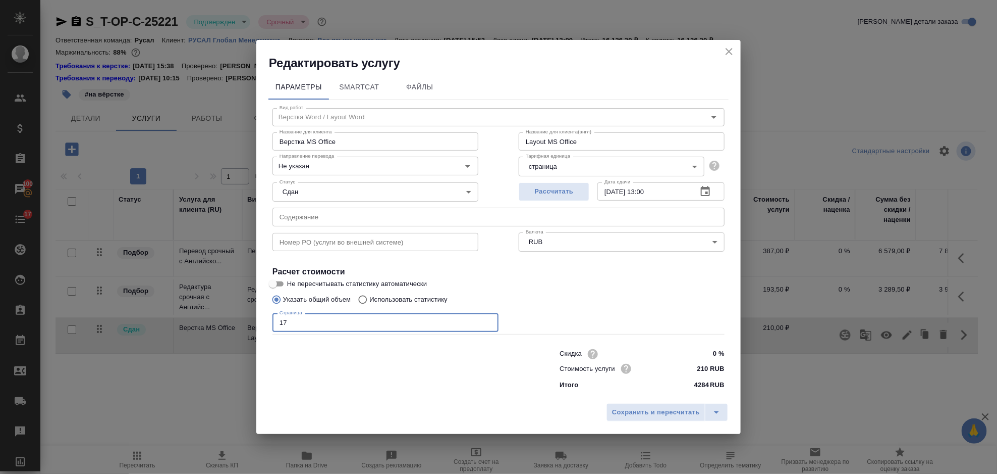
click at [302, 322] on input "17" at bounding box center [386, 322] width 226 height 18
type input "1"
type input "29"
click at [618, 407] on span "Сохранить и пересчитать" at bounding box center [656, 412] width 88 height 12
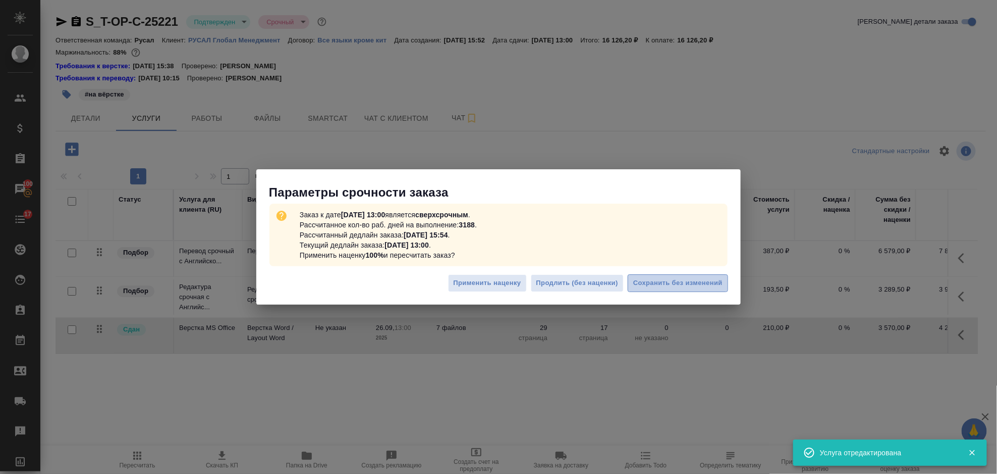
click at [646, 287] on span "Сохранить без изменений" at bounding box center [678, 283] width 89 height 12
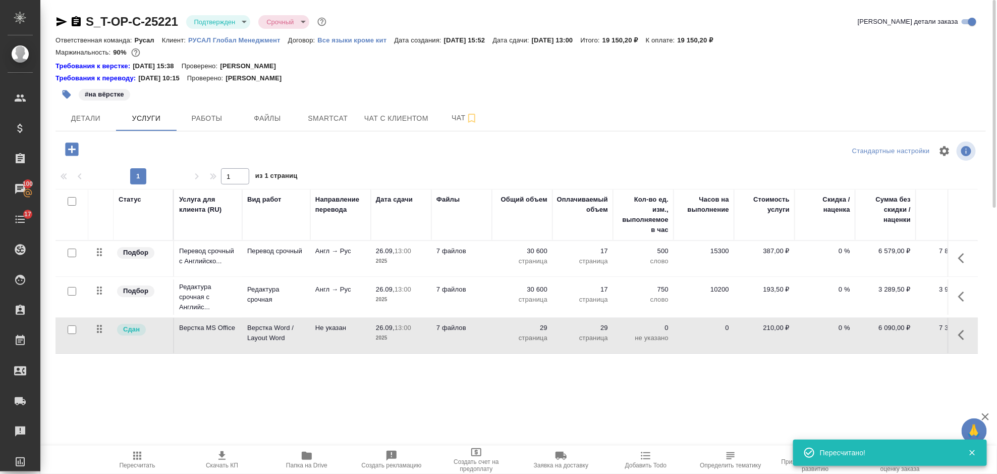
click at [963, 254] on icon "button" at bounding box center [962, 258] width 6 height 10
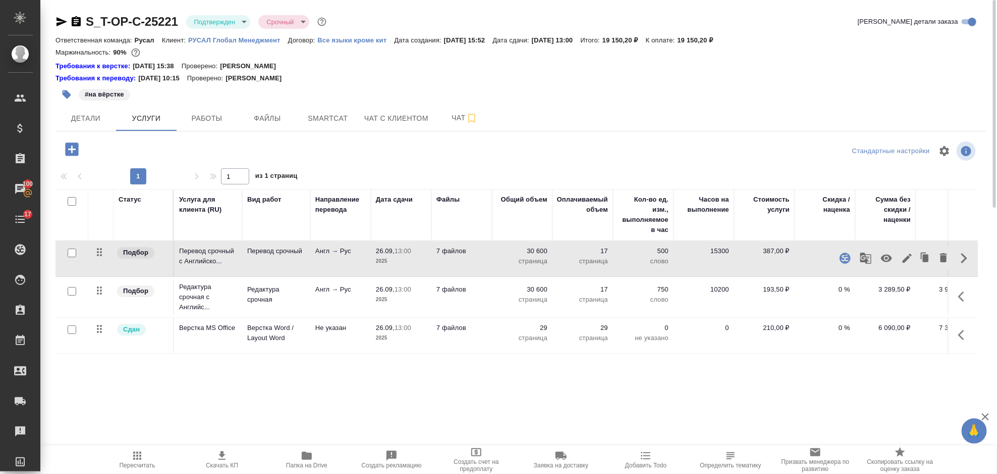
click at [907, 253] on icon "button" at bounding box center [908, 258] width 12 height 12
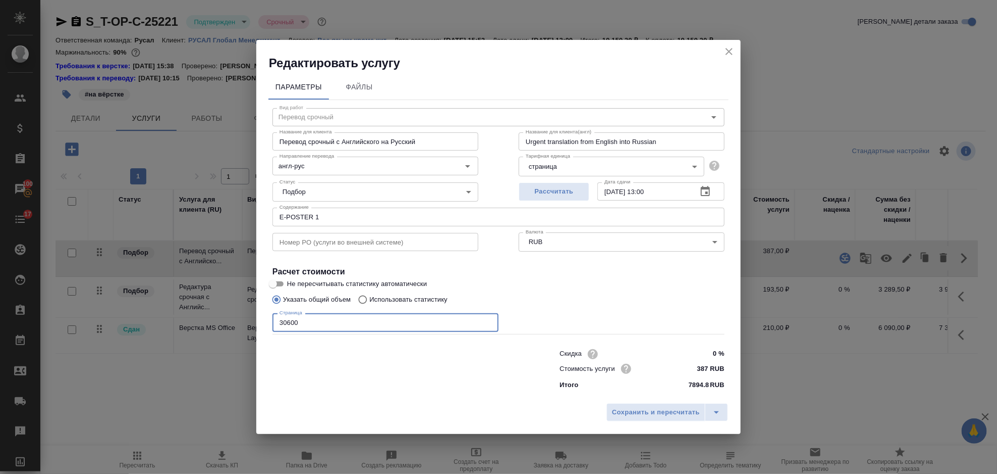
drag, startPoint x: 322, startPoint y: 331, endPoint x: 278, endPoint y: 318, distance: 45.5
click at [271, 328] on div "Вид работ Перевод срочный Вид работ Название для клиента Перевод срочный с Англ…" at bounding box center [499, 247] width 460 height 294
type input "36000"
click at [638, 407] on span "Сохранить и пересчитать" at bounding box center [656, 412] width 88 height 12
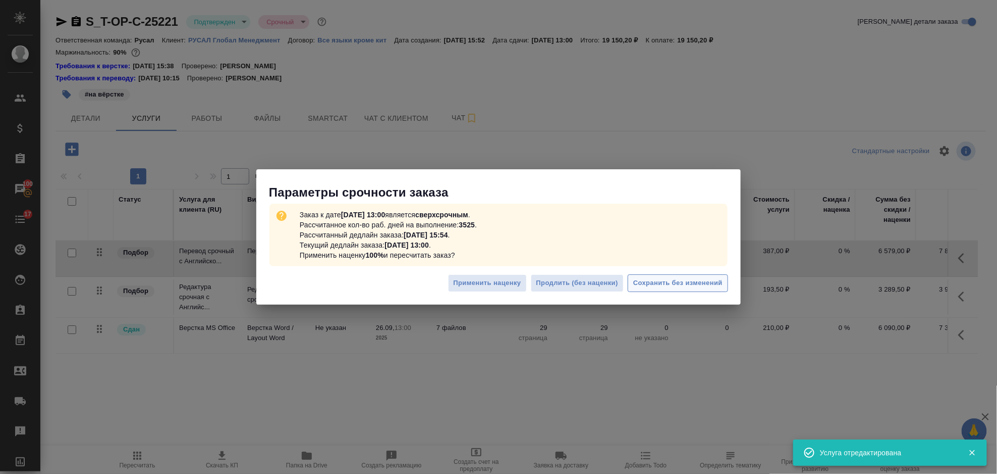
click at [654, 278] on span "Сохранить без изменений" at bounding box center [678, 283] width 89 height 12
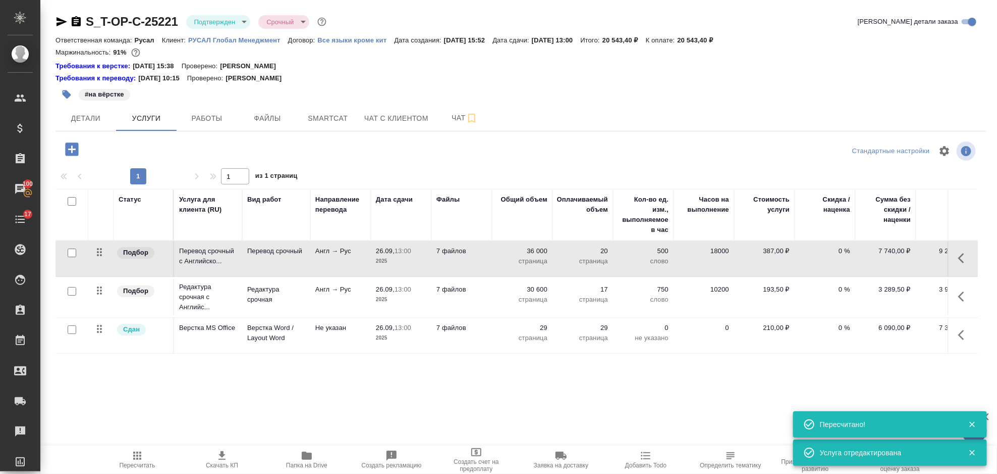
click at [968, 294] on icon "button" at bounding box center [965, 296] width 12 height 12
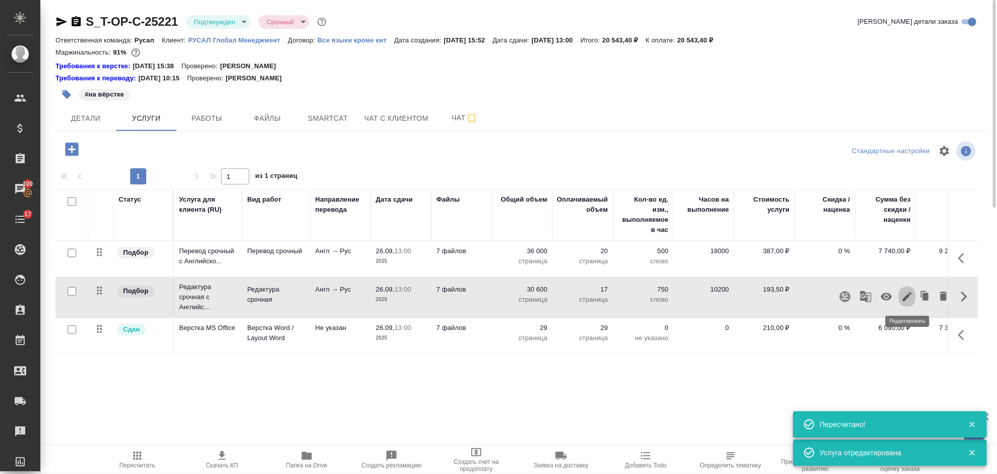
click at [908, 294] on icon "button" at bounding box center [908, 296] width 12 height 12
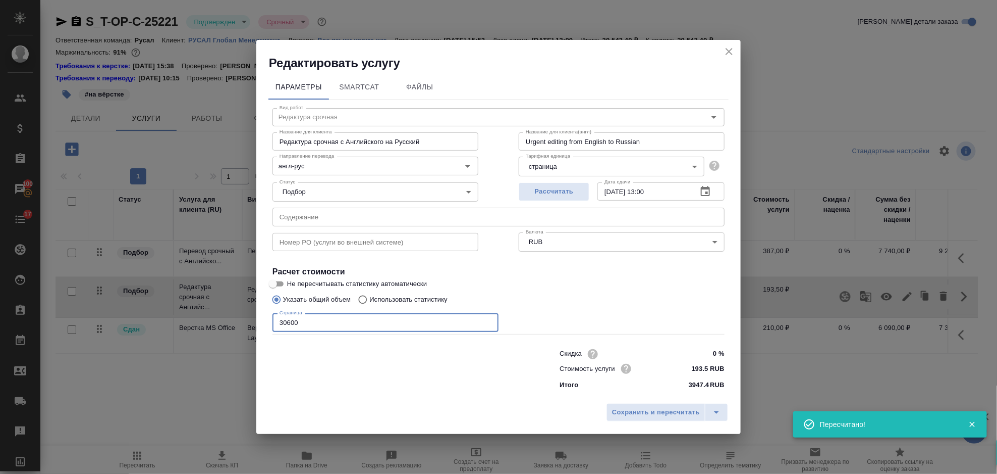
drag, startPoint x: 332, startPoint y: 325, endPoint x: 246, endPoint y: 330, distance: 86.4
click at [243, 327] on div "Редактировать услугу Параметры SmartCat Файлы Вид работ Редактура срочная Вид р…" at bounding box center [498, 237] width 997 height 474
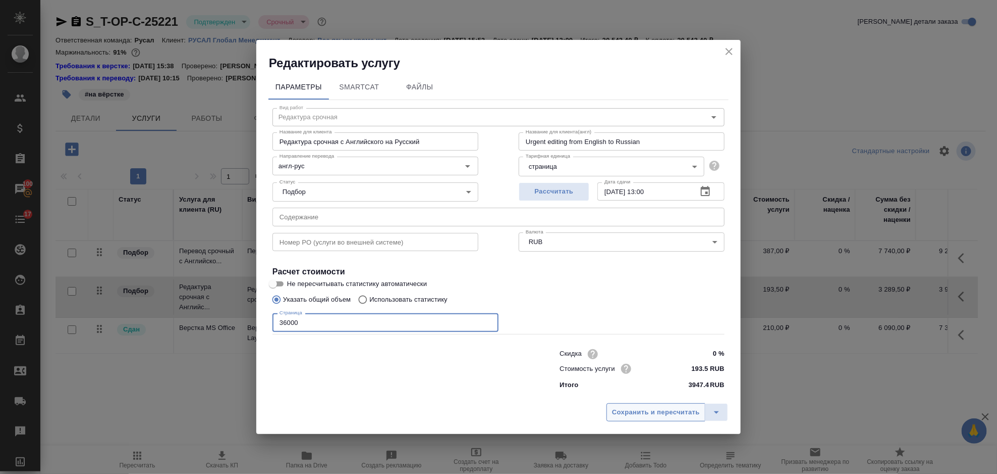
type input "36000"
click at [651, 410] on span "Сохранить и пересчитать" at bounding box center [656, 412] width 88 height 12
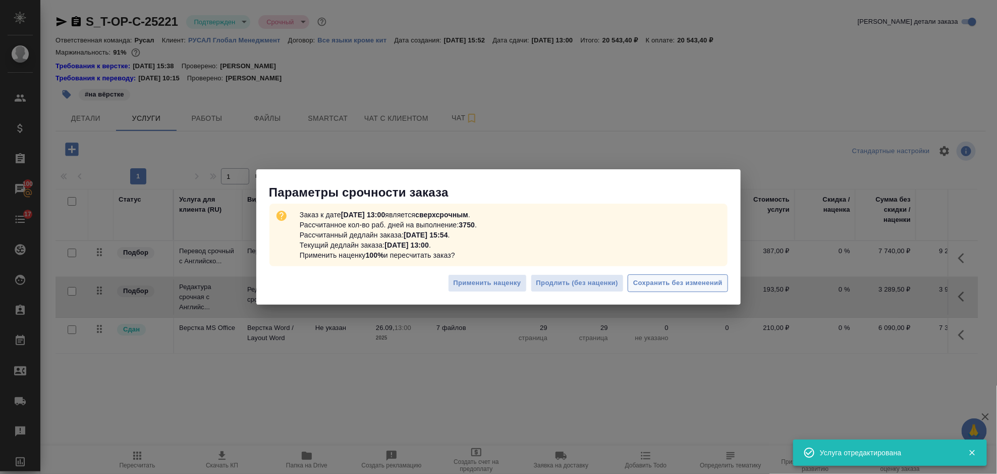
click at [653, 281] on span "Сохранить без изменений" at bounding box center [678, 283] width 89 height 12
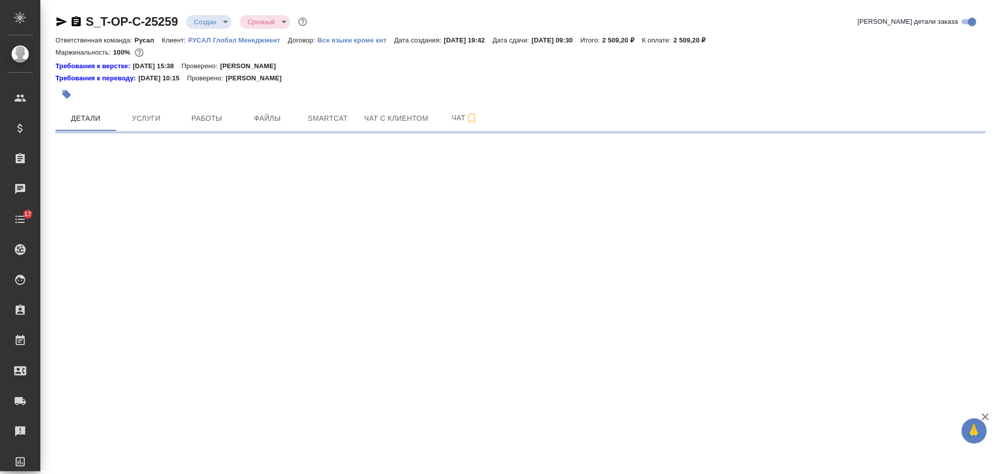
select select "RU"
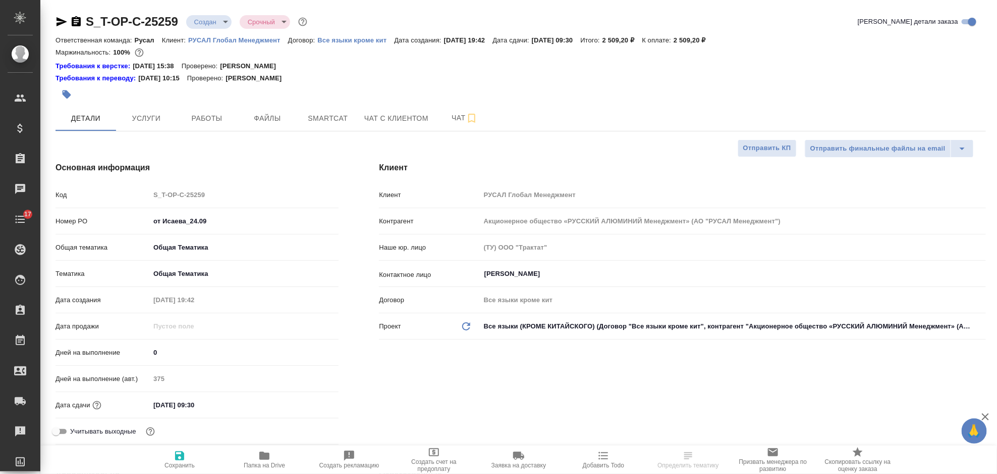
type textarea "x"
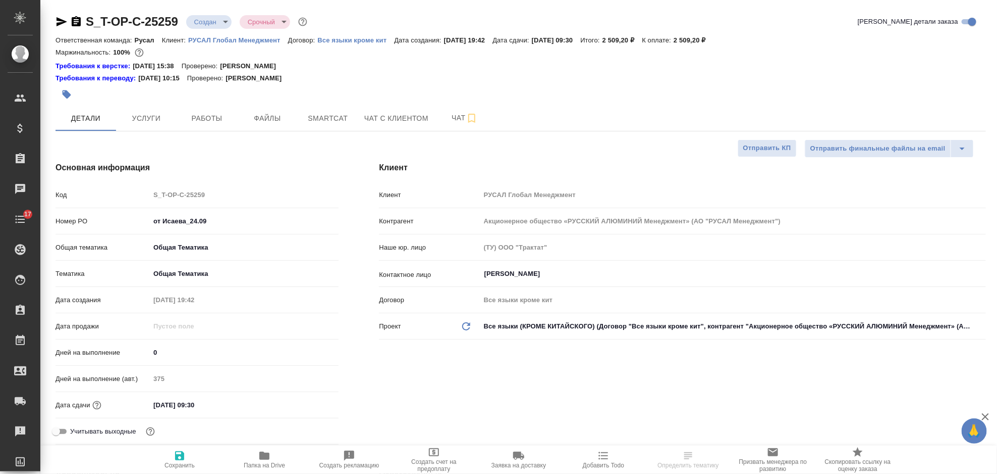
type textarea "x"
click at [245, 226] on input "от Исаева_24.09" at bounding box center [244, 221] width 189 height 15
type input "от Исаева_24.09-"
type textarea "x"
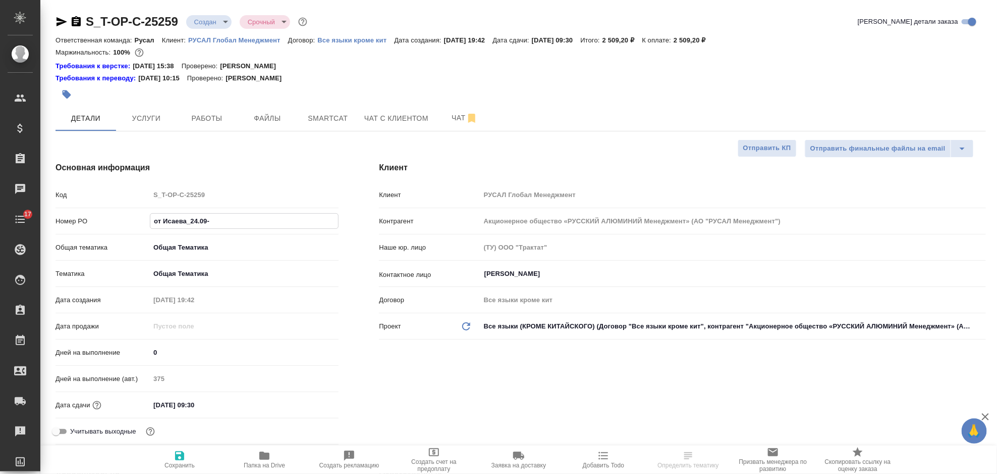
type textarea "x"
type input "от Исаева_24.09-4"
type textarea "x"
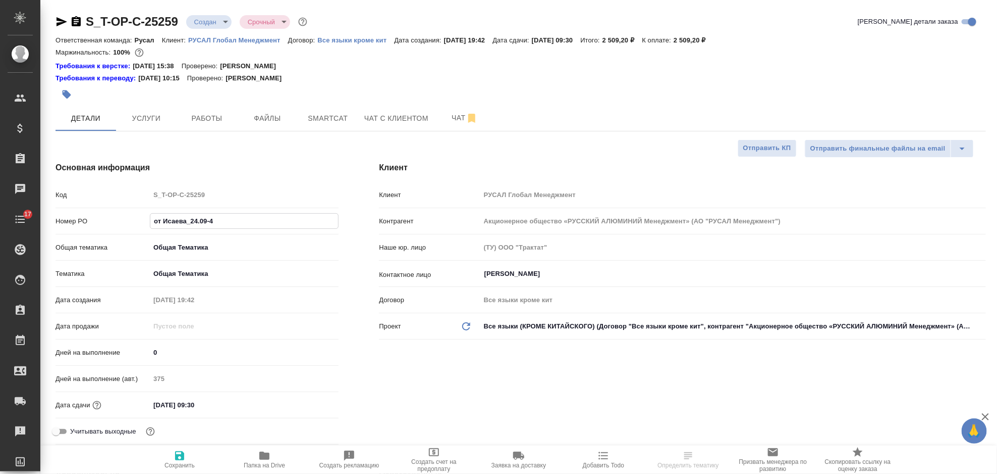
type input "от Исаева_24.09-4"
click at [183, 465] on span "Сохранить" at bounding box center [180, 464] width 30 height 7
type textarea "x"
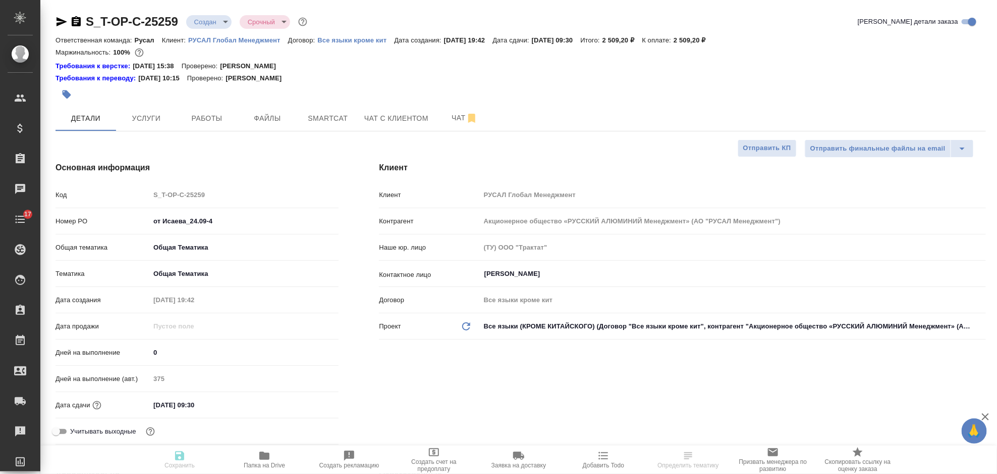
type textarea "x"
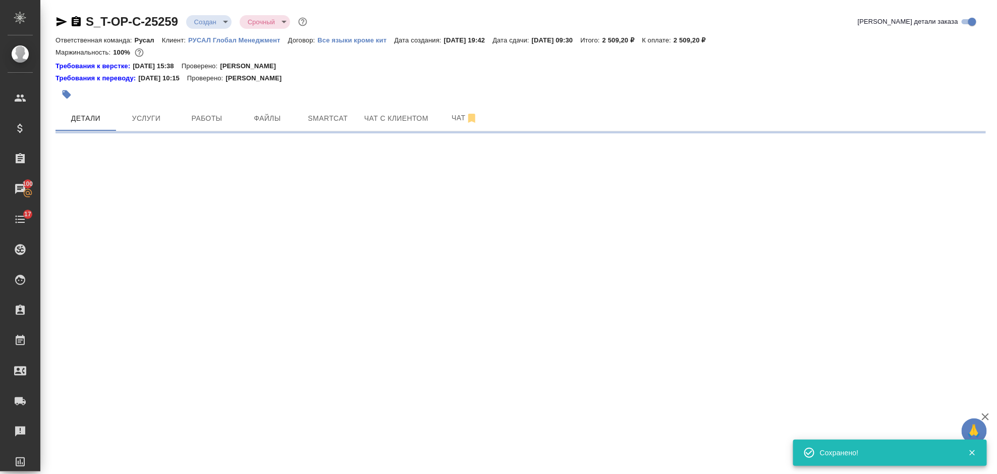
select select "RU"
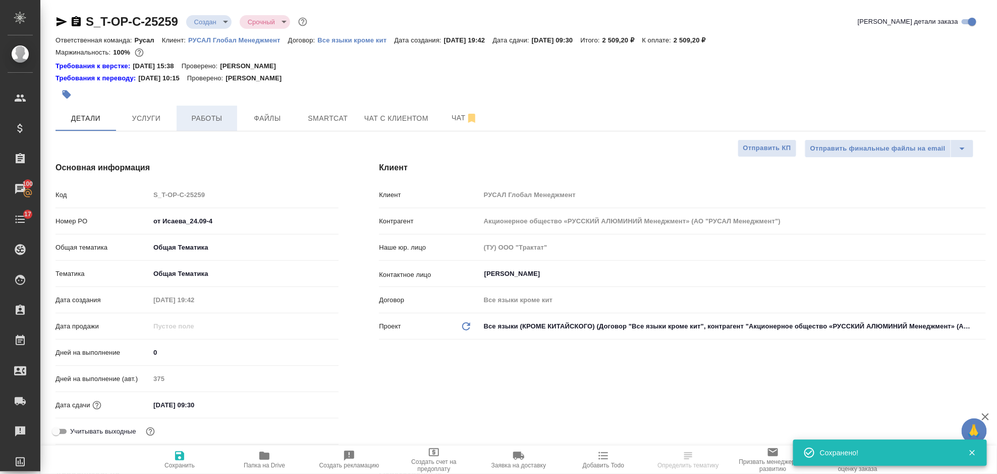
type textarea "x"
click at [200, 124] on button "Работы" at bounding box center [207, 118] width 61 height 25
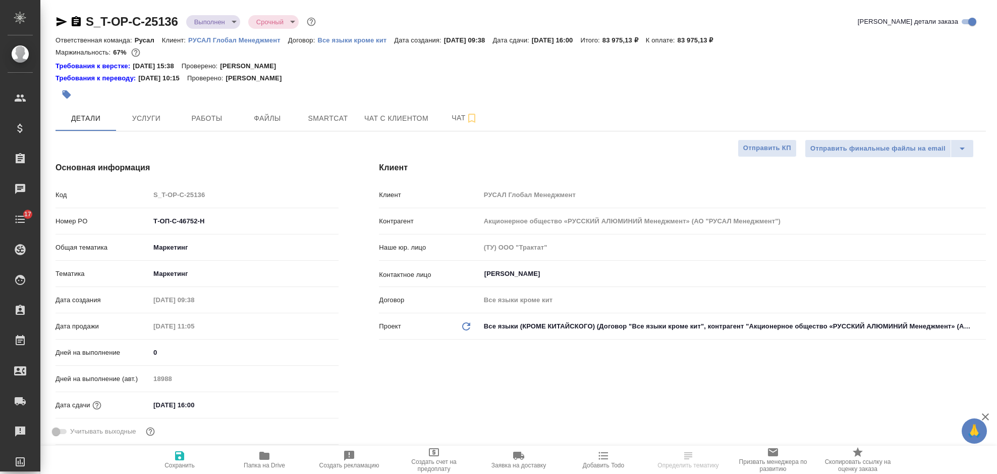
select select "RU"
click at [143, 114] on span "Услуги" at bounding box center [146, 118] width 48 height 13
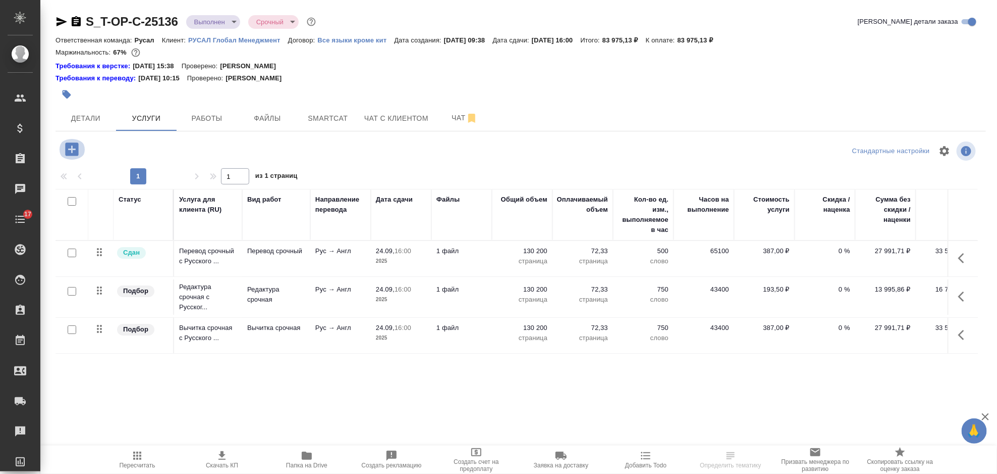
click at [77, 145] on icon "button" at bounding box center [71, 148] width 13 height 13
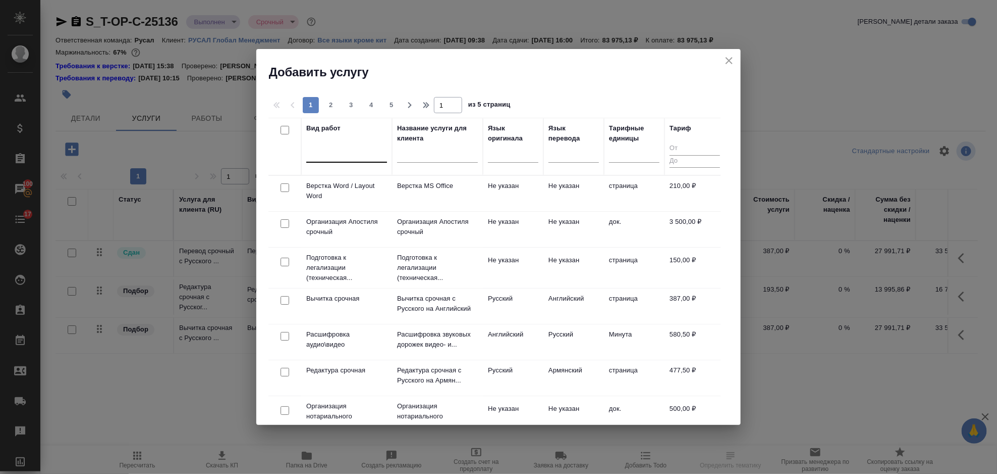
click at [318, 154] on div at bounding box center [346, 152] width 81 height 15
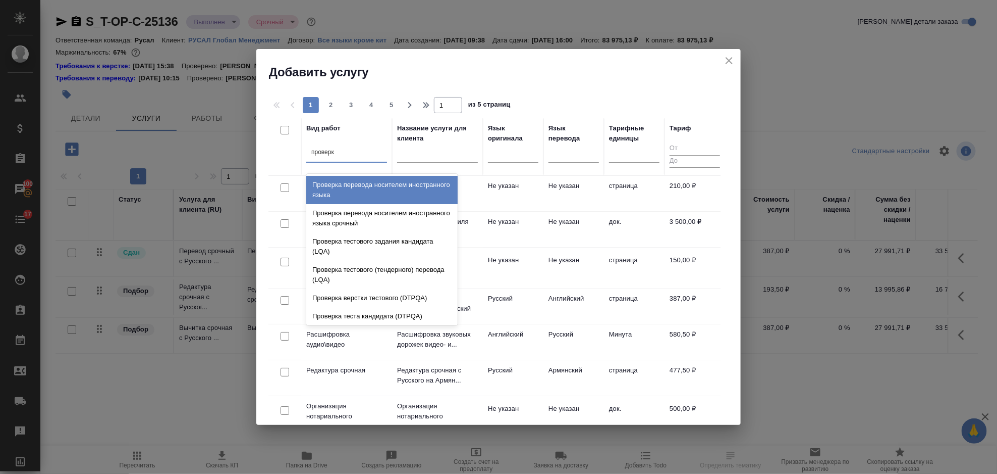
type input "проверка"
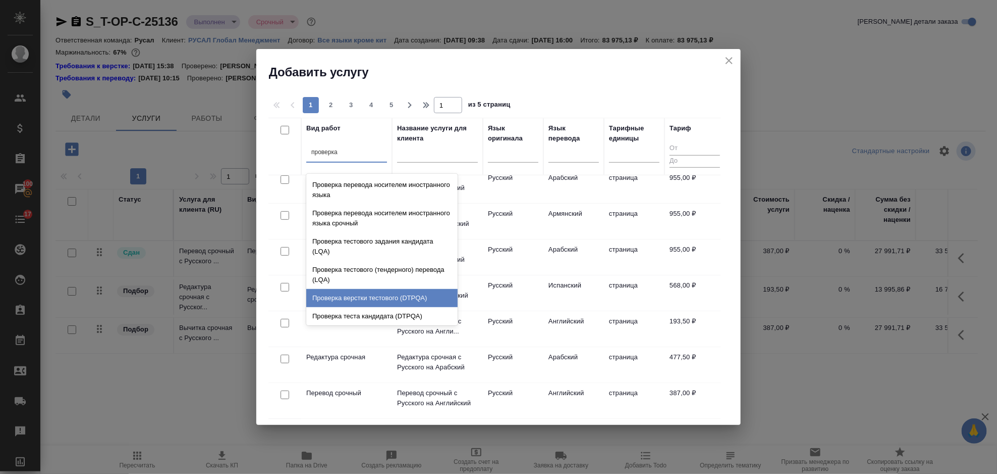
scroll to position [20, 0]
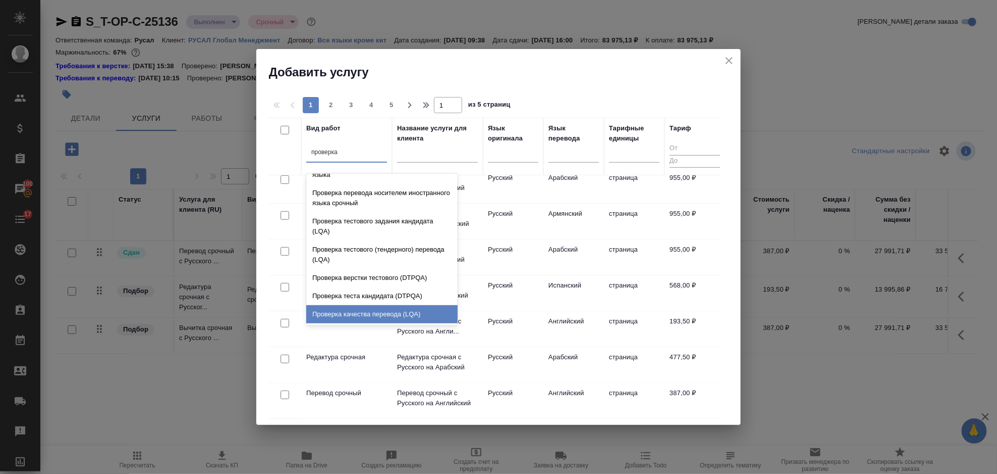
click at [380, 306] on div "Проверка качества перевода (LQA)" at bounding box center [381, 314] width 151 height 18
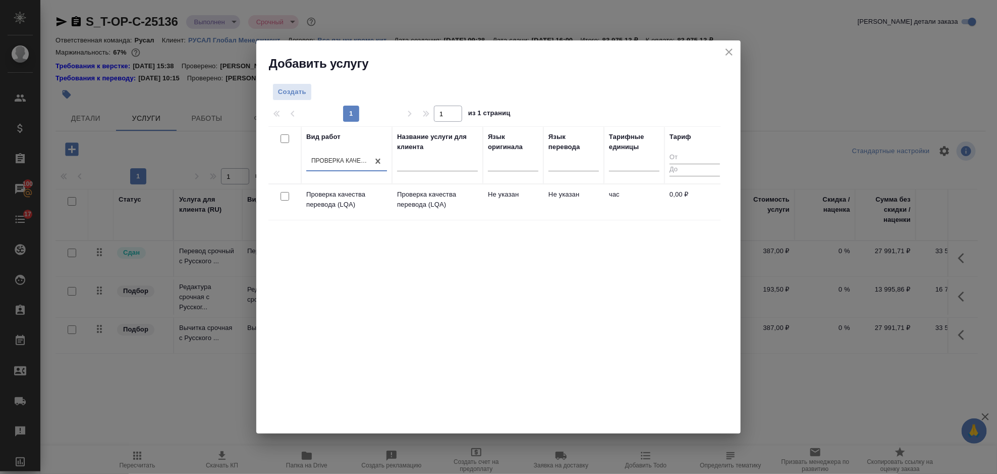
drag, startPoint x: 286, startPoint y: 195, endPoint x: 291, endPoint y: 191, distance: 6.4
click at [286, 196] on input "checkbox" at bounding box center [285, 196] width 9 height 9
checkbox input "true"
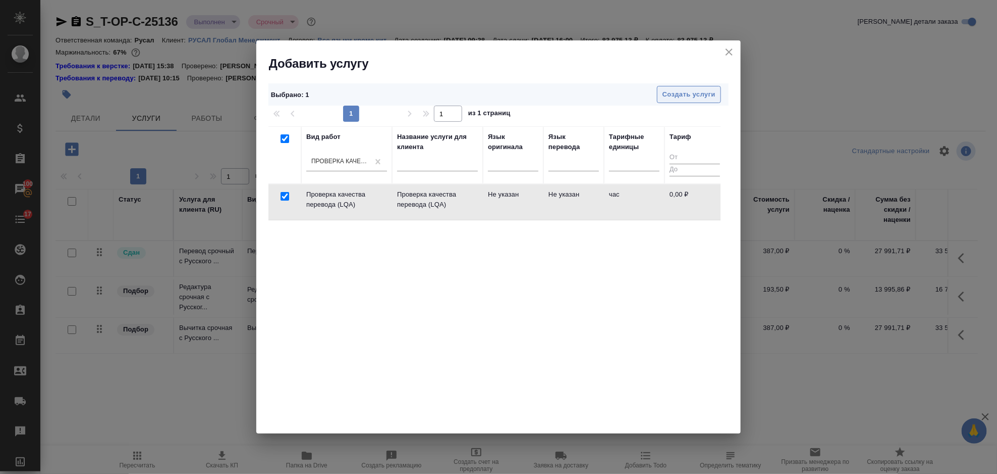
click at [683, 98] on span "Создать услуги" at bounding box center [689, 95] width 53 height 12
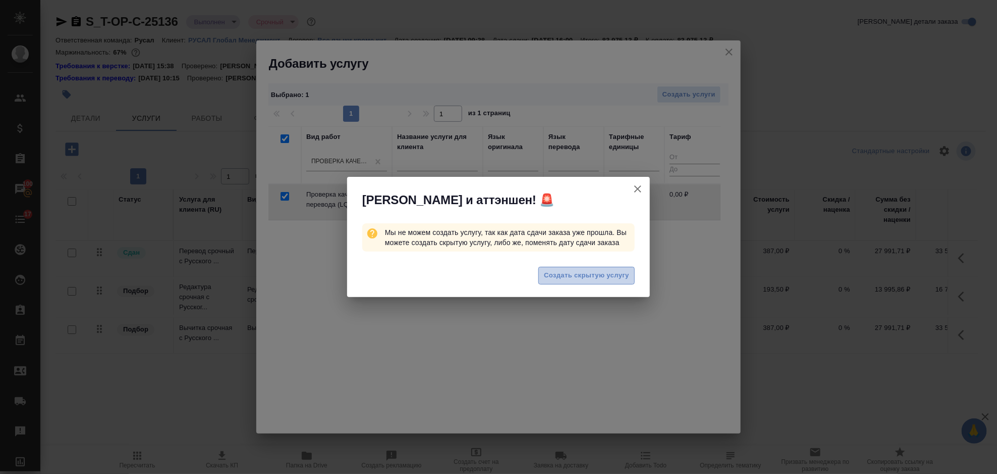
click at [594, 273] on span "Создать скрытую услугу" at bounding box center [586, 276] width 85 height 12
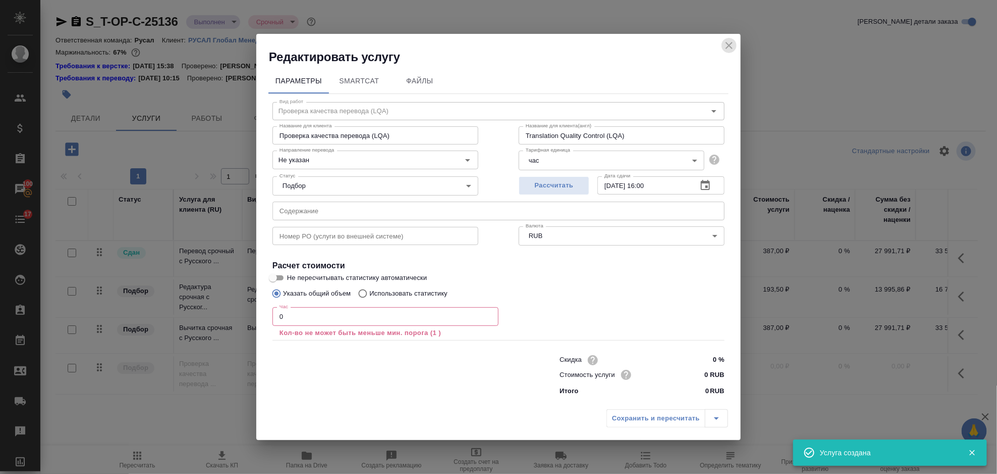
click at [730, 42] on icon "close" at bounding box center [729, 45] width 12 height 12
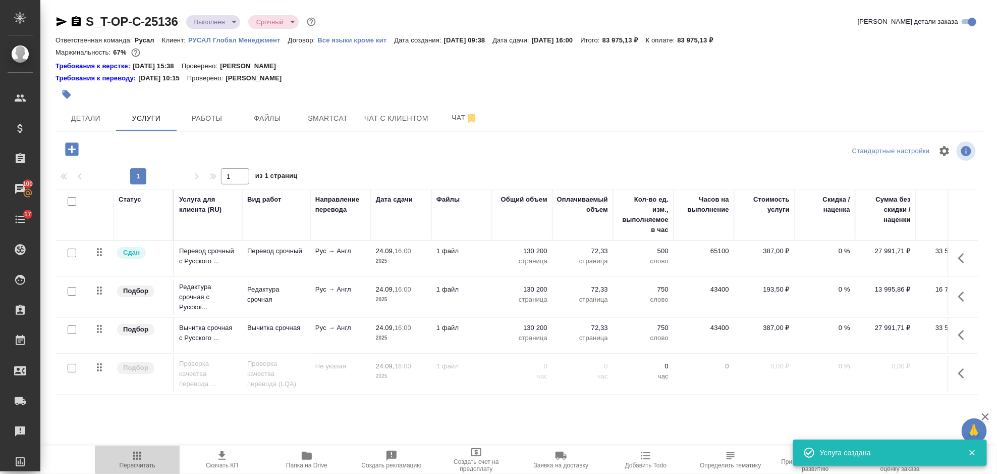
click at [133, 456] on icon "button" at bounding box center [137, 455] width 8 height 8
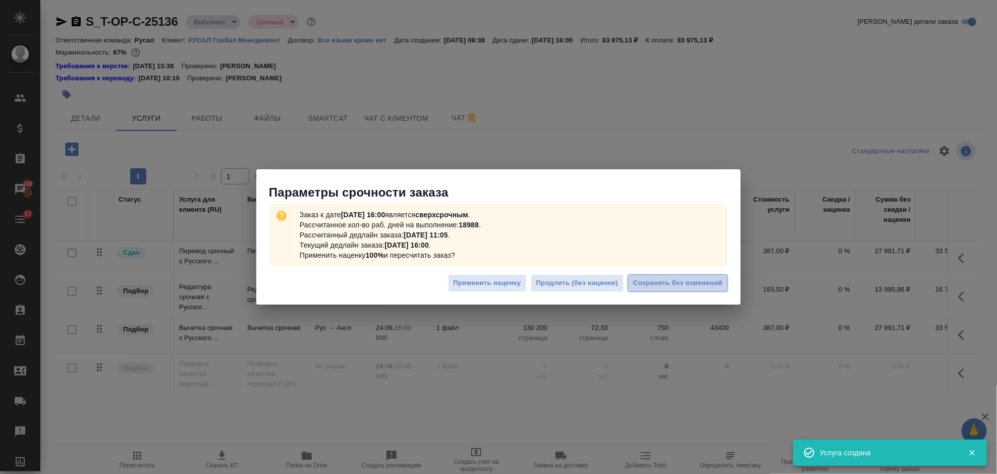
click at [652, 280] on span "Сохранить без изменений" at bounding box center [678, 283] width 89 height 12
